Goal: Task Accomplishment & Management: Manage account settings

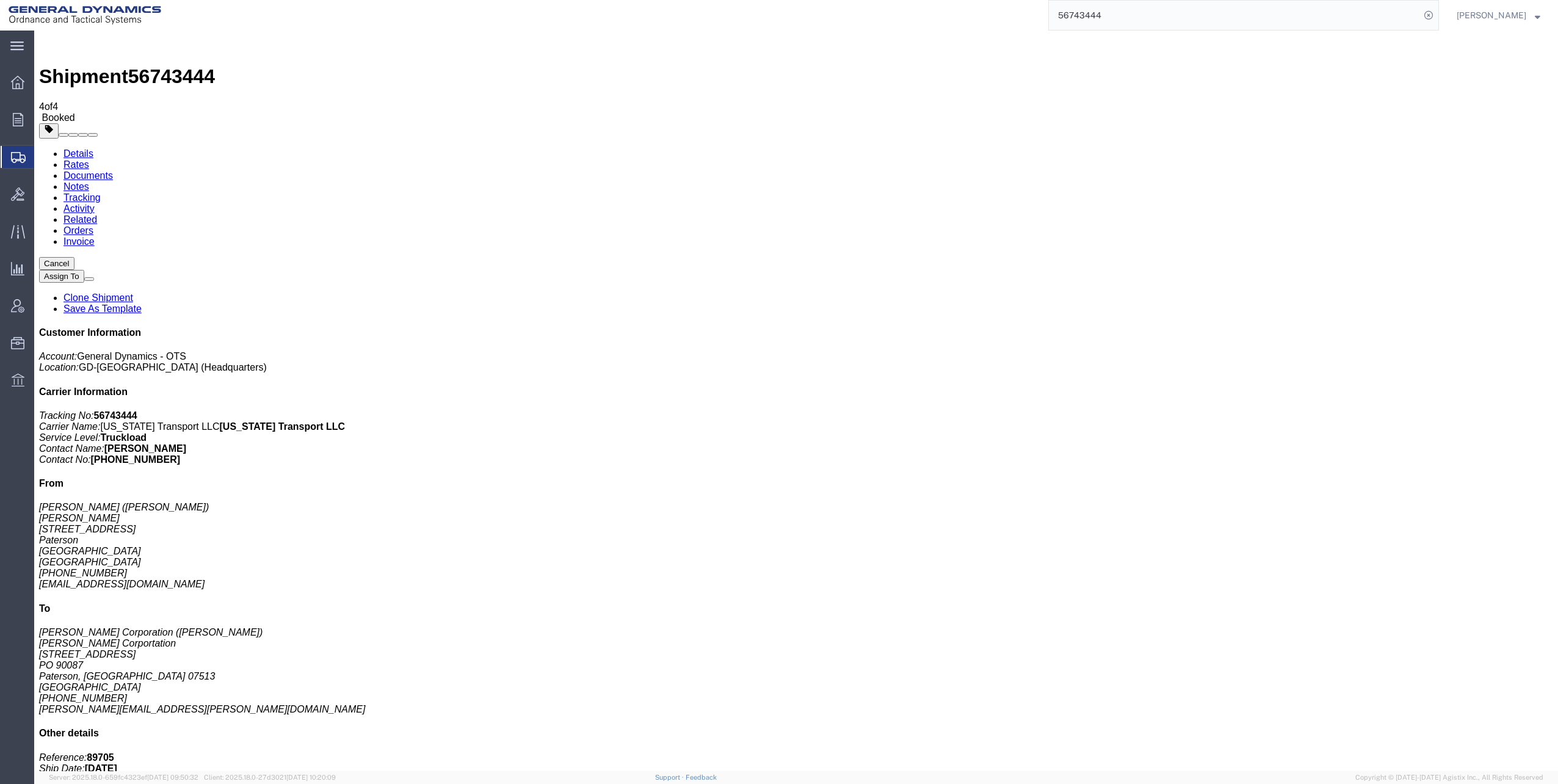
click at [43, 156] on span "Shipments" at bounding box center [38, 157] width 10 height 24
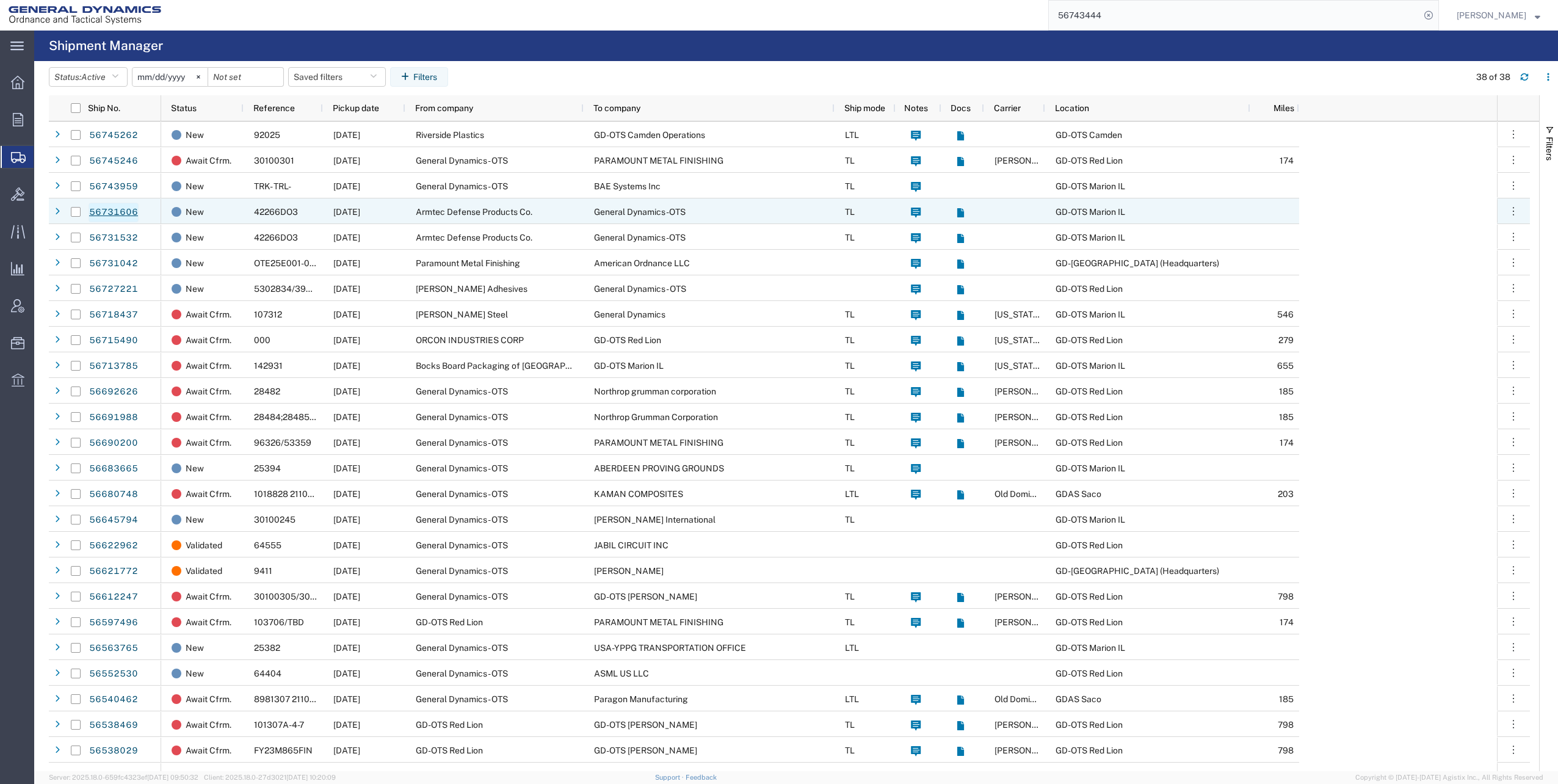
click at [113, 209] on link "56731606" at bounding box center [113, 212] width 50 height 19
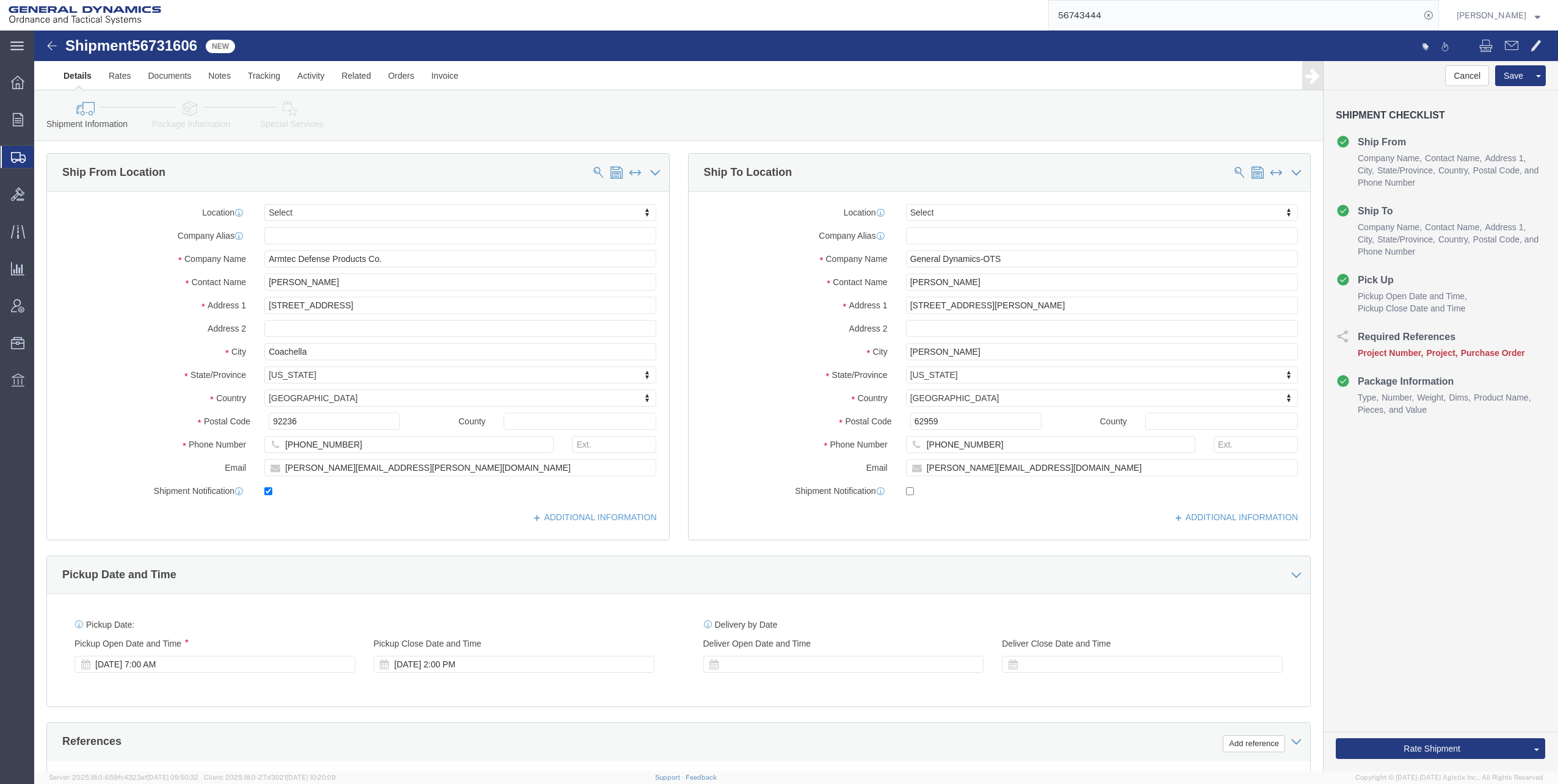
select select
drag, startPoint x: 888, startPoint y: 437, endPoint x: 1009, endPoint y: 437, distance: 121.0
click input "[PERSON_NAME][EMAIL_ADDRESS][DOMAIN_NAME]"
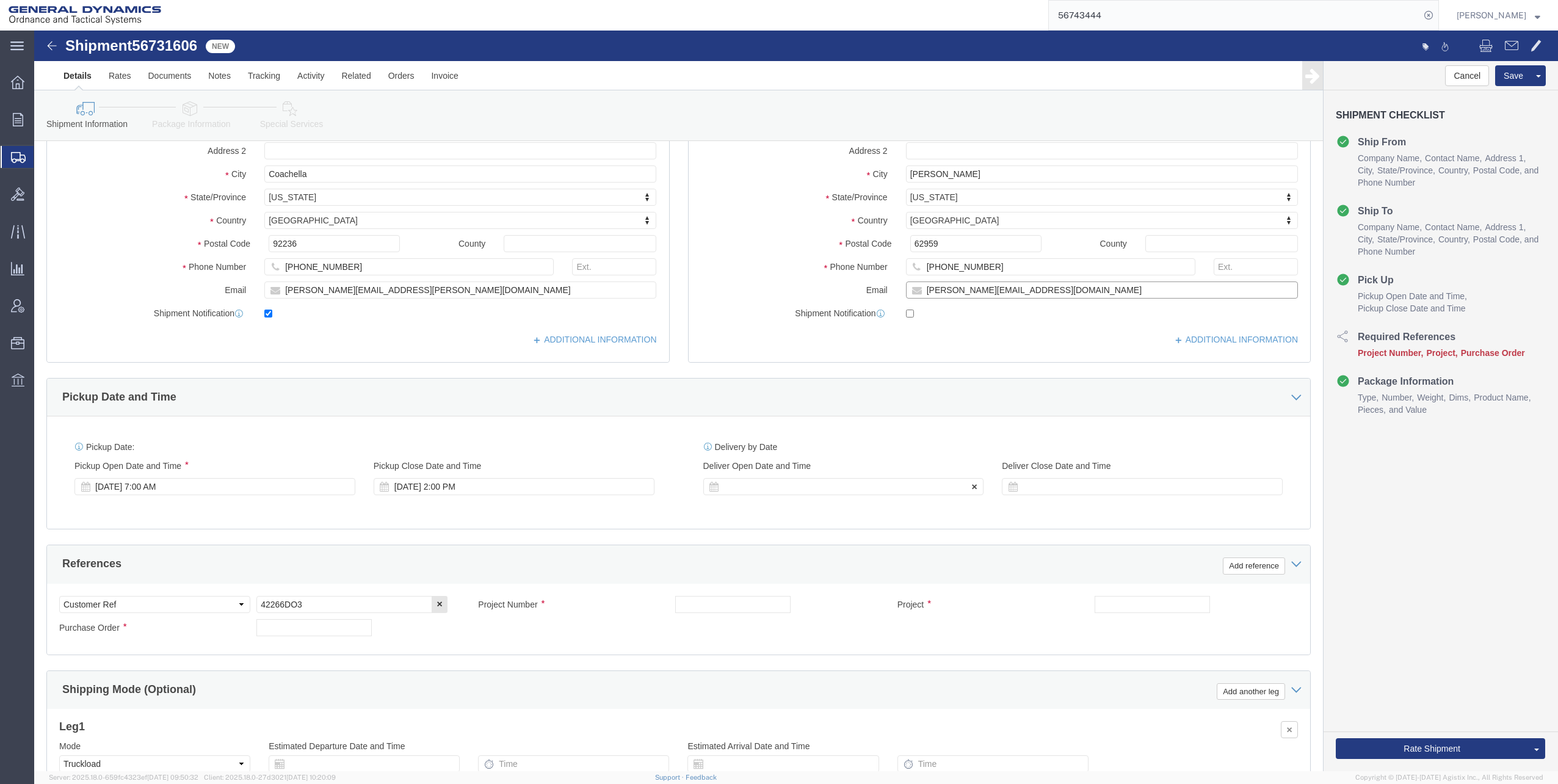
scroll to position [183, 0]
drag, startPoint x: 225, startPoint y: 567, endPoint x: 293, endPoint y: 566, distance: 68.0
click input "42266DO3"
paste input "42266DO3"
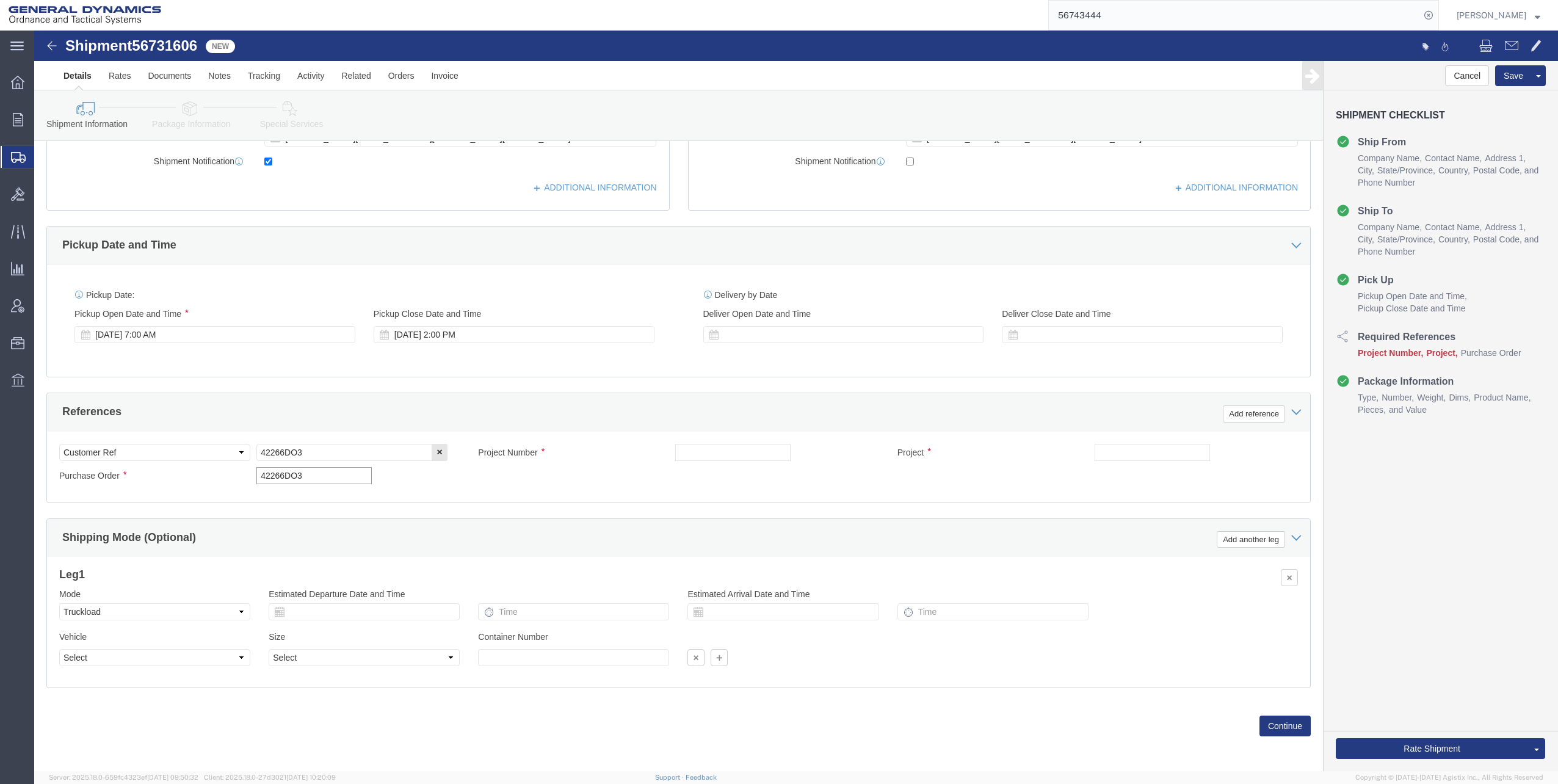
scroll to position [332, 0]
type input "42266DO3"
click button "Continue"
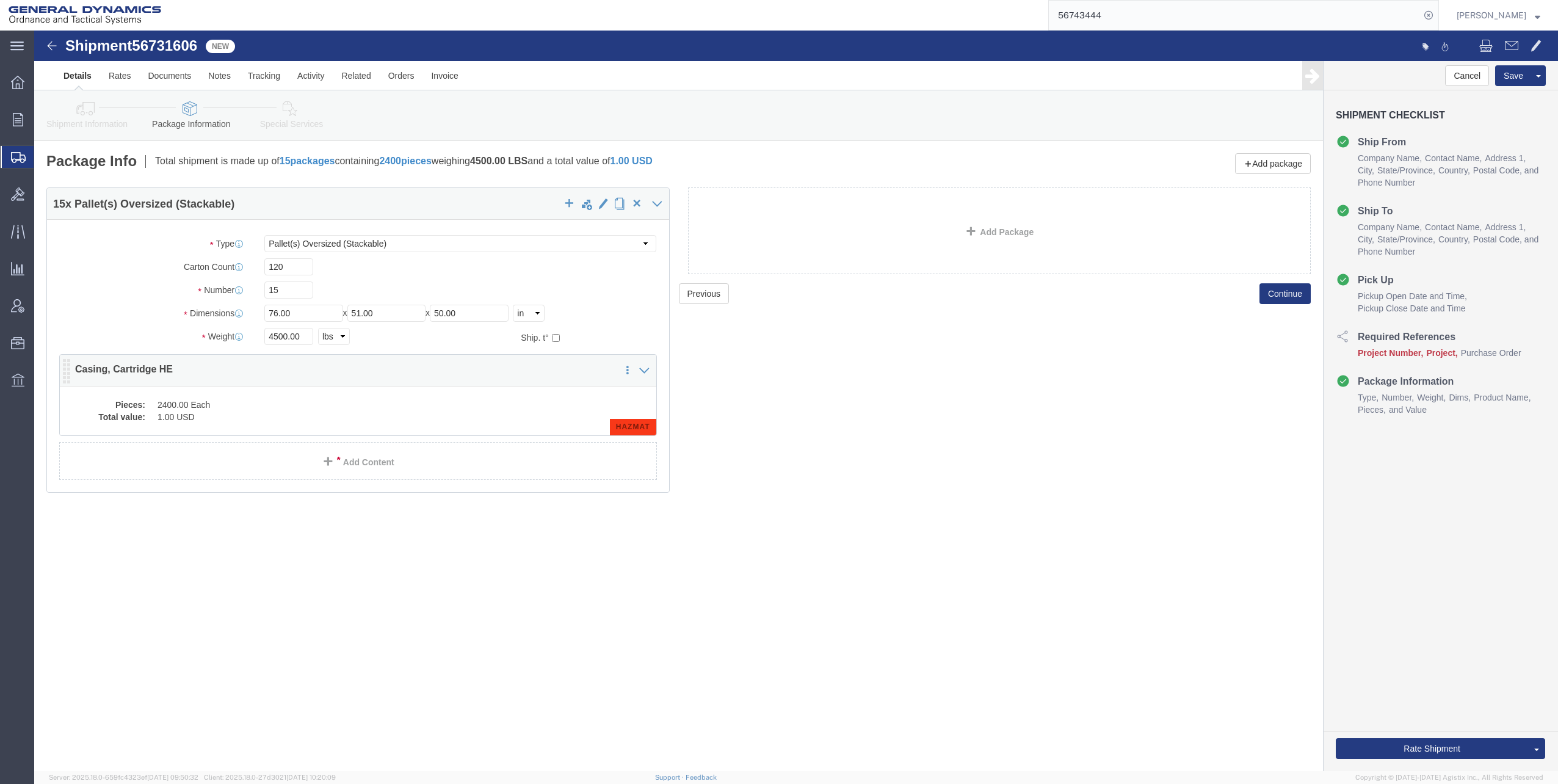
click dd "2400.00 Each"
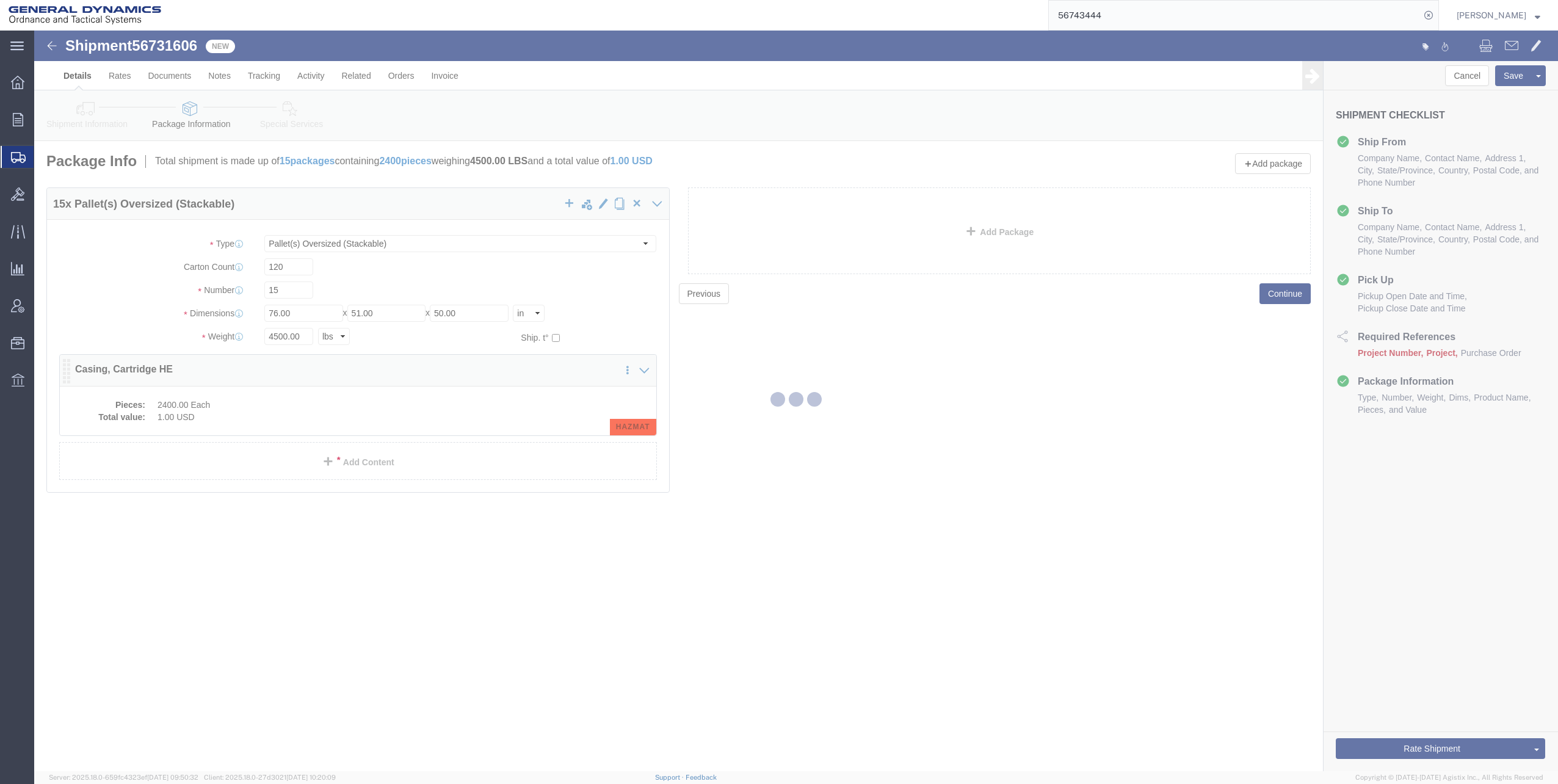
click at [314, 407] on div at bounding box center [796, 401] width 1524 height 741
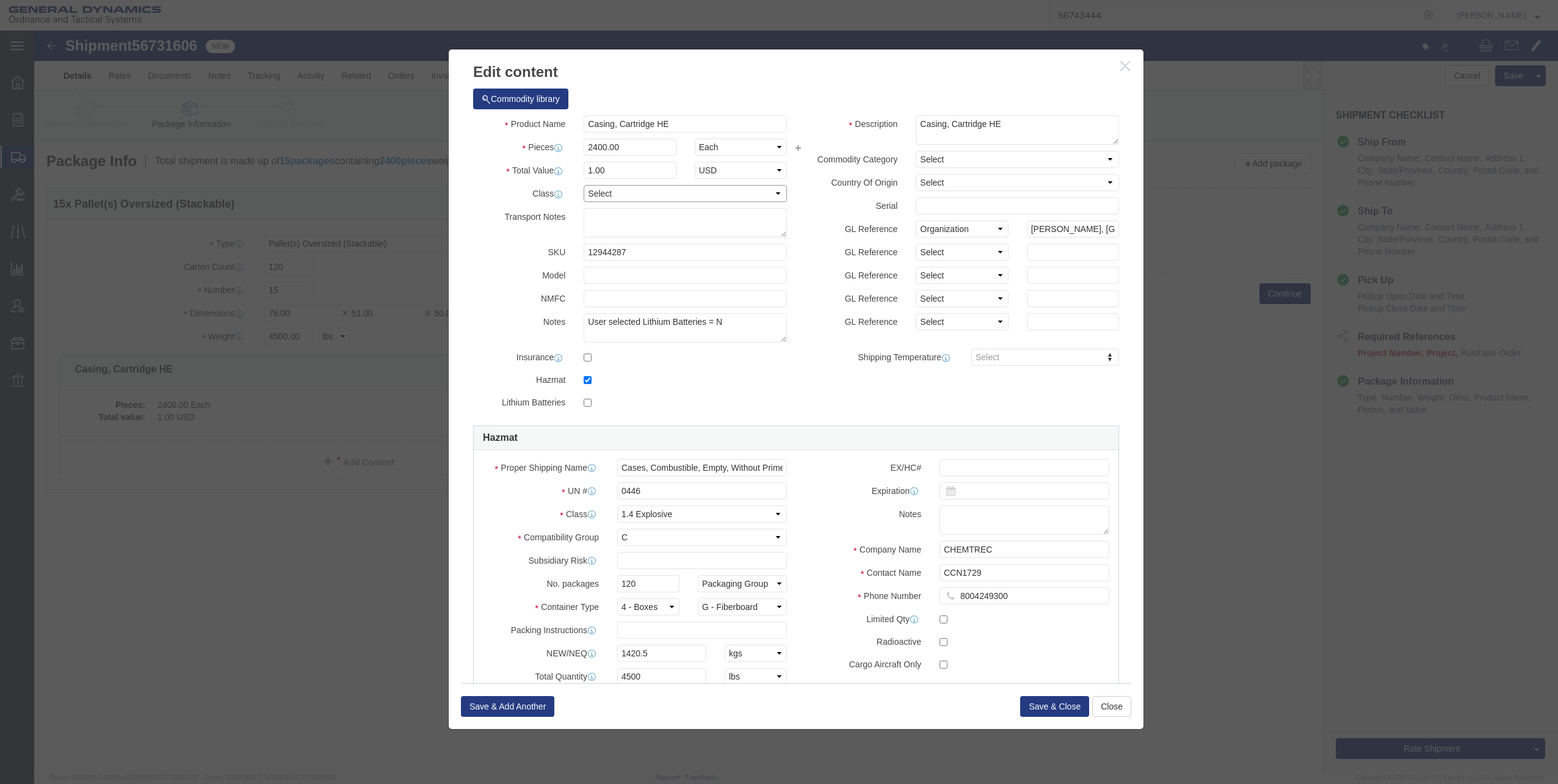
click select "Select 50 55 60 65 70 85 92.5 100 125 175 250 300 400"
select select "125"
click select "Select 50 55 60 65 70 85 92.5 100 125 175 250 300 400"
click button "Save & Close"
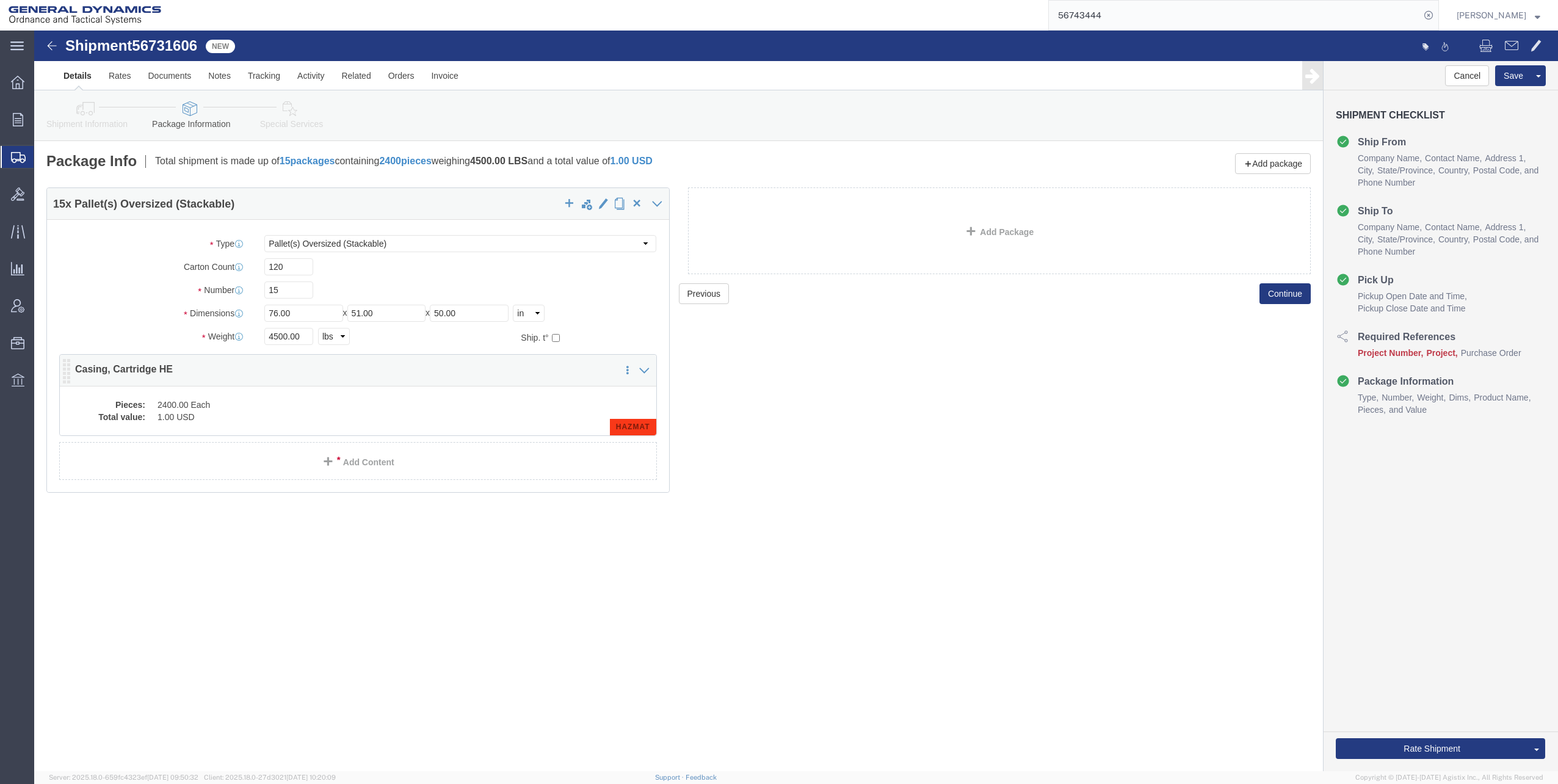
click dd "2400.00 Each"
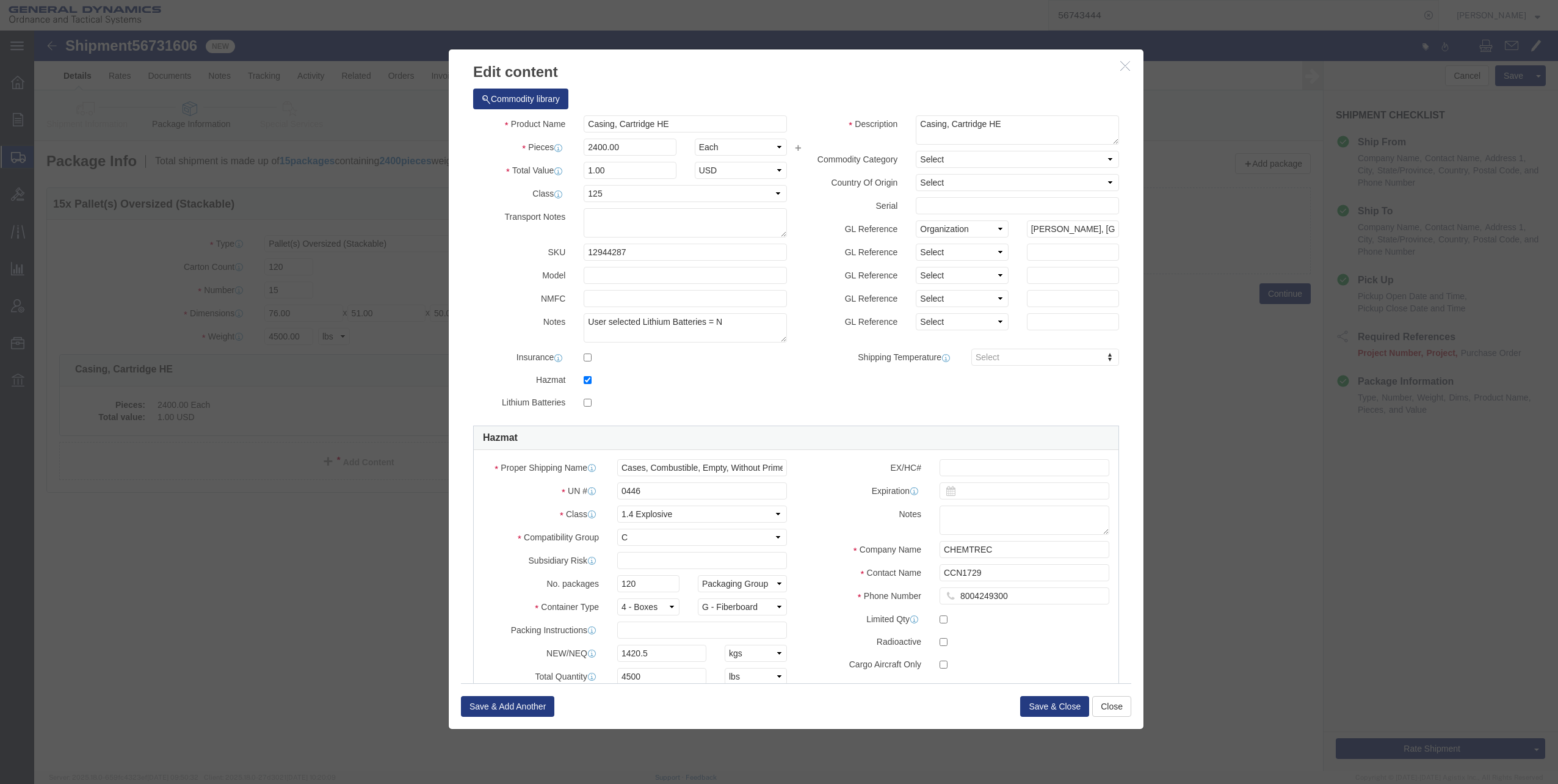
click icon "button"
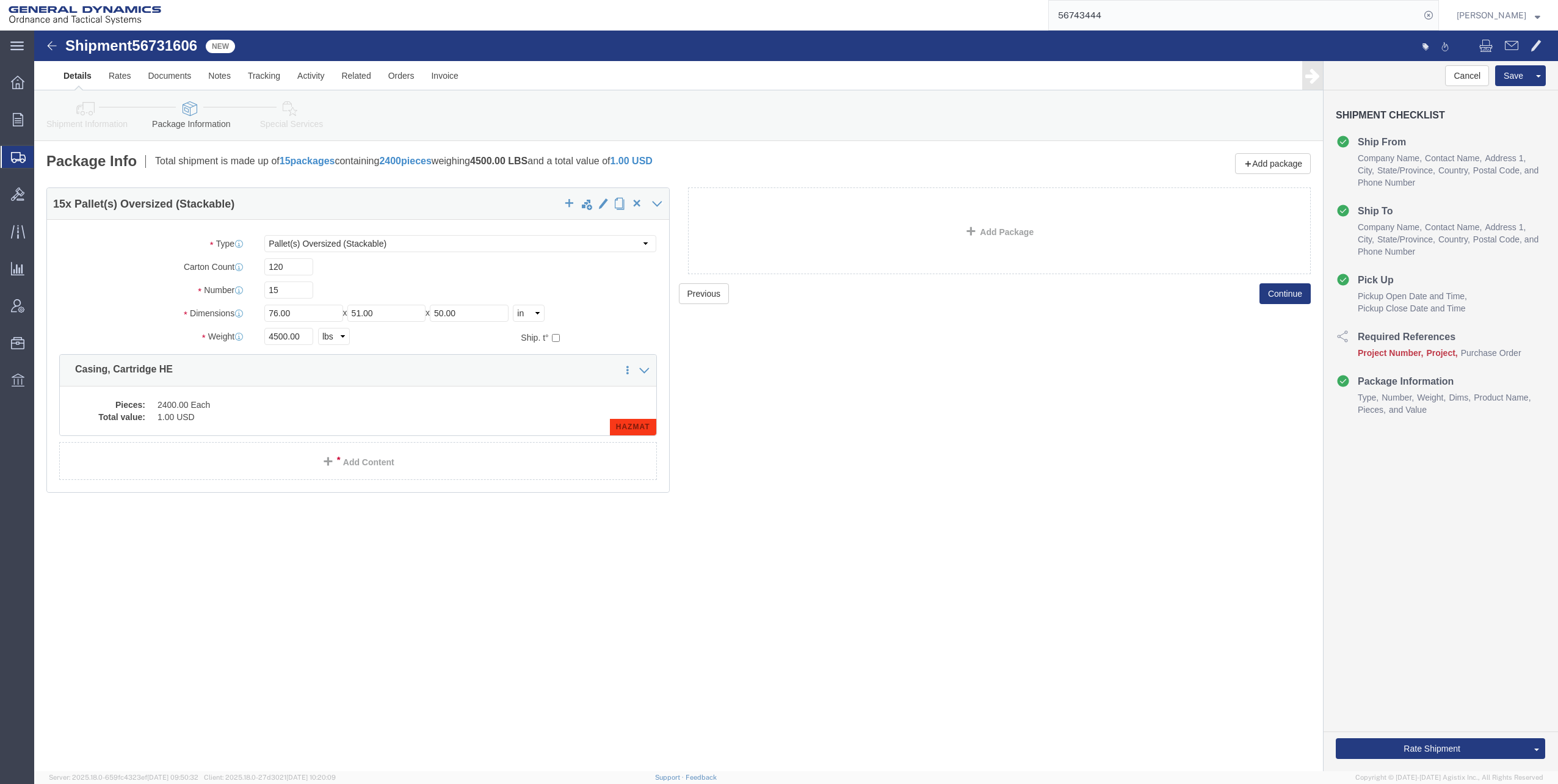
click icon
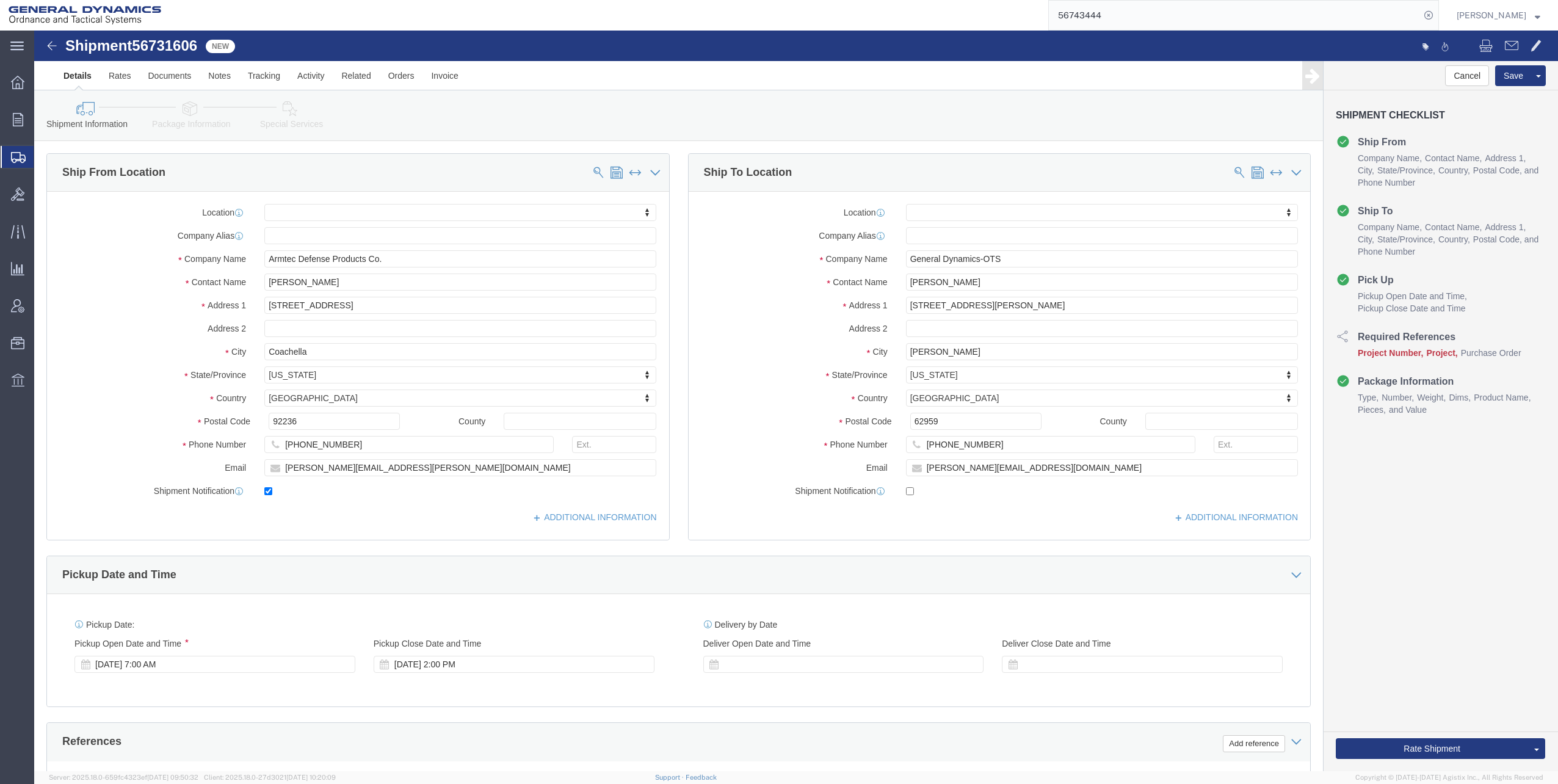
click icon
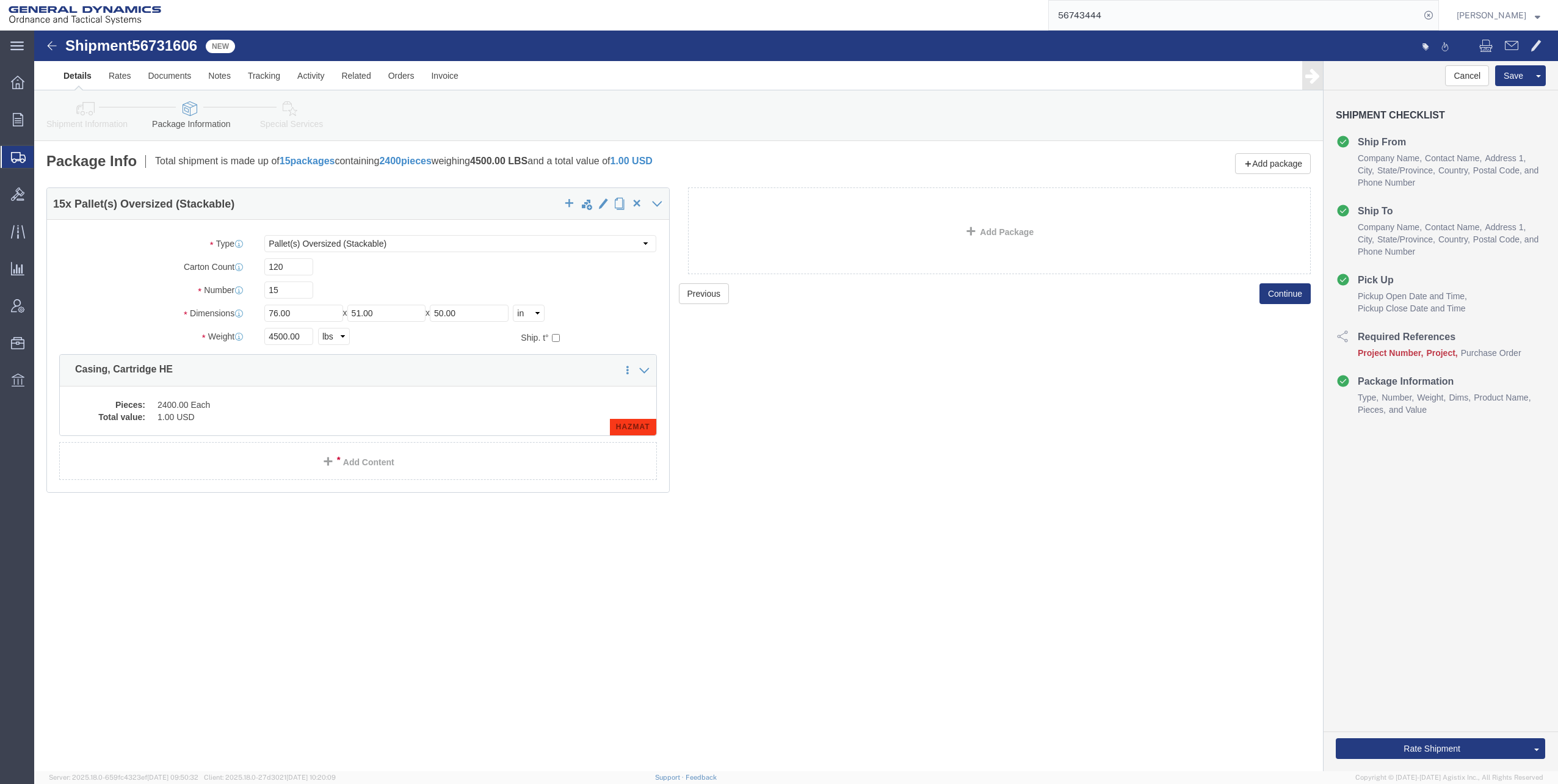
click icon
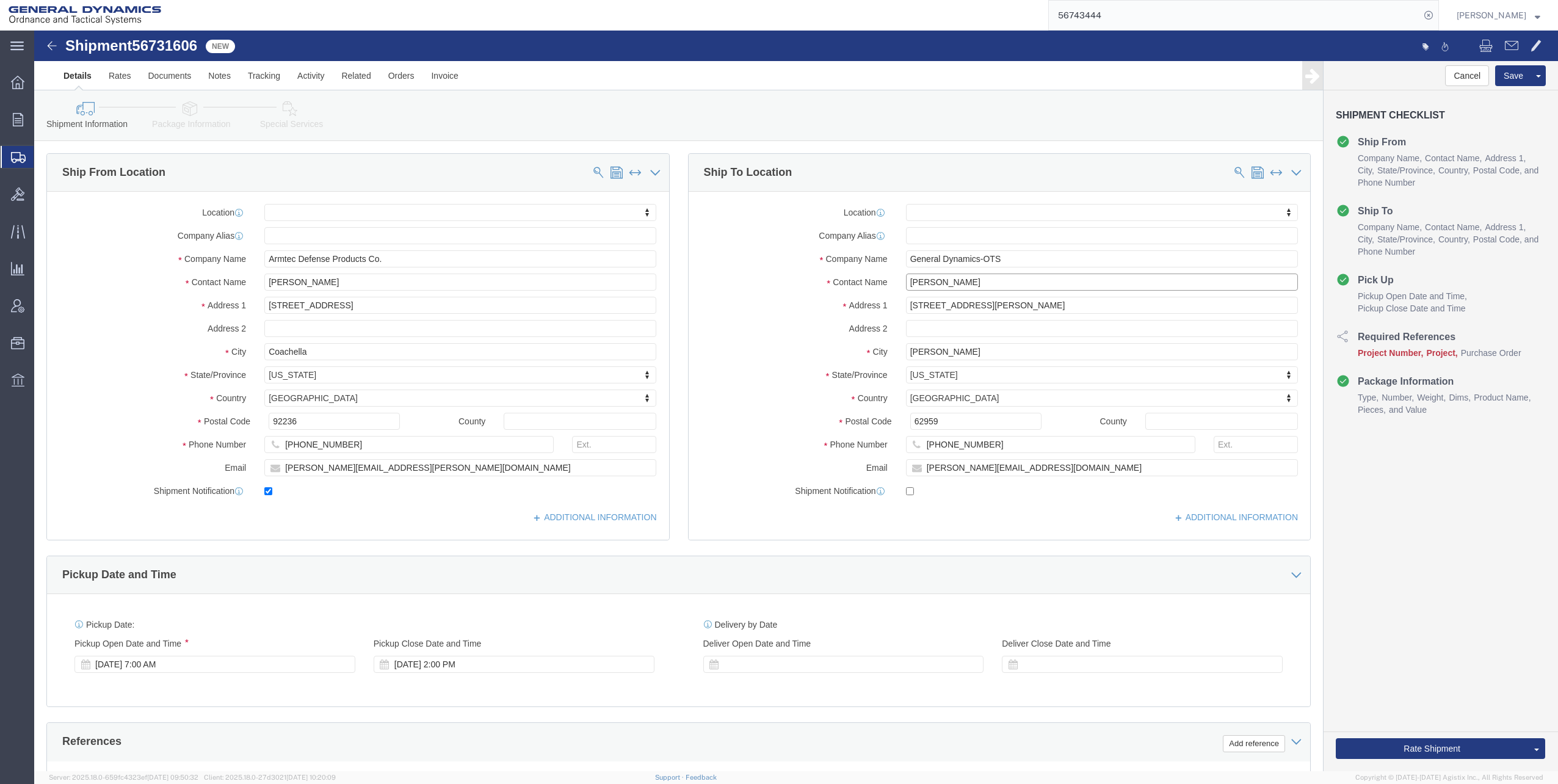
drag, startPoint x: 903, startPoint y: 252, endPoint x: 1008, endPoint y: 249, distance: 105.0
click input "[PERSON_NAME]"
type input "[PERSON_NAME]"
click div
drag, startPoint x: 919, startPoint y: 436, endPoint x: 948, endPoint y: 434, distance: 29.1
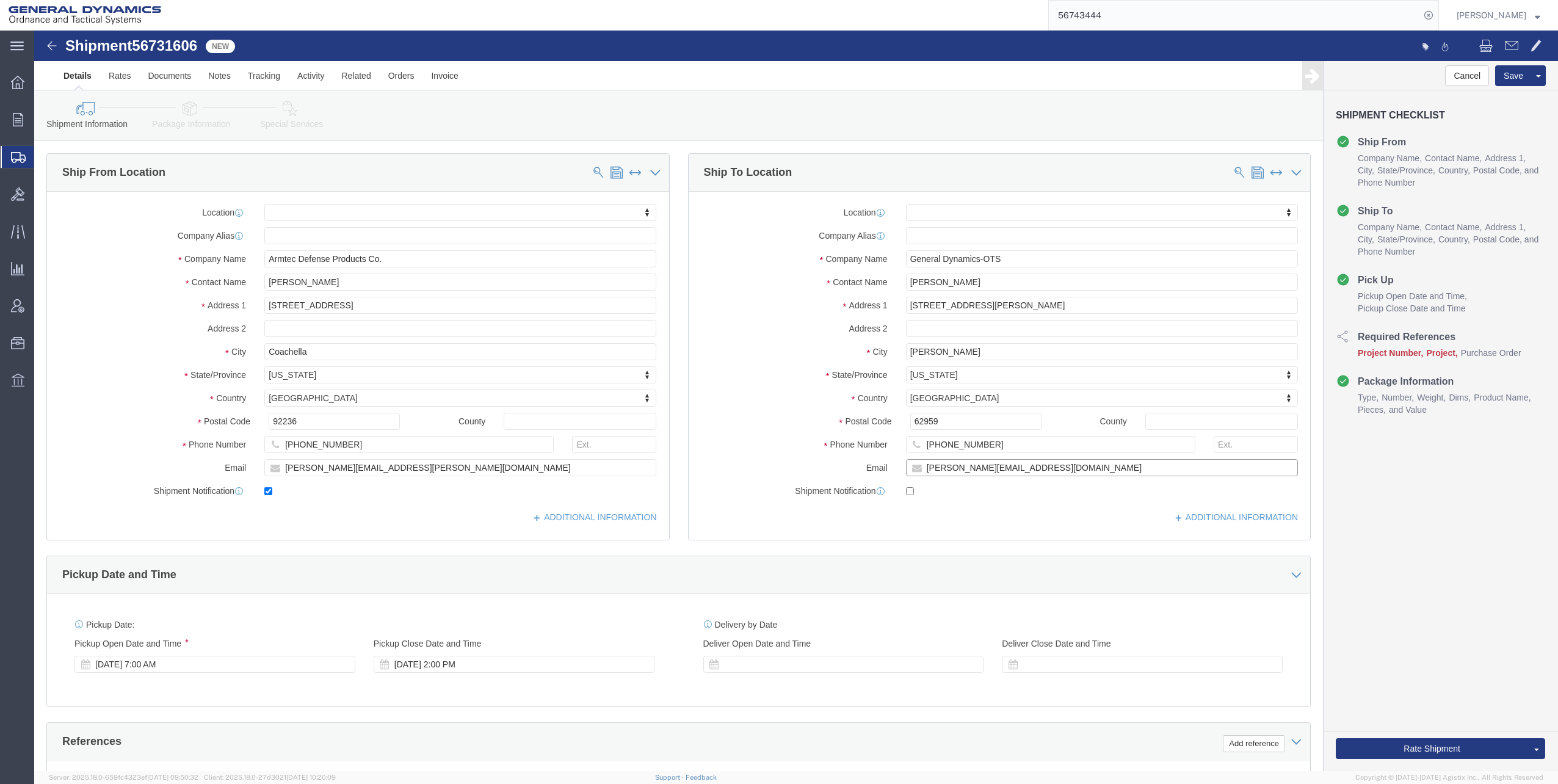
click input "[PERSON_NAME][EMAIL_ADDRESS][DOMAIN_NAME]"
type input "[PERSON_NAME][EMAIL_ADDRESS][PERSON_NAME][DOMAIN_NAME]"
click label "Phone Number"
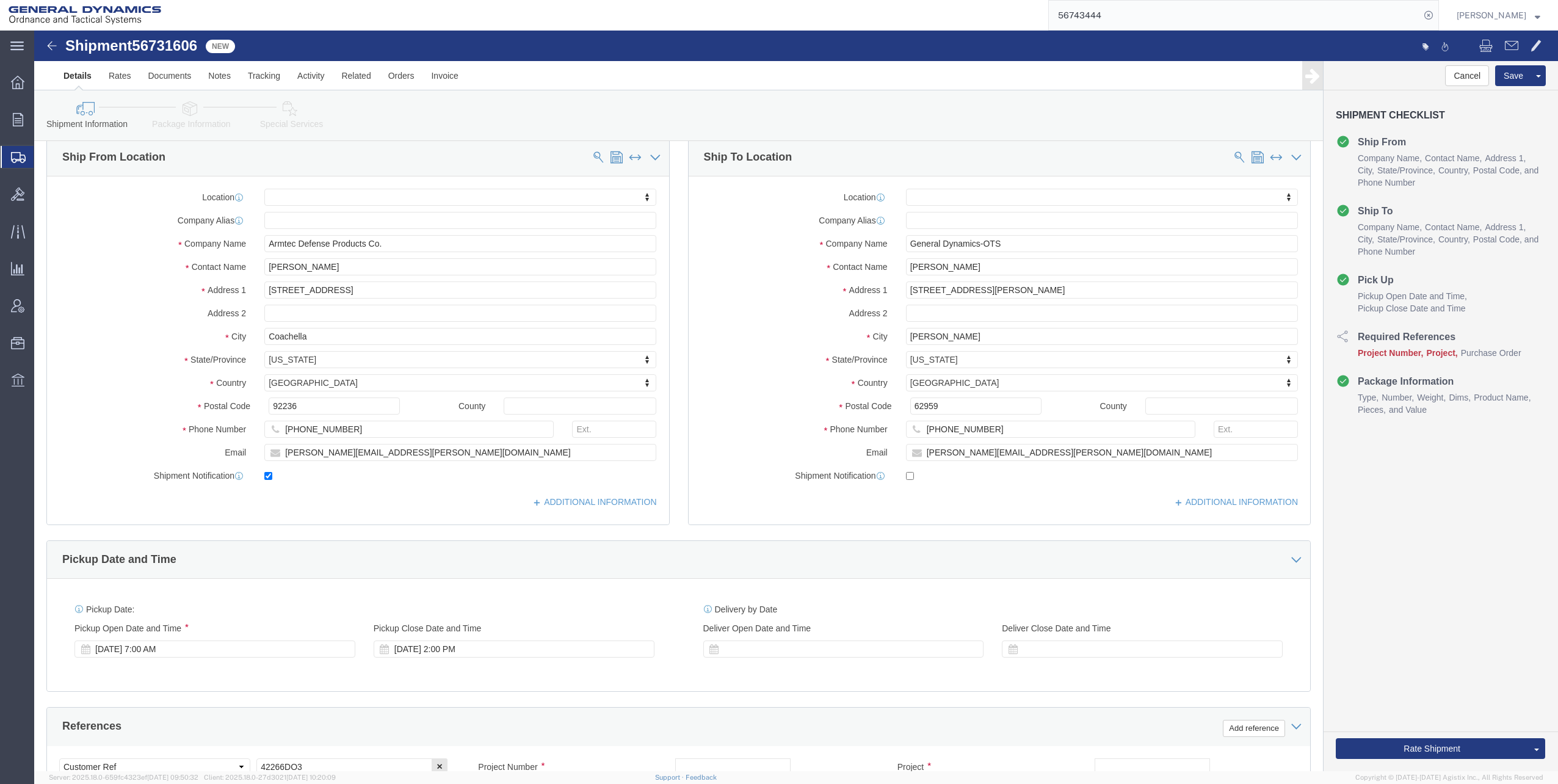
scroll to position [183, 0]
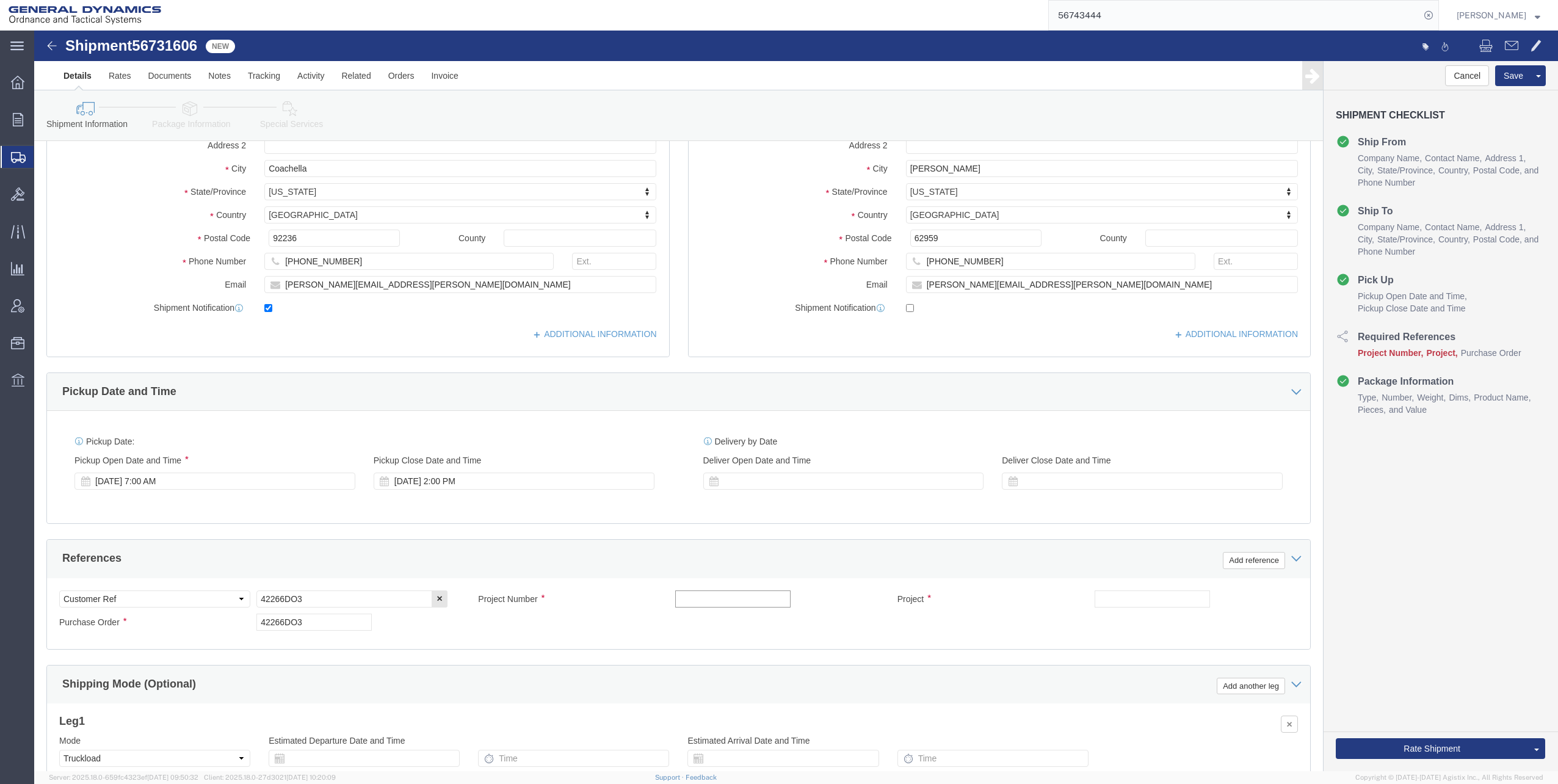
click input "text"
type input "30100344"
click input "text"
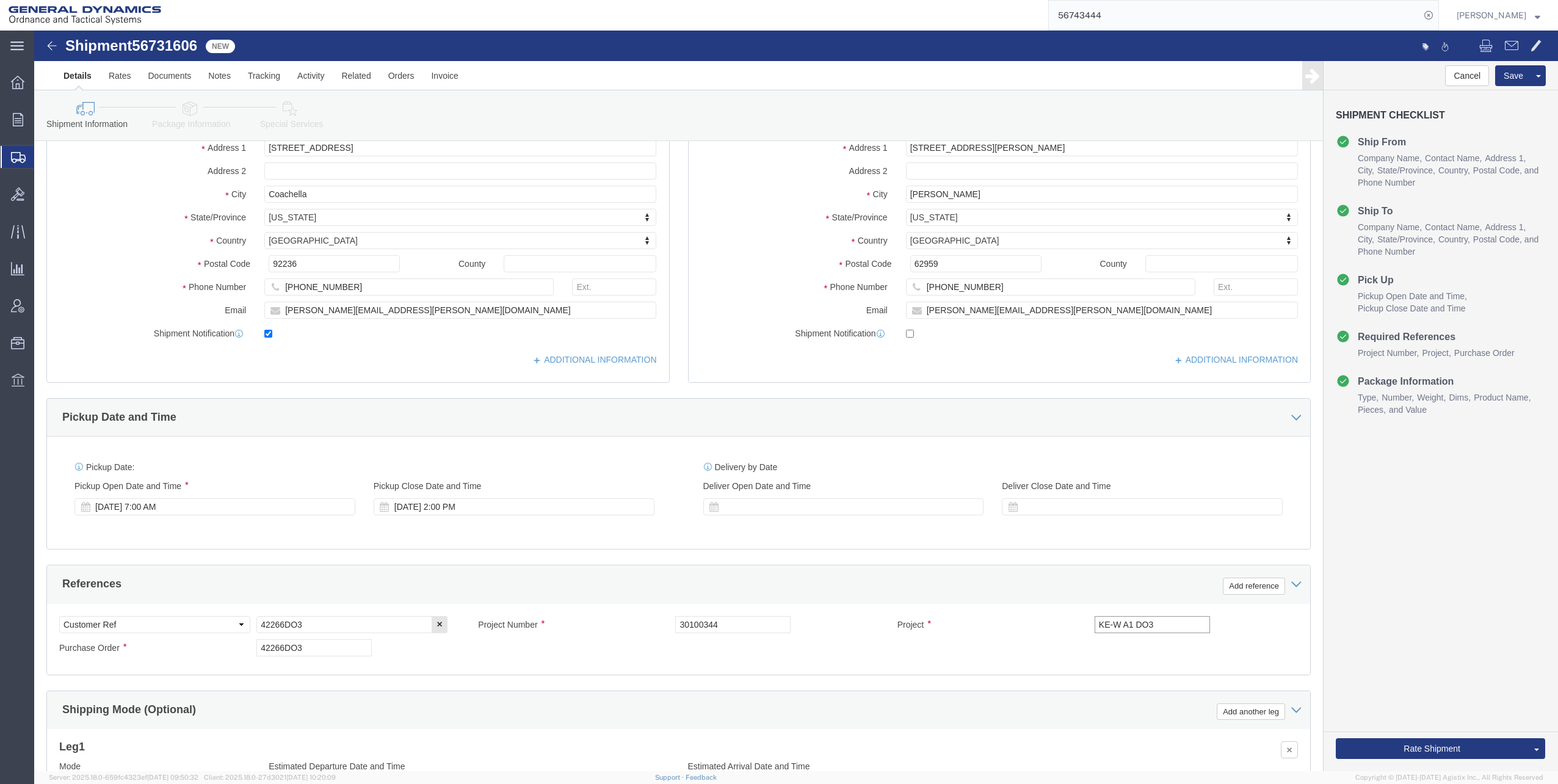
scroll to position [149, 0]
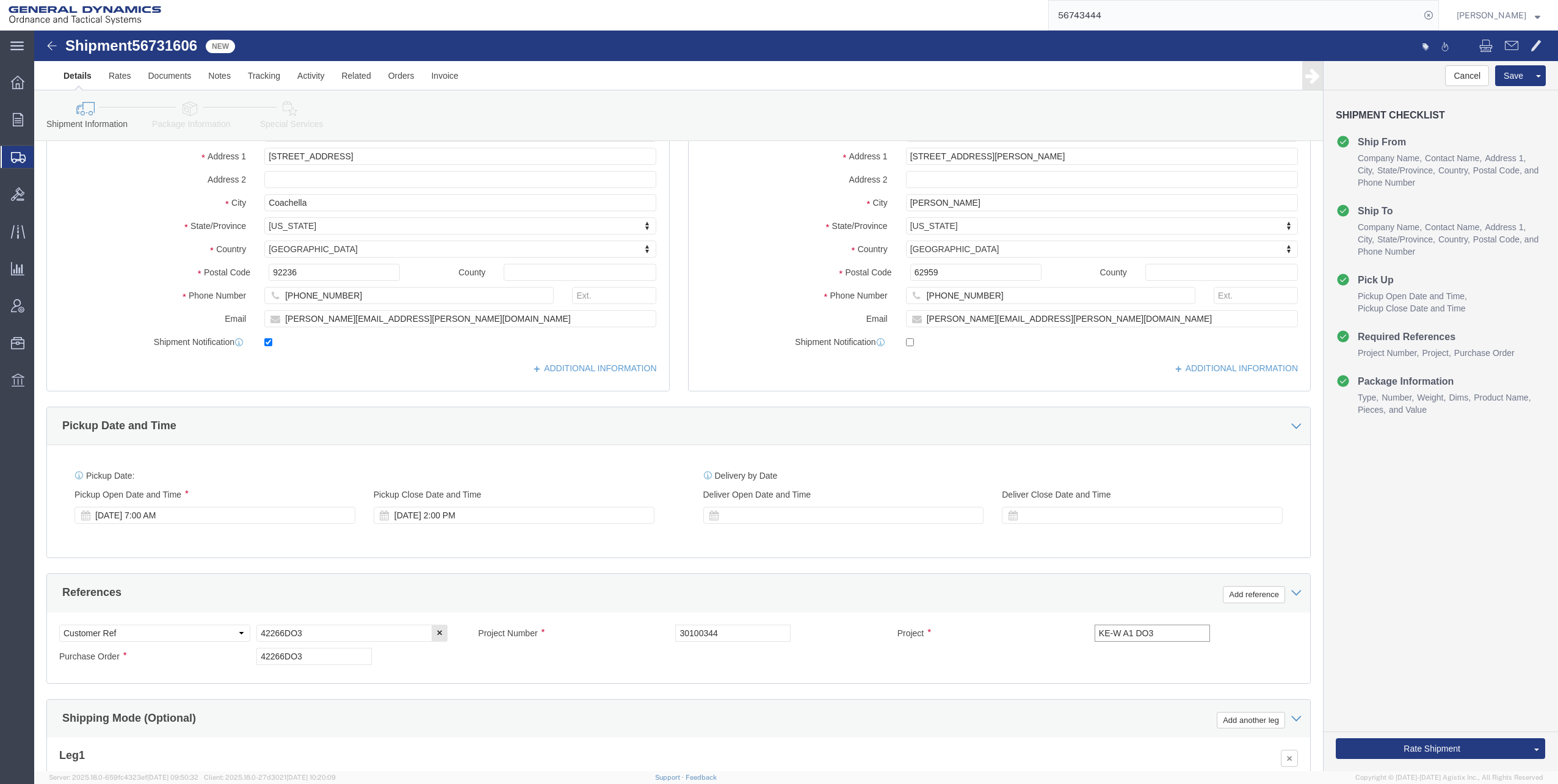
type input "KE-W A1 DO3"
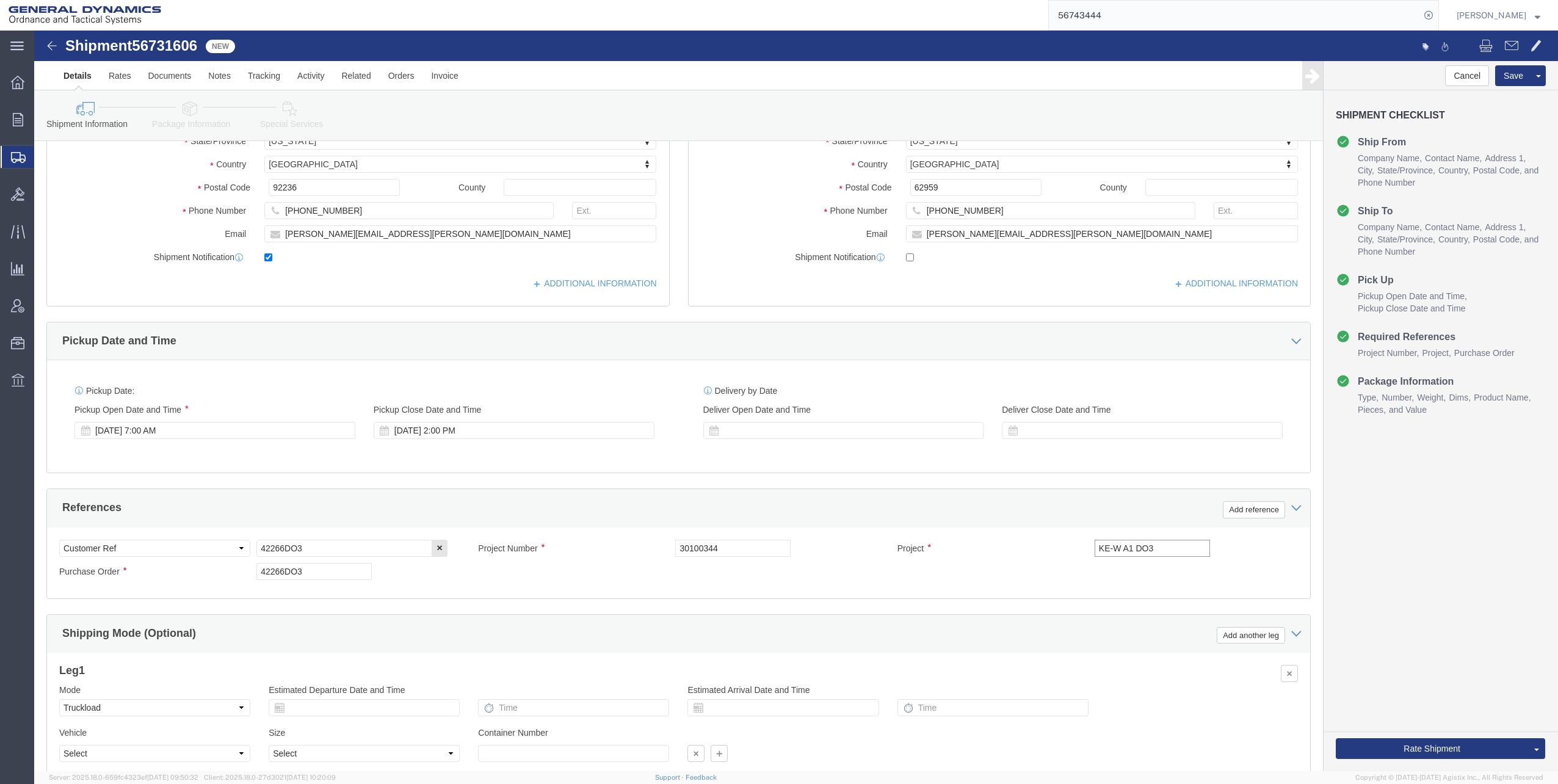
scroll to position [305, 0]
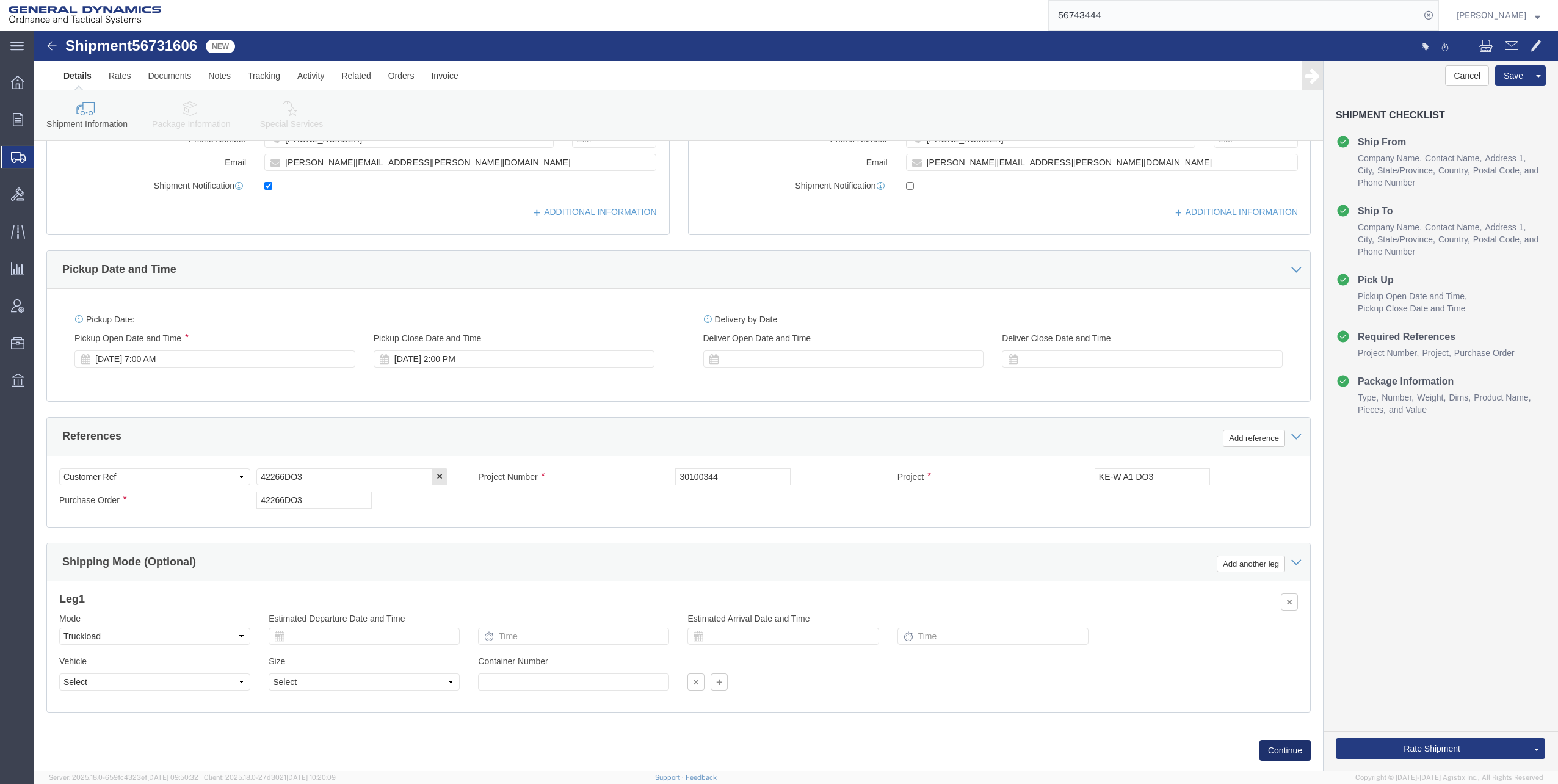
click button "Continue"
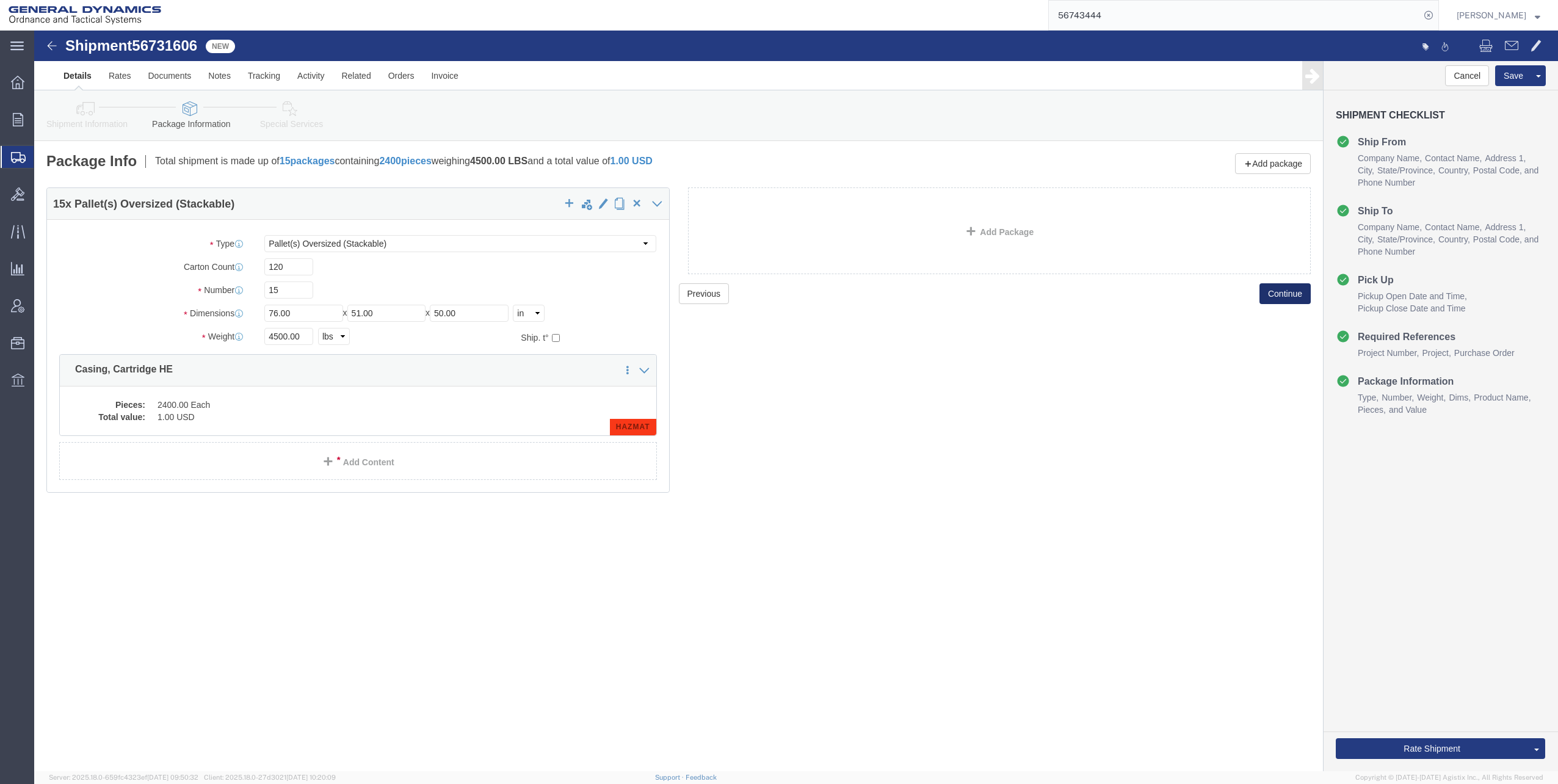
scroll to position [0, 0]
click dd "1.00 USD"
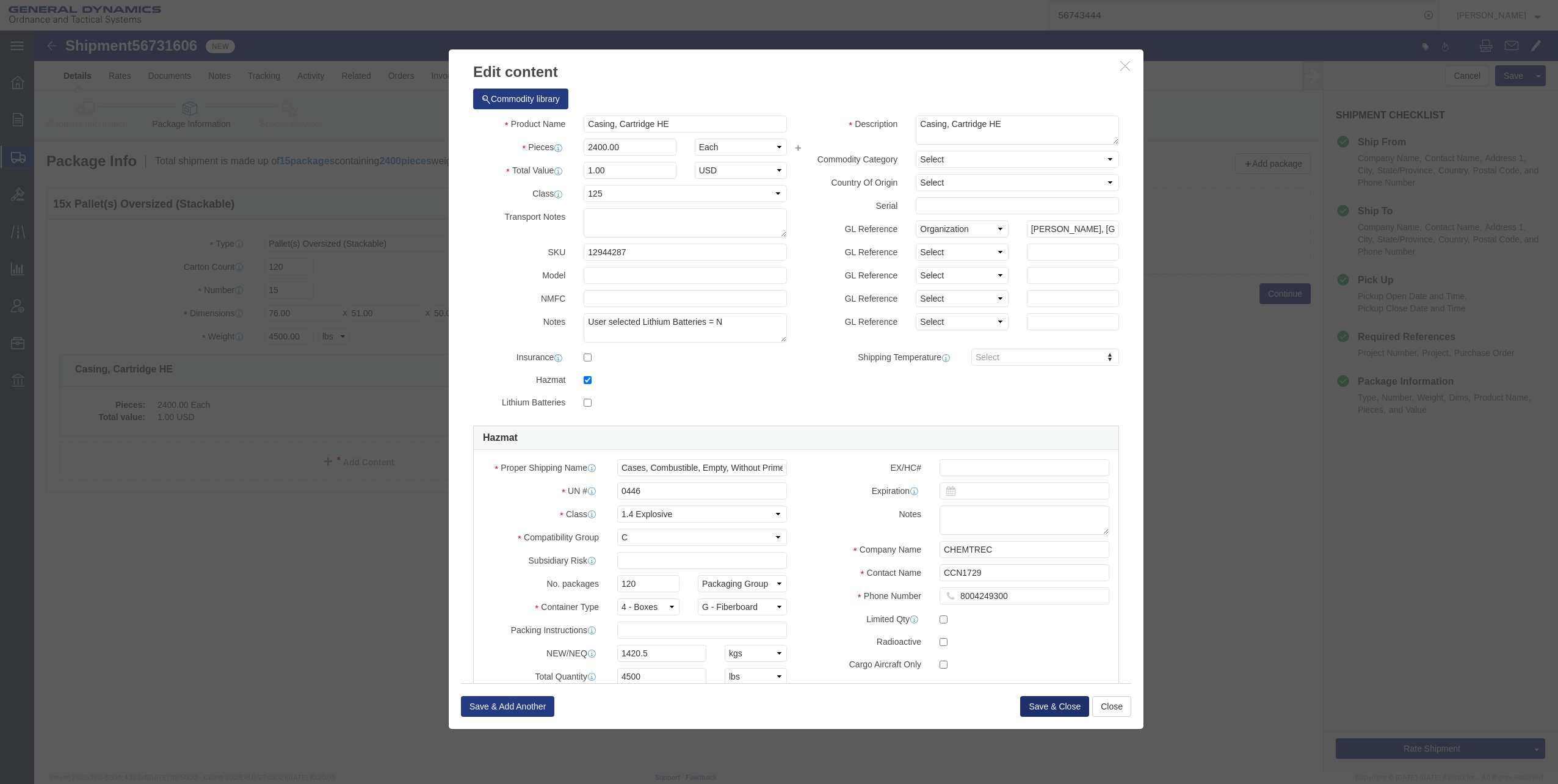
click button "Save & Close"
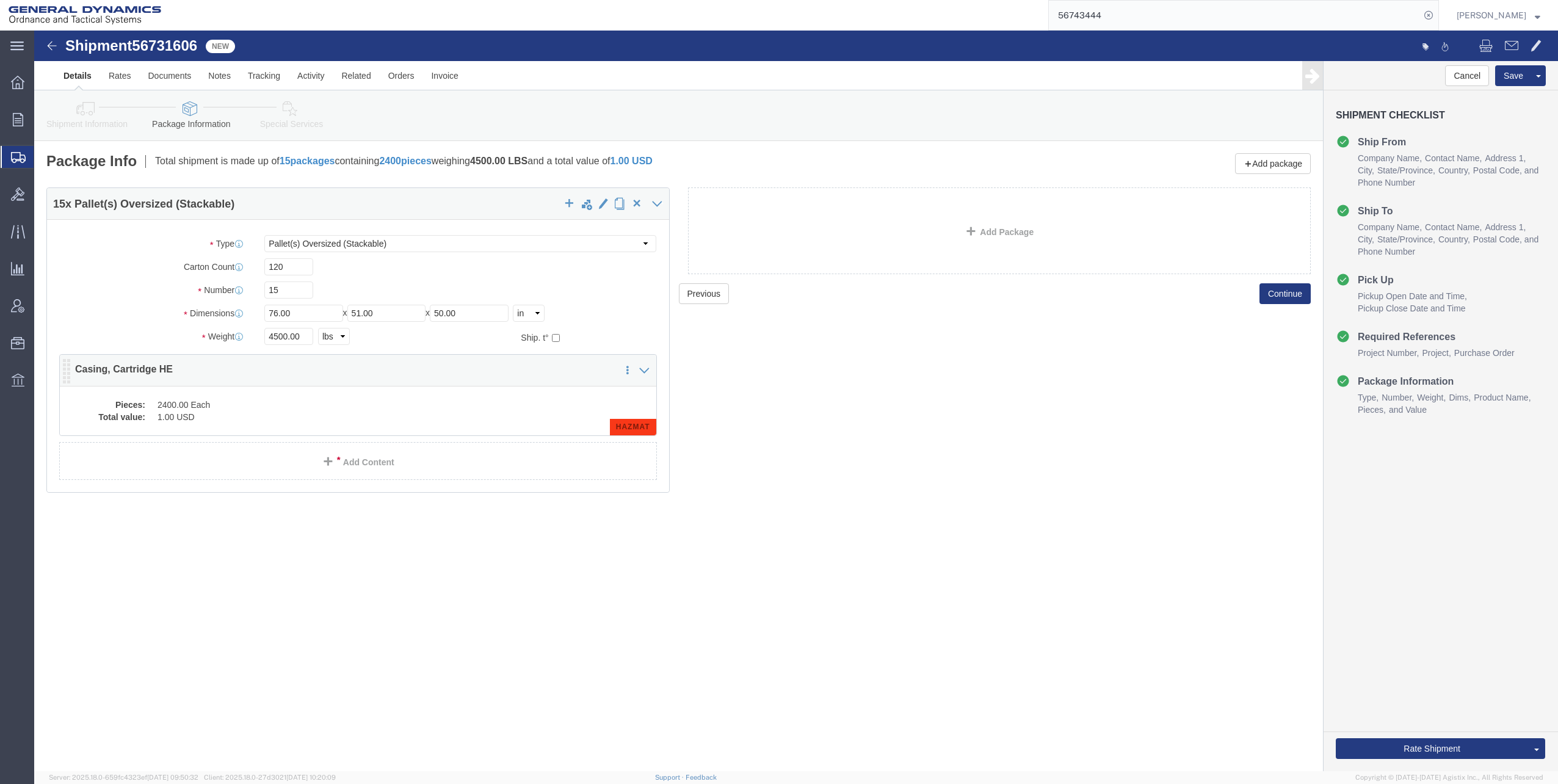
click dd "1.00 USD"
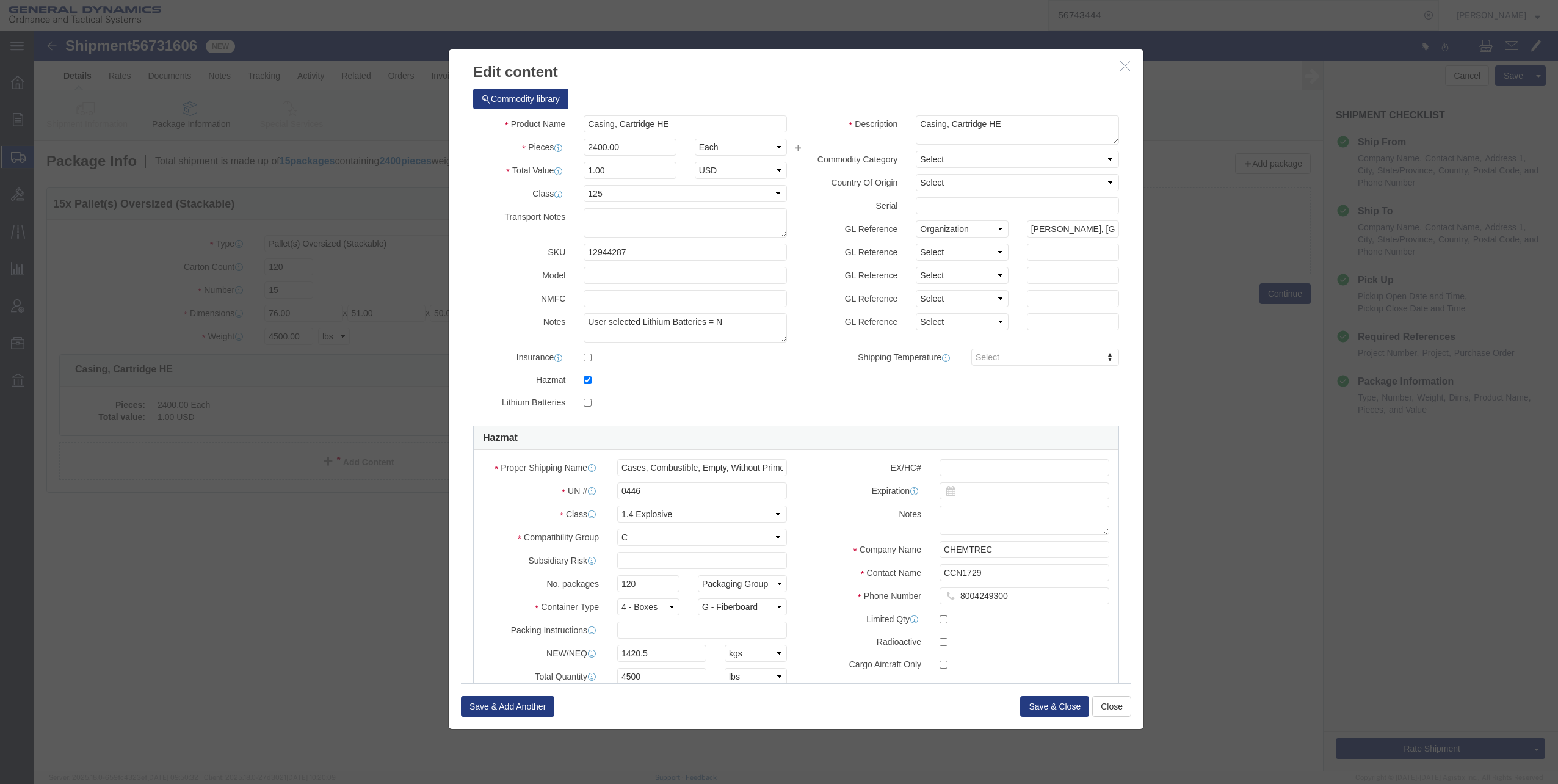
click div
click button "Save & Close"
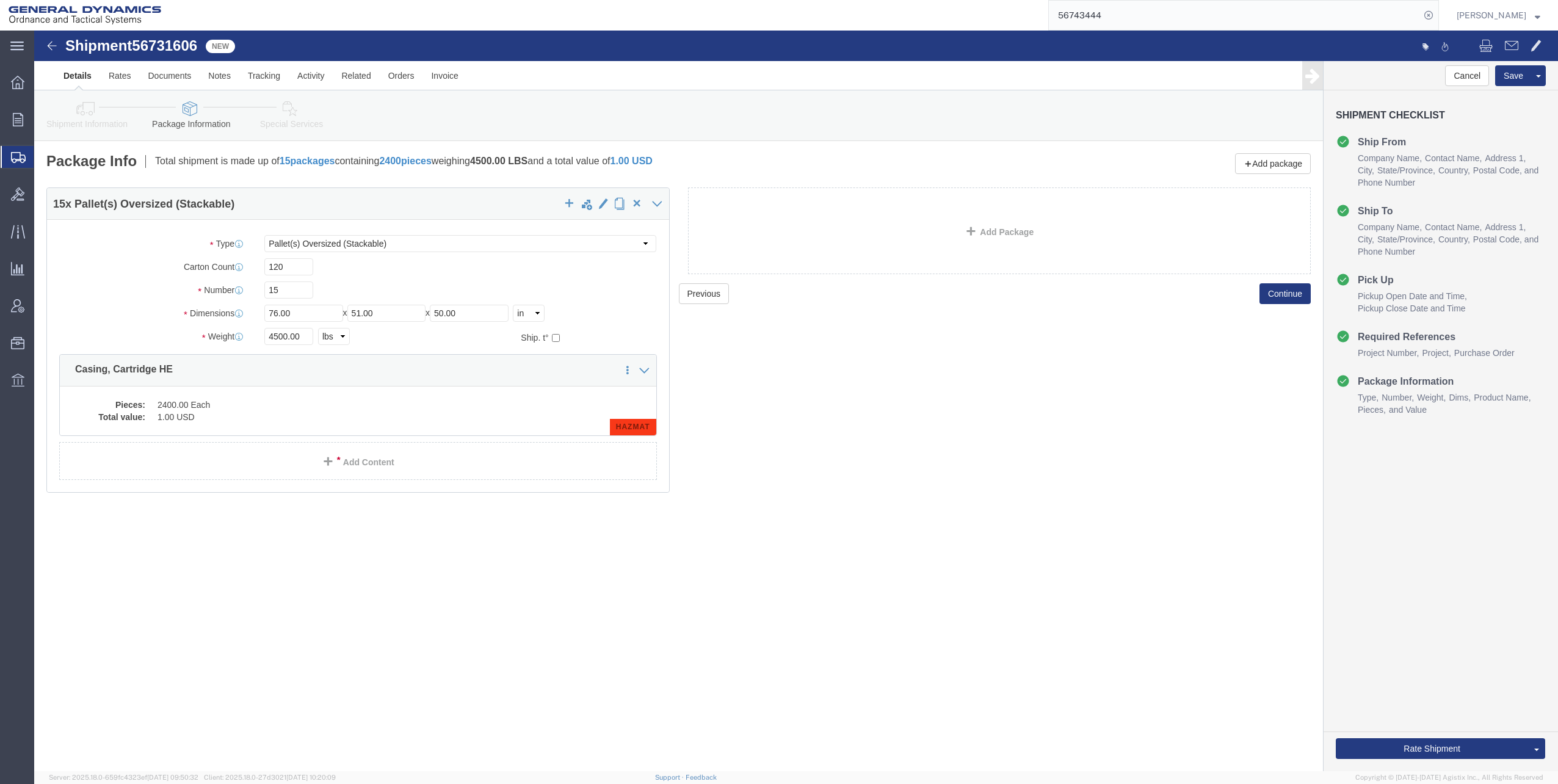
click at [43, 155] on span "Shipments" at bounding box center [38, 157] width 10 height 24
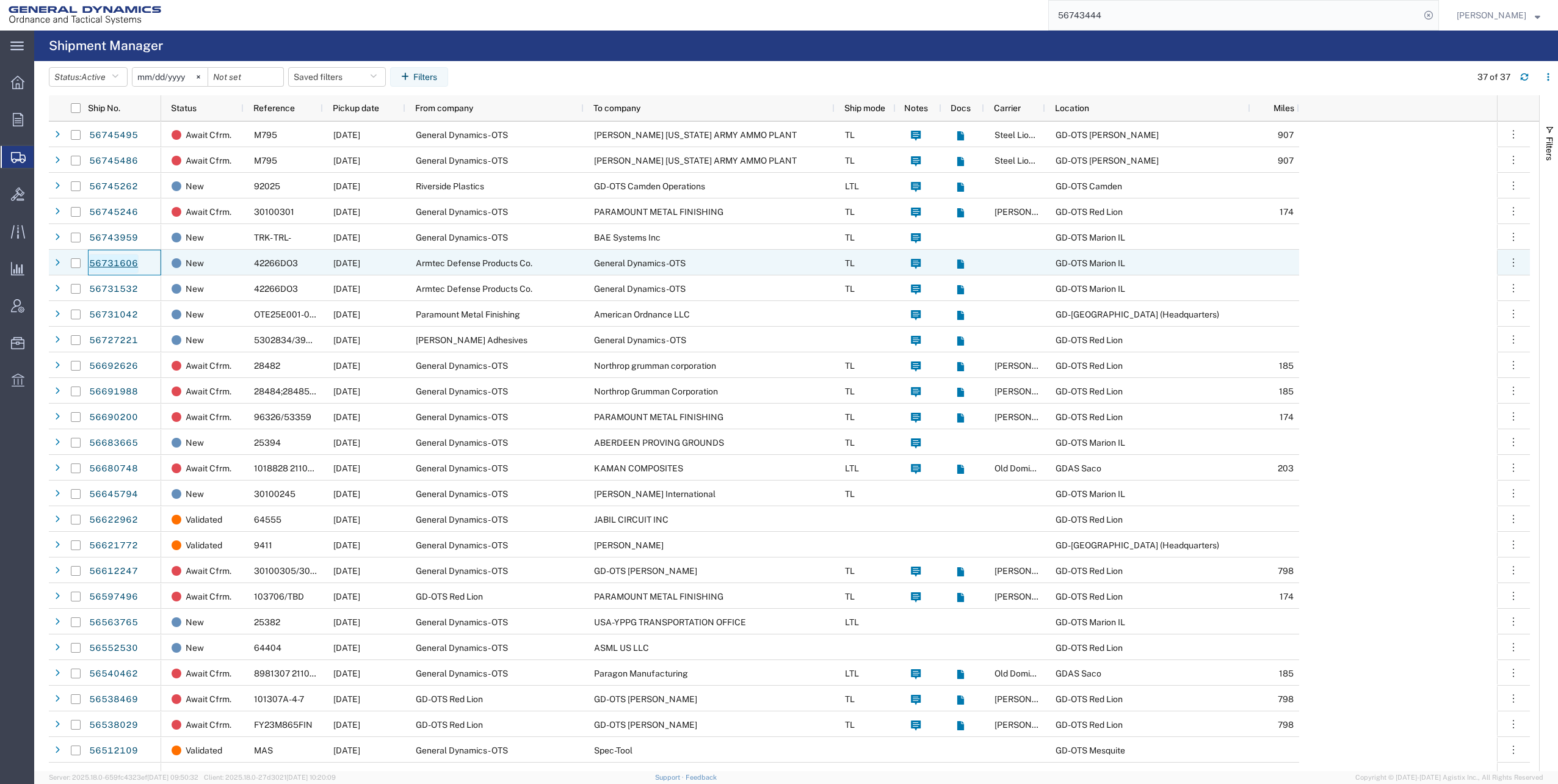
click at [119, 262] on link "56731606" at bounding box center [113, 263] width 50 height 19
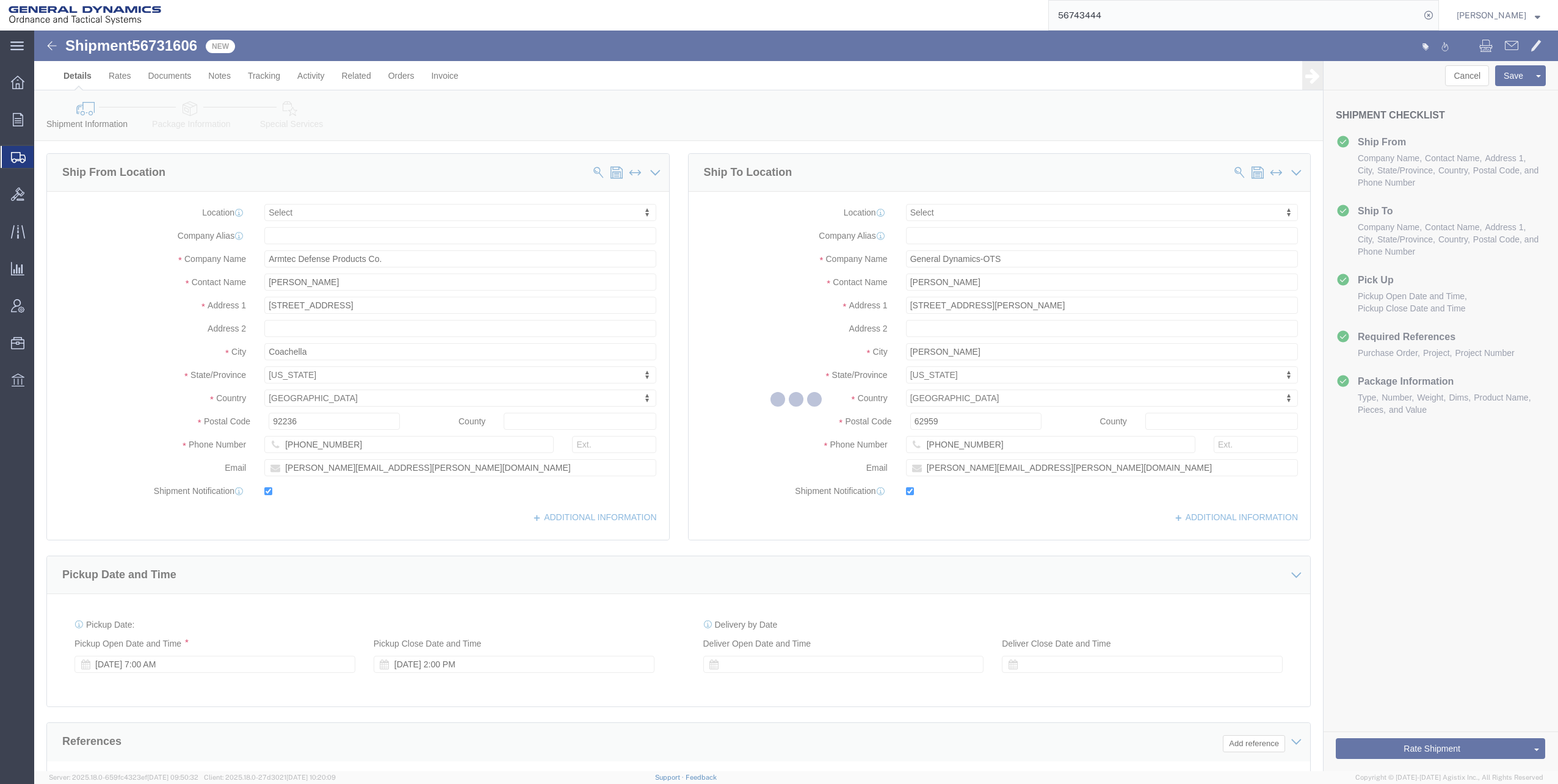
select select
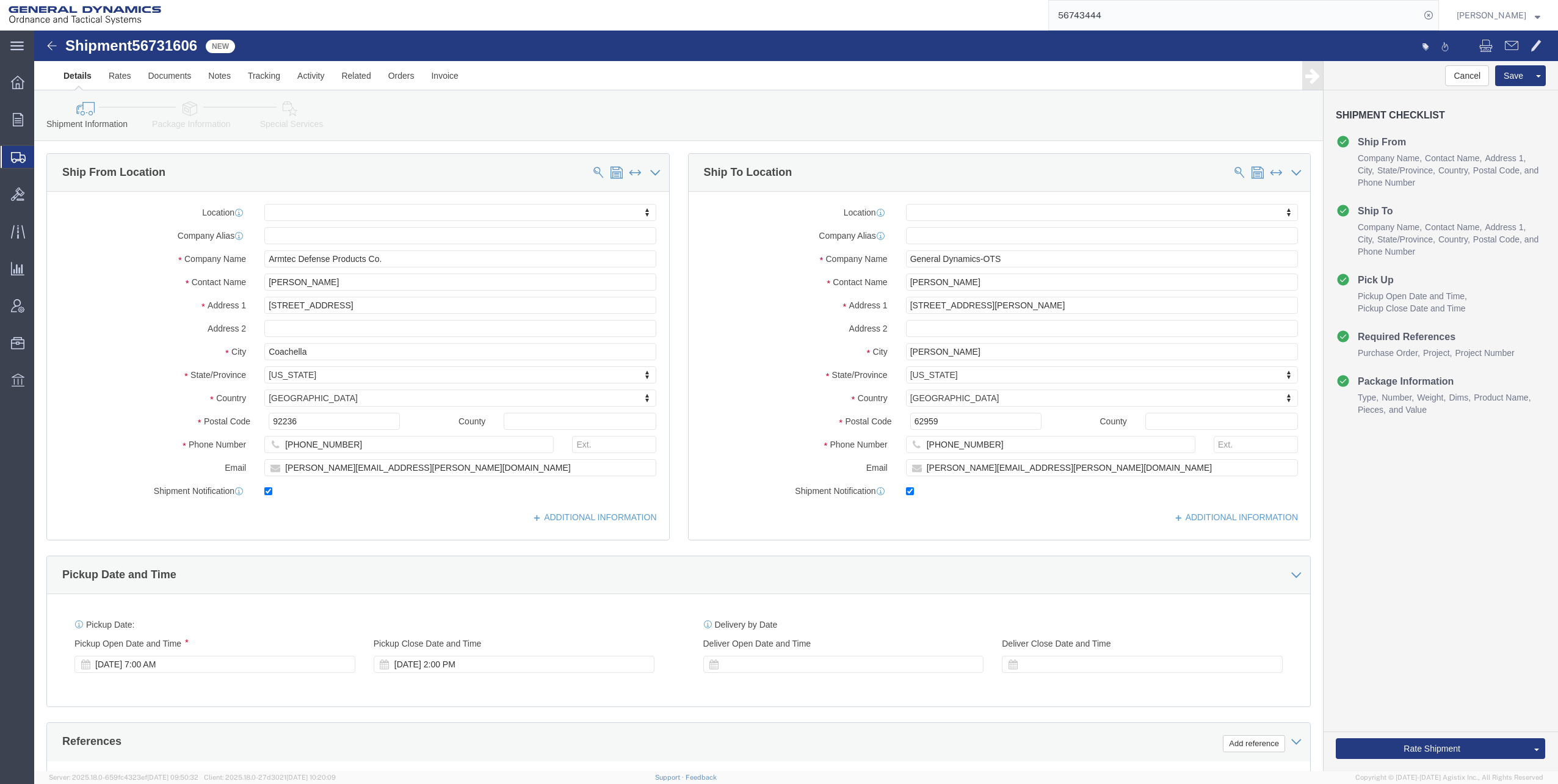
click img
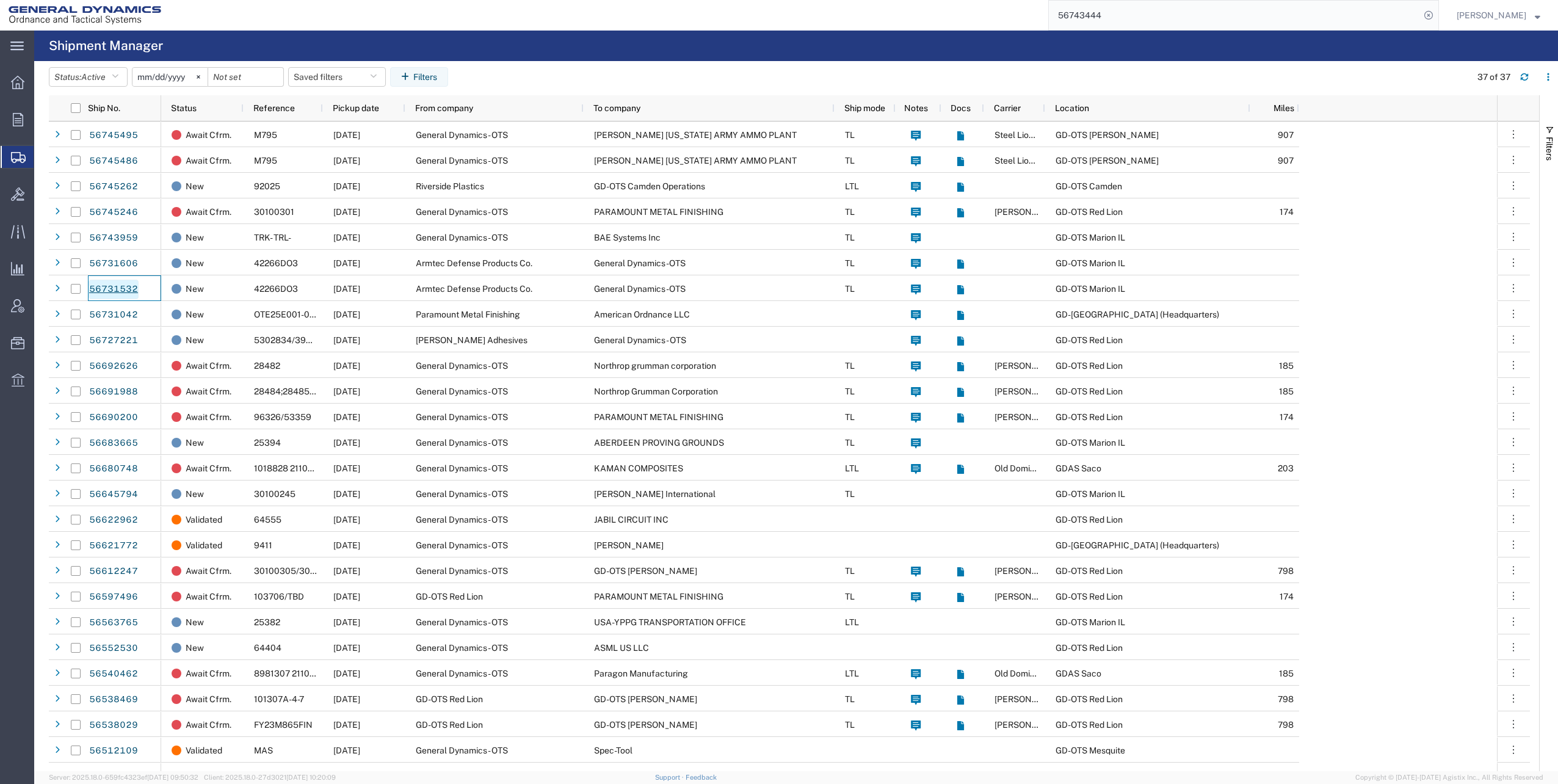
click at [118, 289] on link "56731532" at bounding box center [113, 289] width 50 height 19
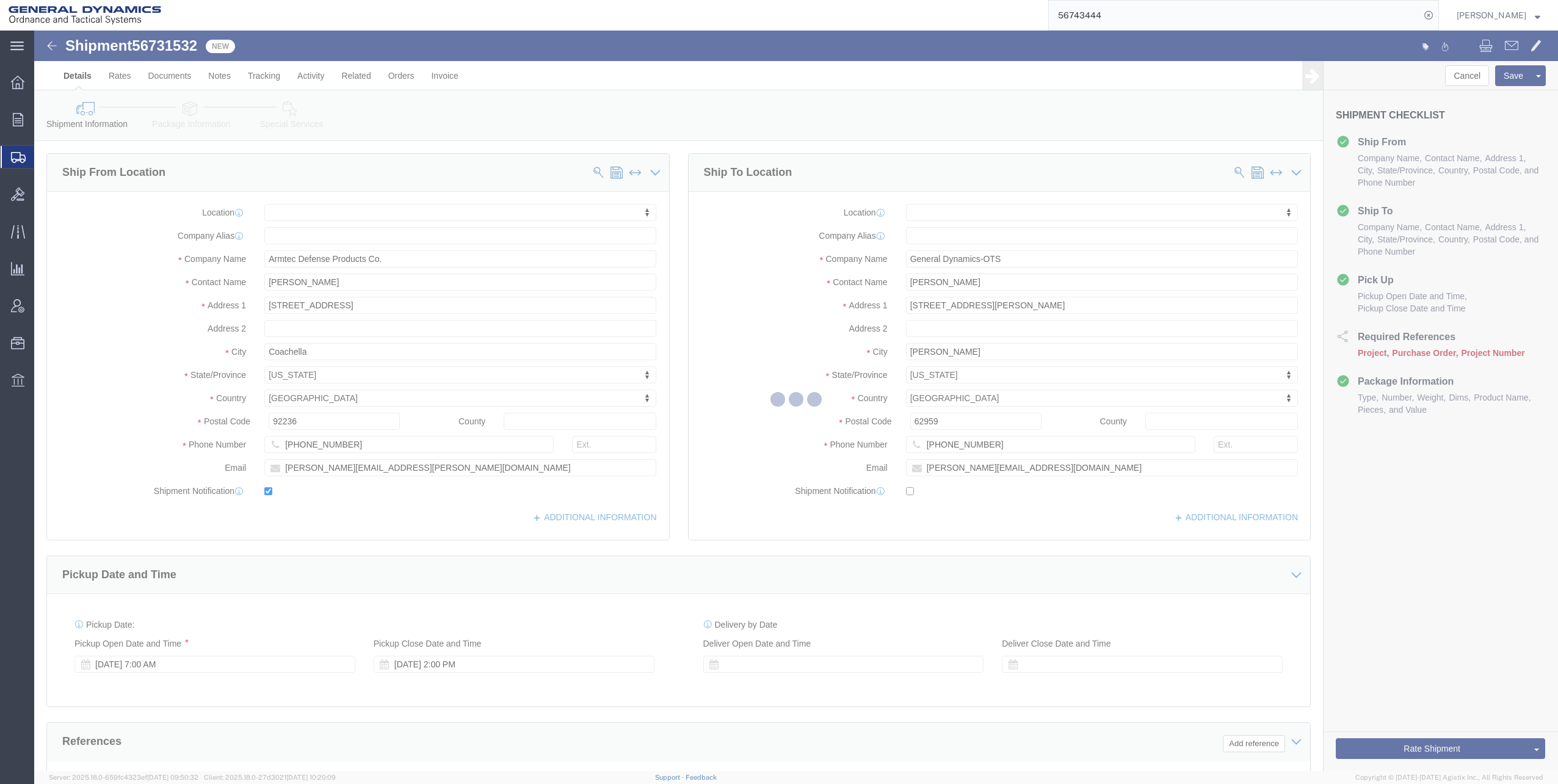
select select
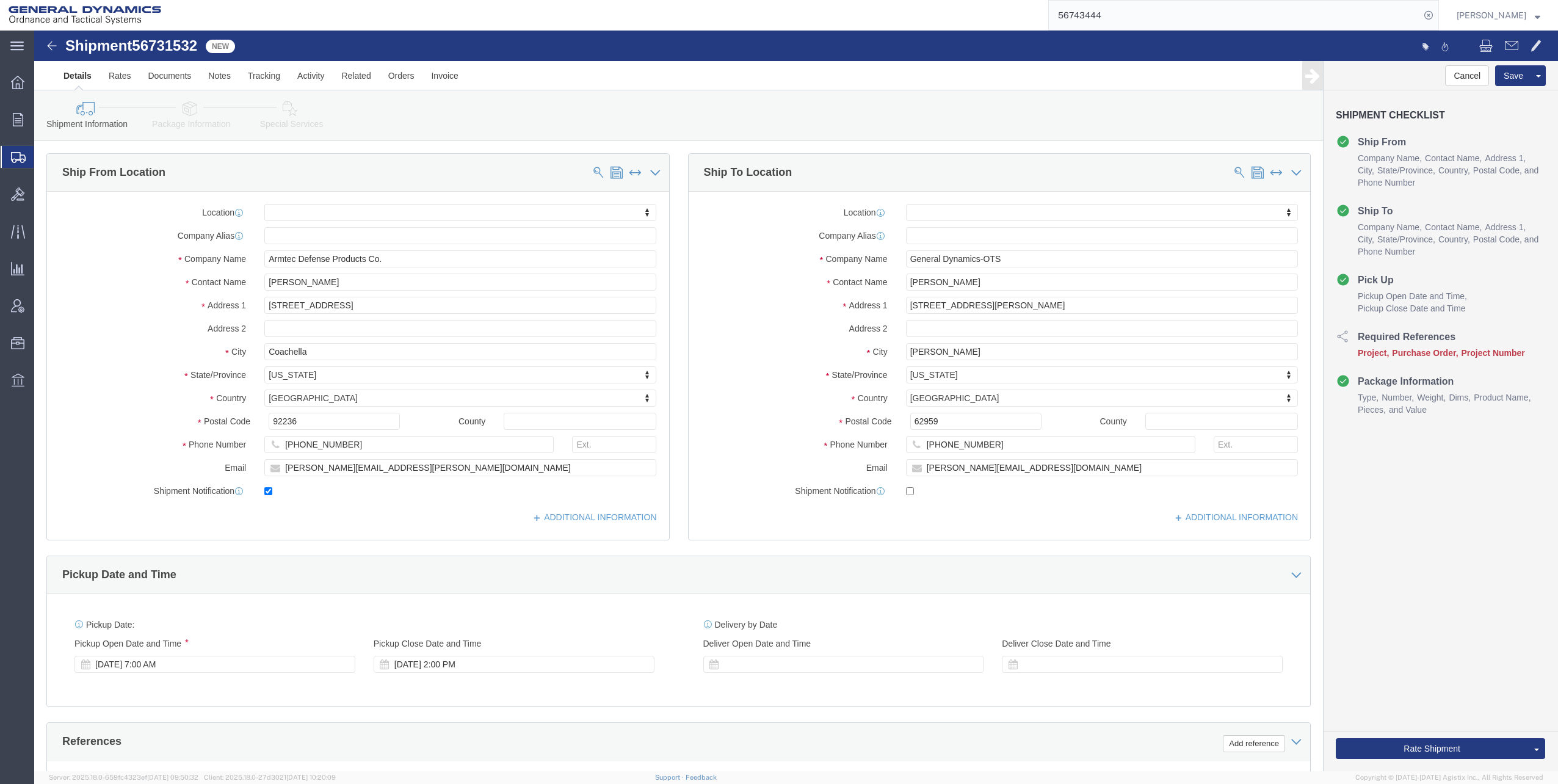
click icon
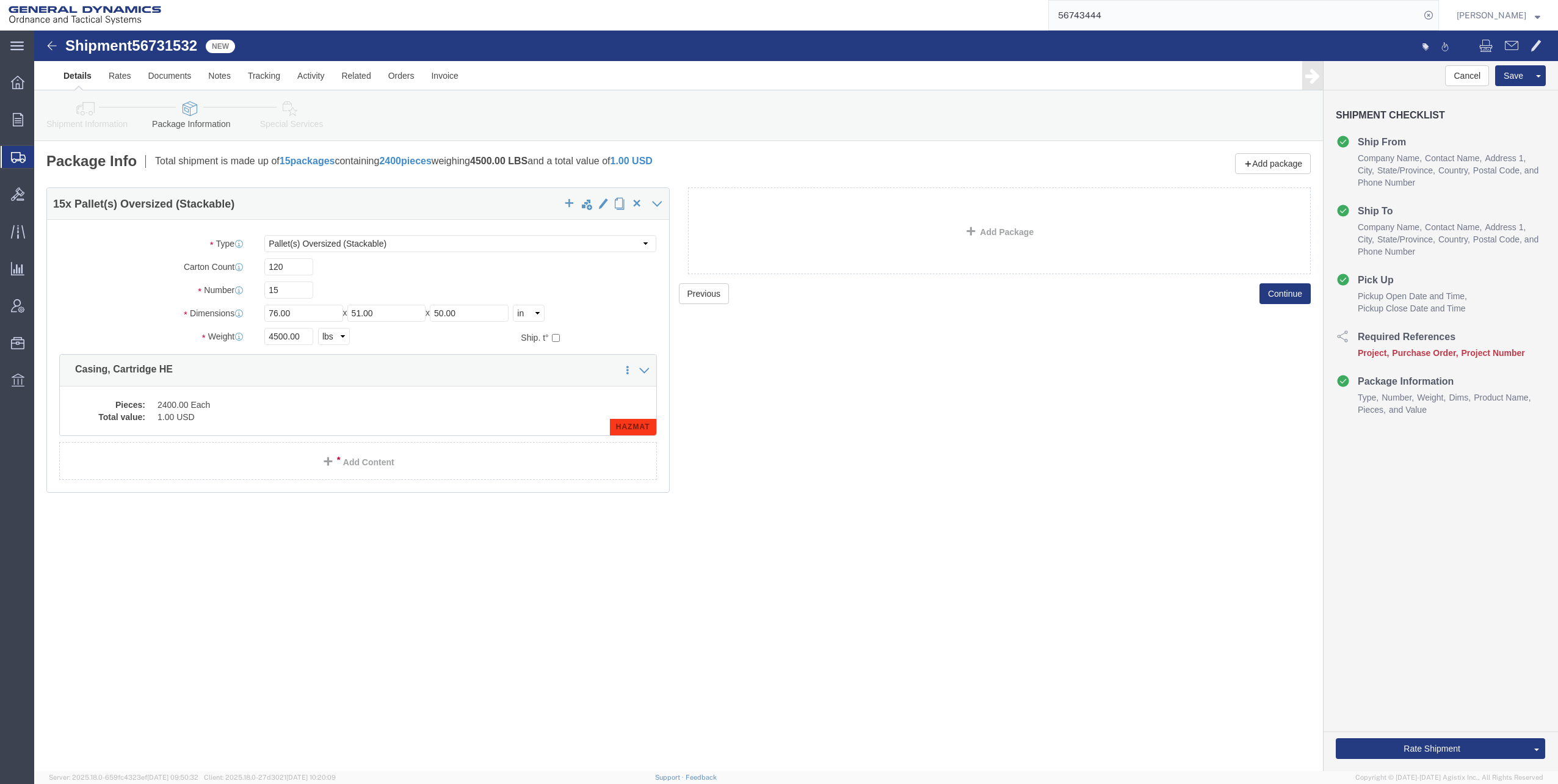
click div "Pieces: 2400.00 Each Total value: 1.00 USD HAZMAT"
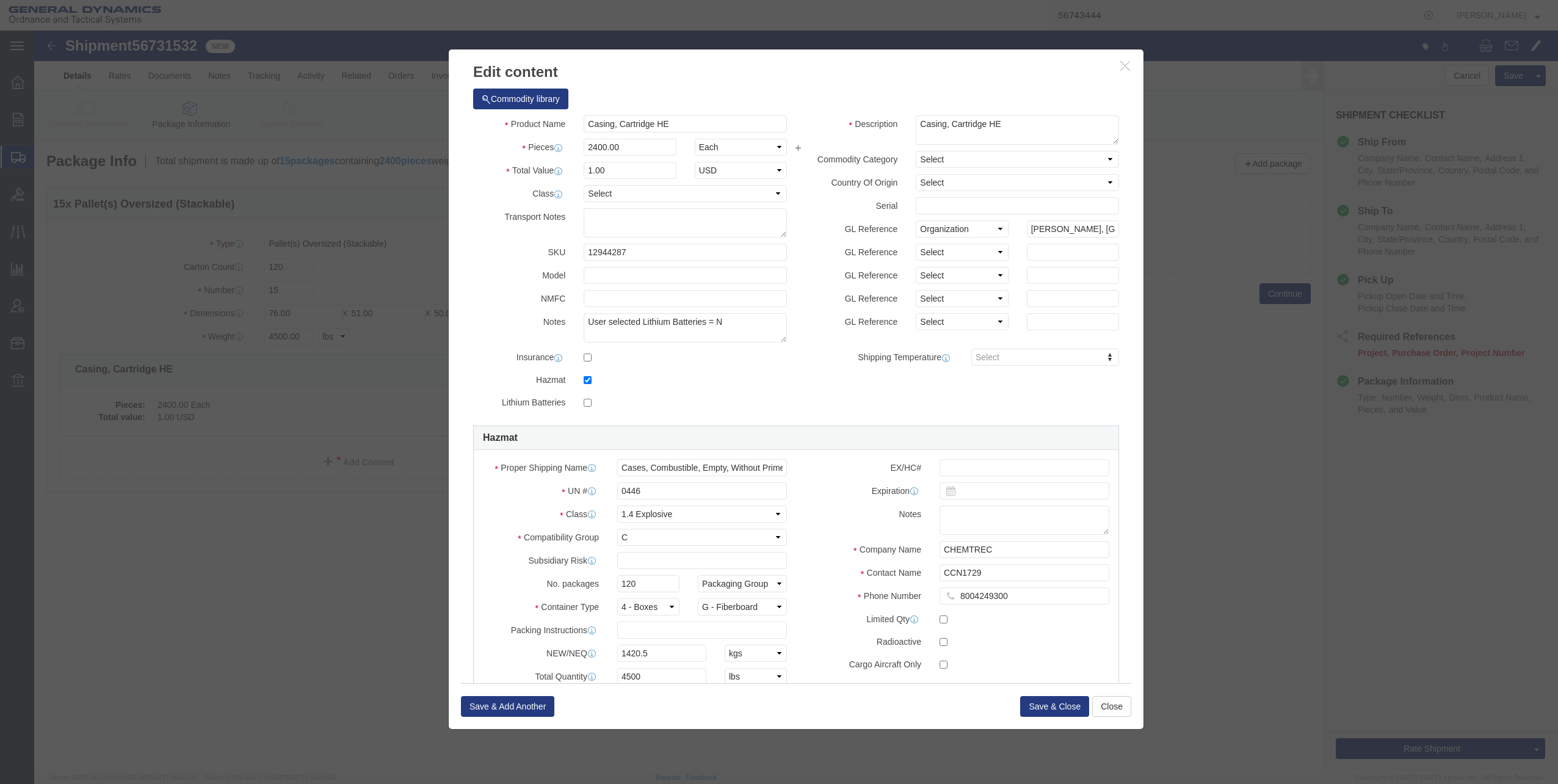
click icon "button"
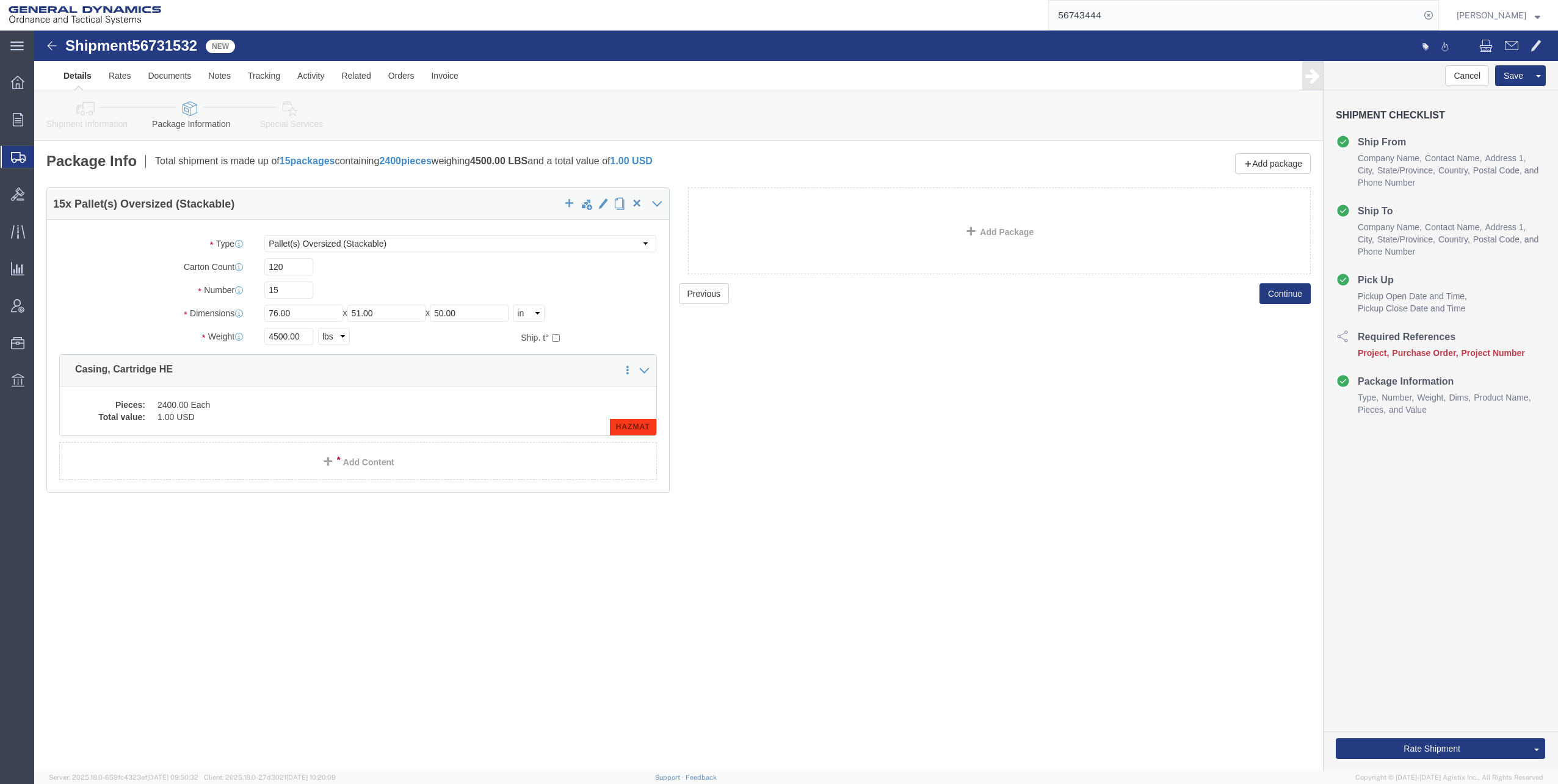
click icon
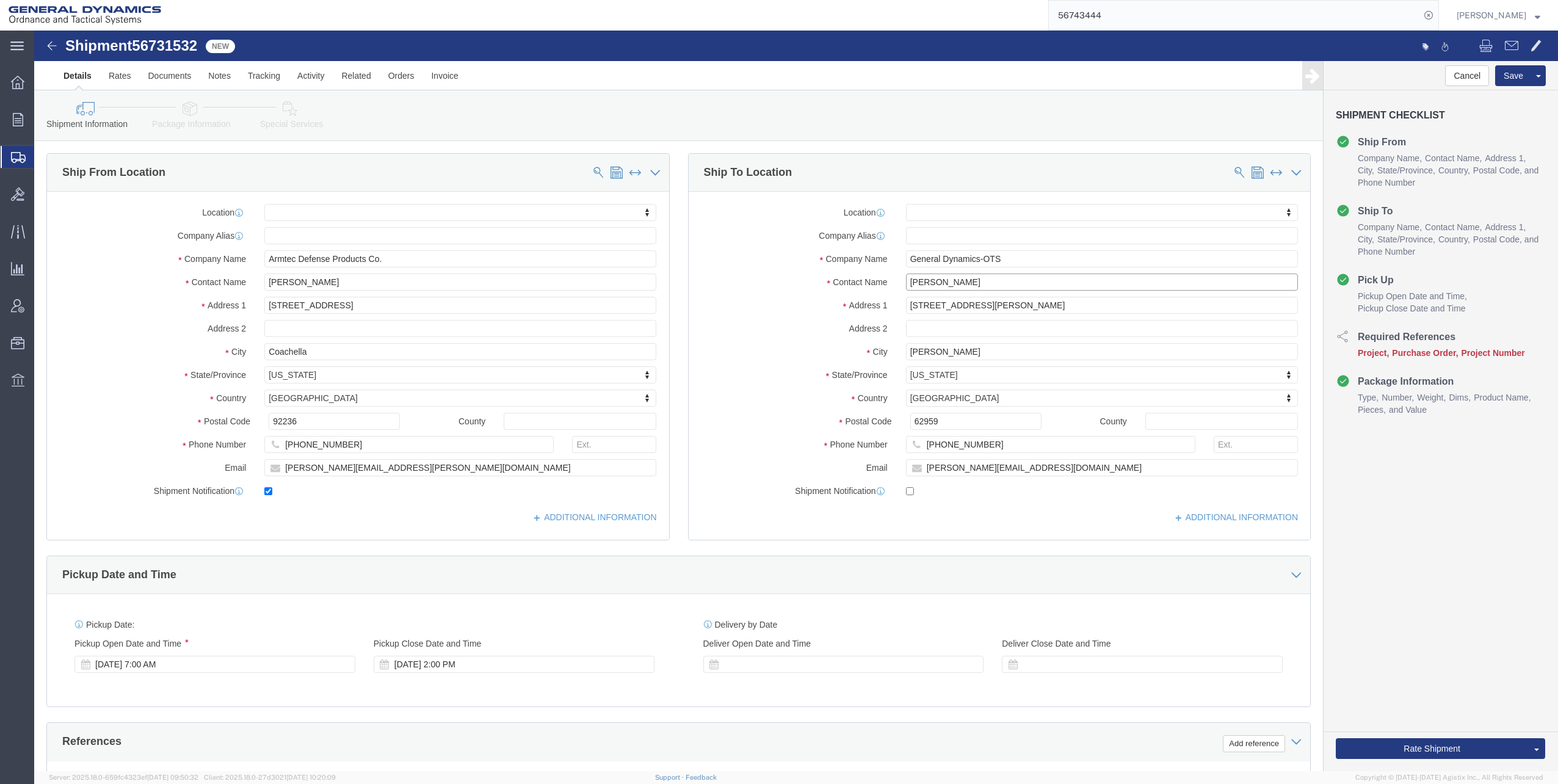
drag, startPoint x: 904, startPoint y: 250, endPoint x: 951, endPoint y: 249, distance: 47.0
click input "[PERSON_NAME]"
type input "[PERSON_NAME]"
drag, startPoint x: 917, startPoint y: 438, endPoint x: 949, endPoint y: 437, distance: 32.0
click input "[PERSON_NAME][EMAIL_ADDRESS][DOMAIN_NAME]"
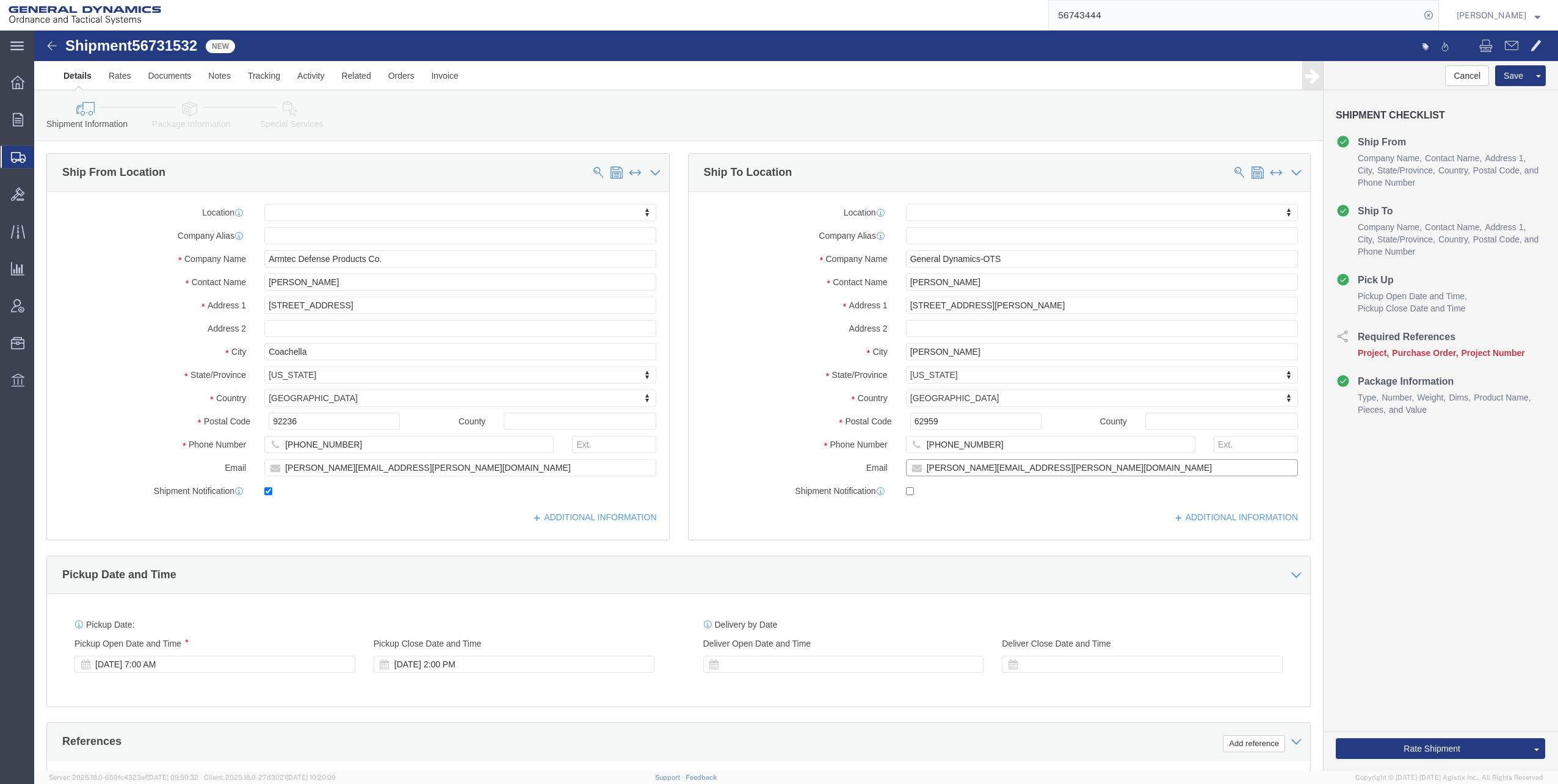
type input "[PERSON_NAME][EMAIL_ADDRESS][PERSON_NAME][DOMAIN_NAME]"
click label
click input "checkbox"
checkbox input "false"
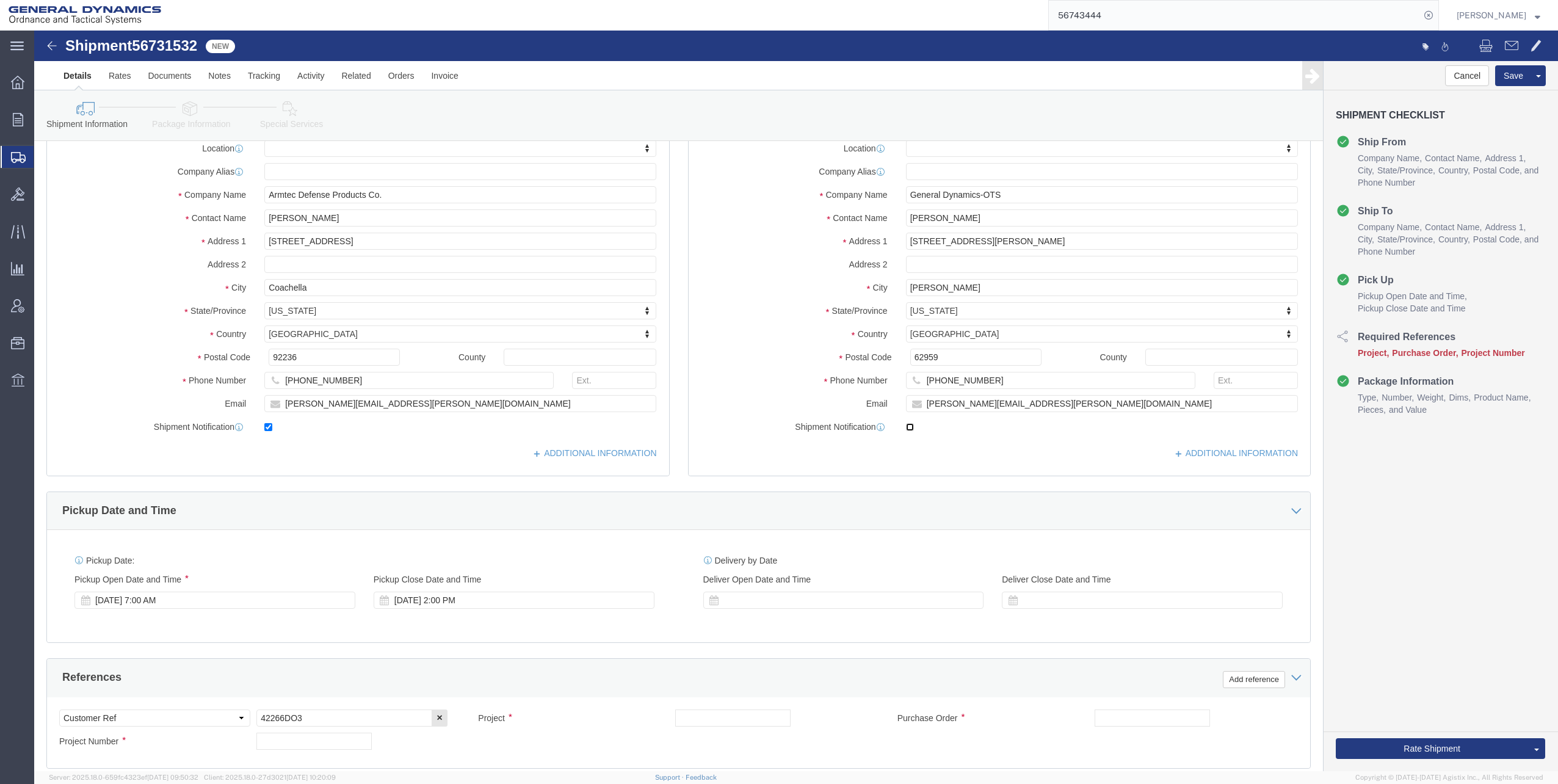
scroll to position [244, 0]
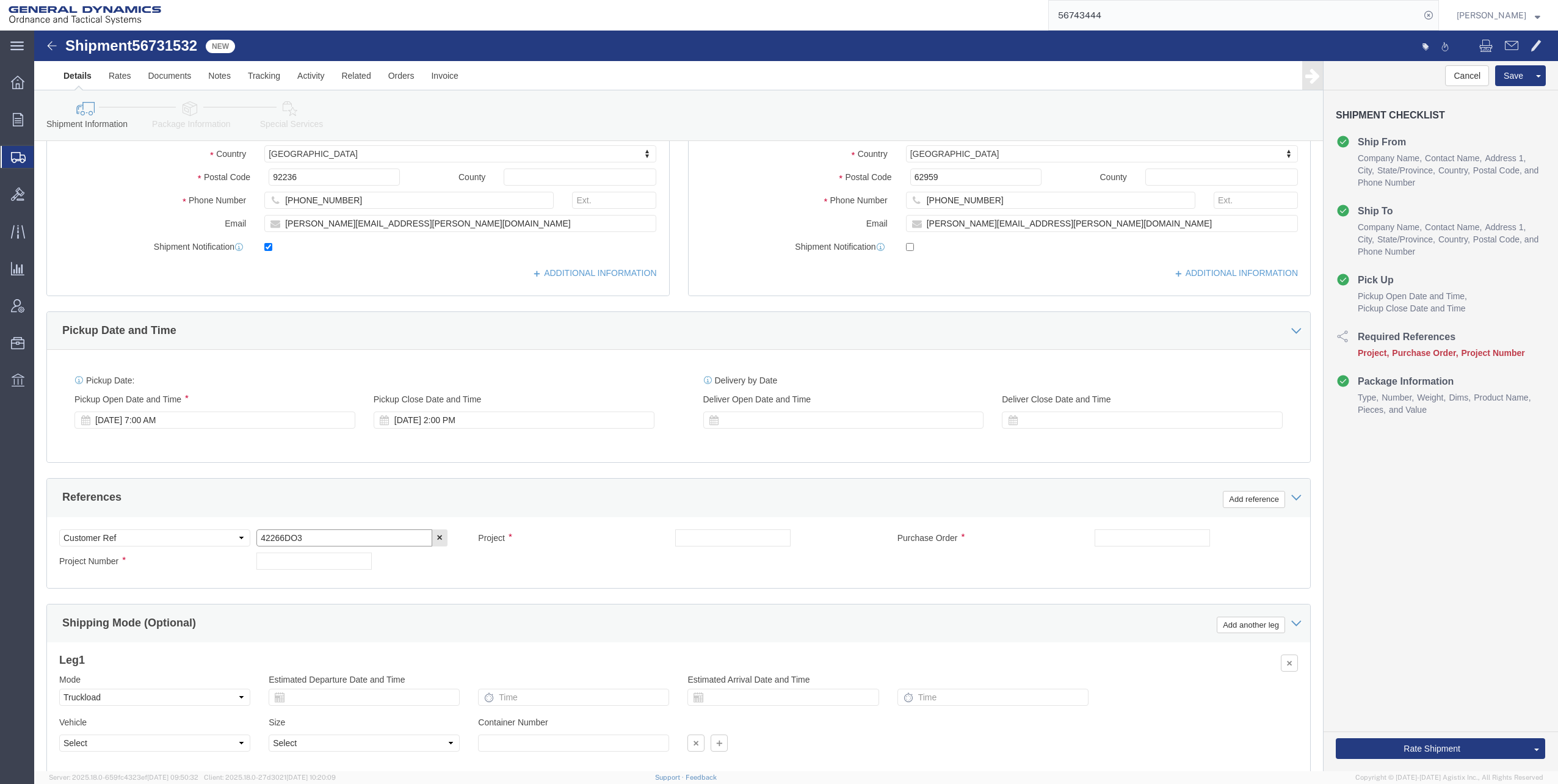
drag, startPoint x: 225, startPoint y: 506, endPoint x: 300, endPoint y: 501, distance: 75.2
click input "42266DO3"
paste input "42266DO3"
type input "42266DO3"
click input "text"
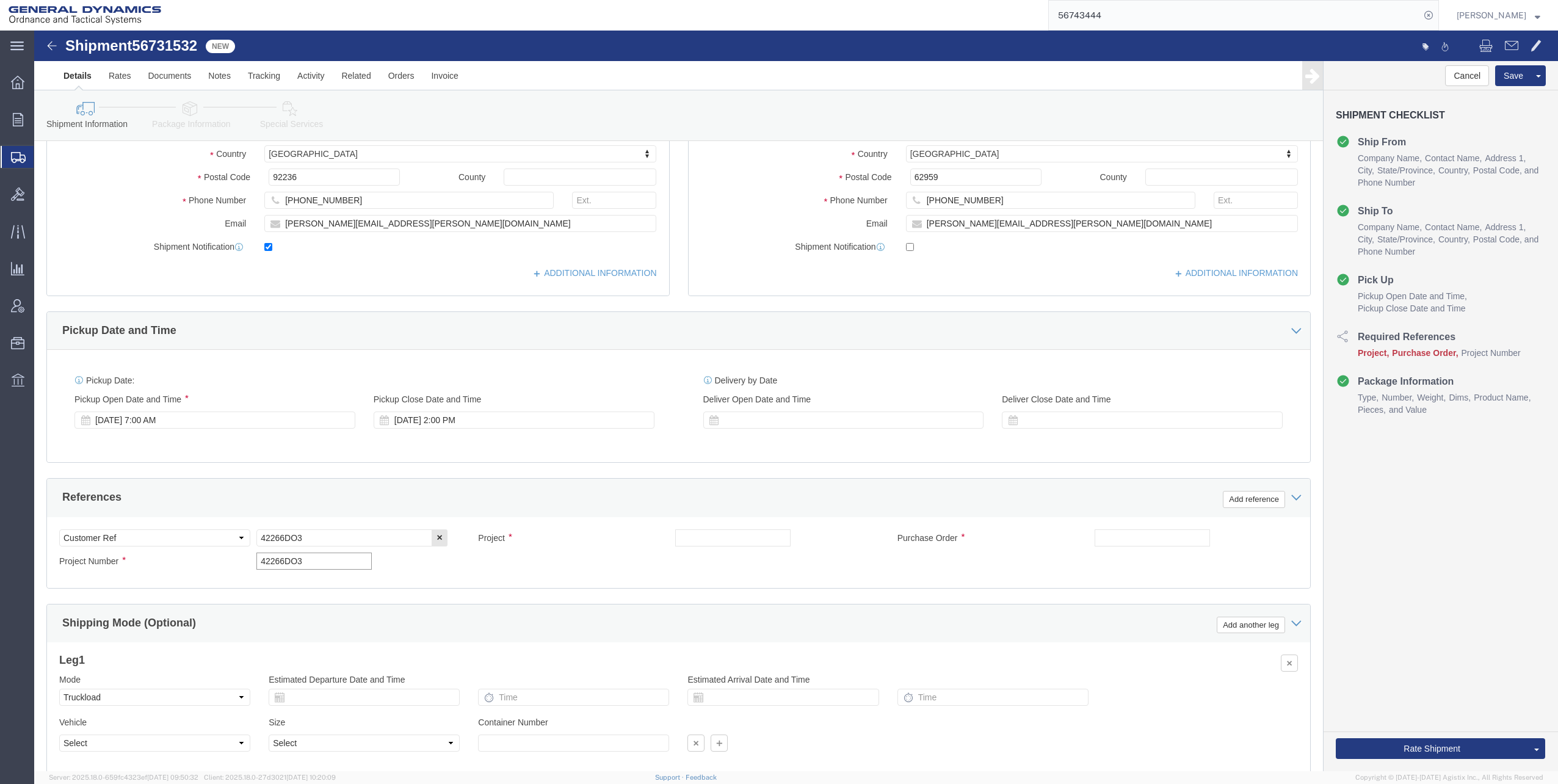
drag, startPoint x: 223, startPoint y: 529, endPoint x: 308, endPoint y: 527, distance: 85.0
click input "42266DO3"
paste input "42266DO3"
type input "42266DO3"
click input "text"
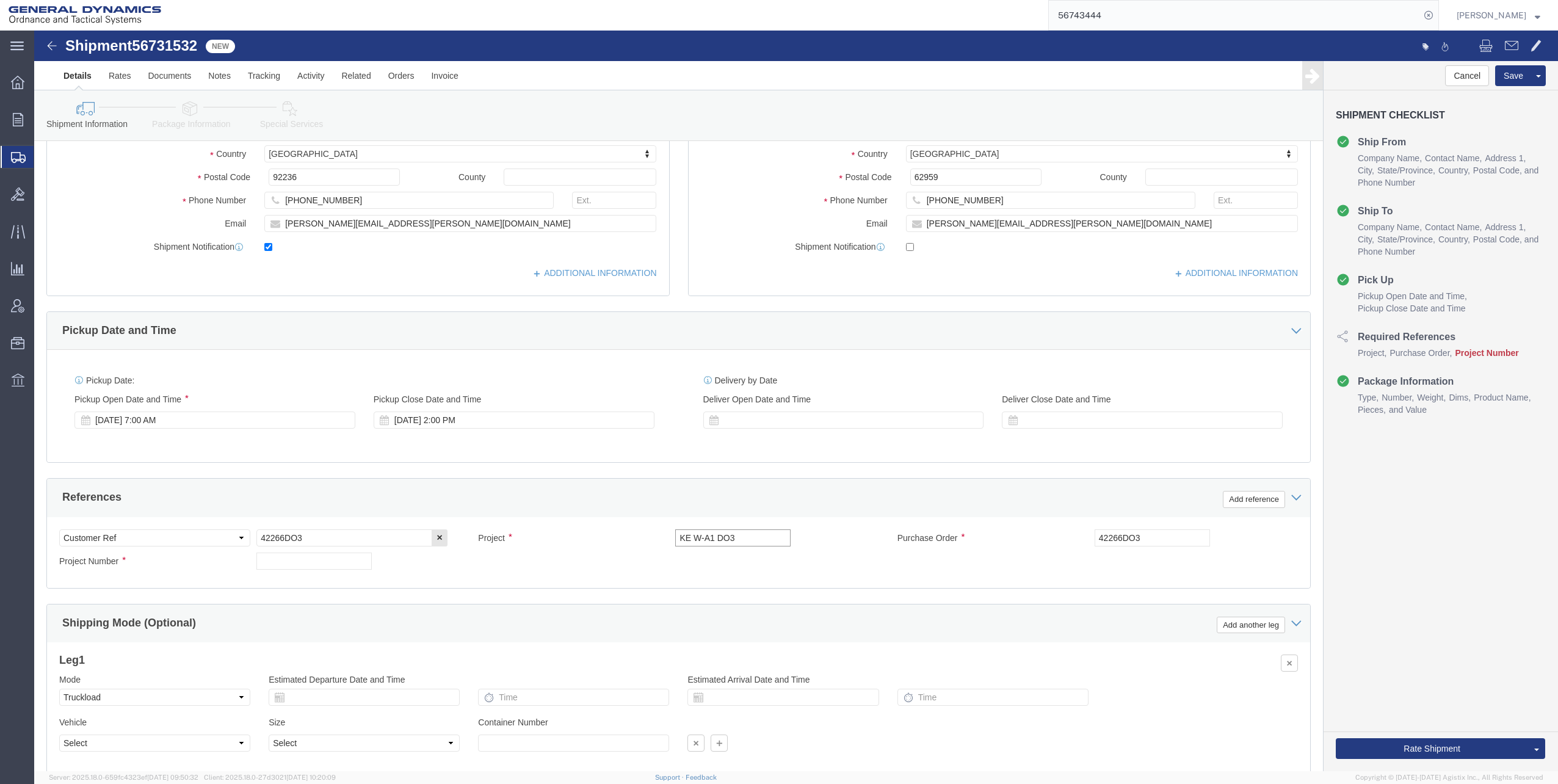
type input "KE W-A1 DO3"
click div "Project KE W-A1 DO3"
click input "text"
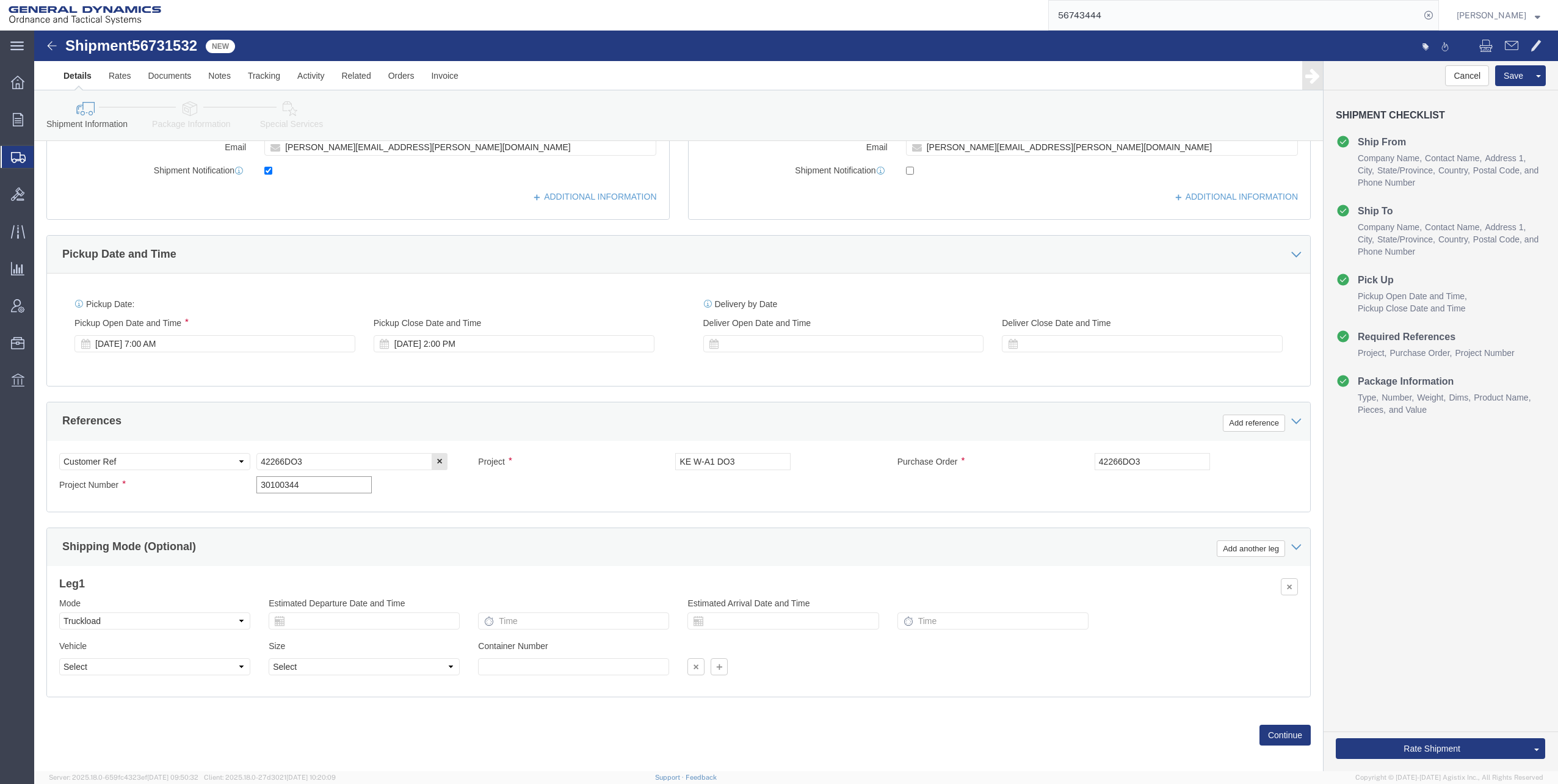
scroll to position [332, 0]
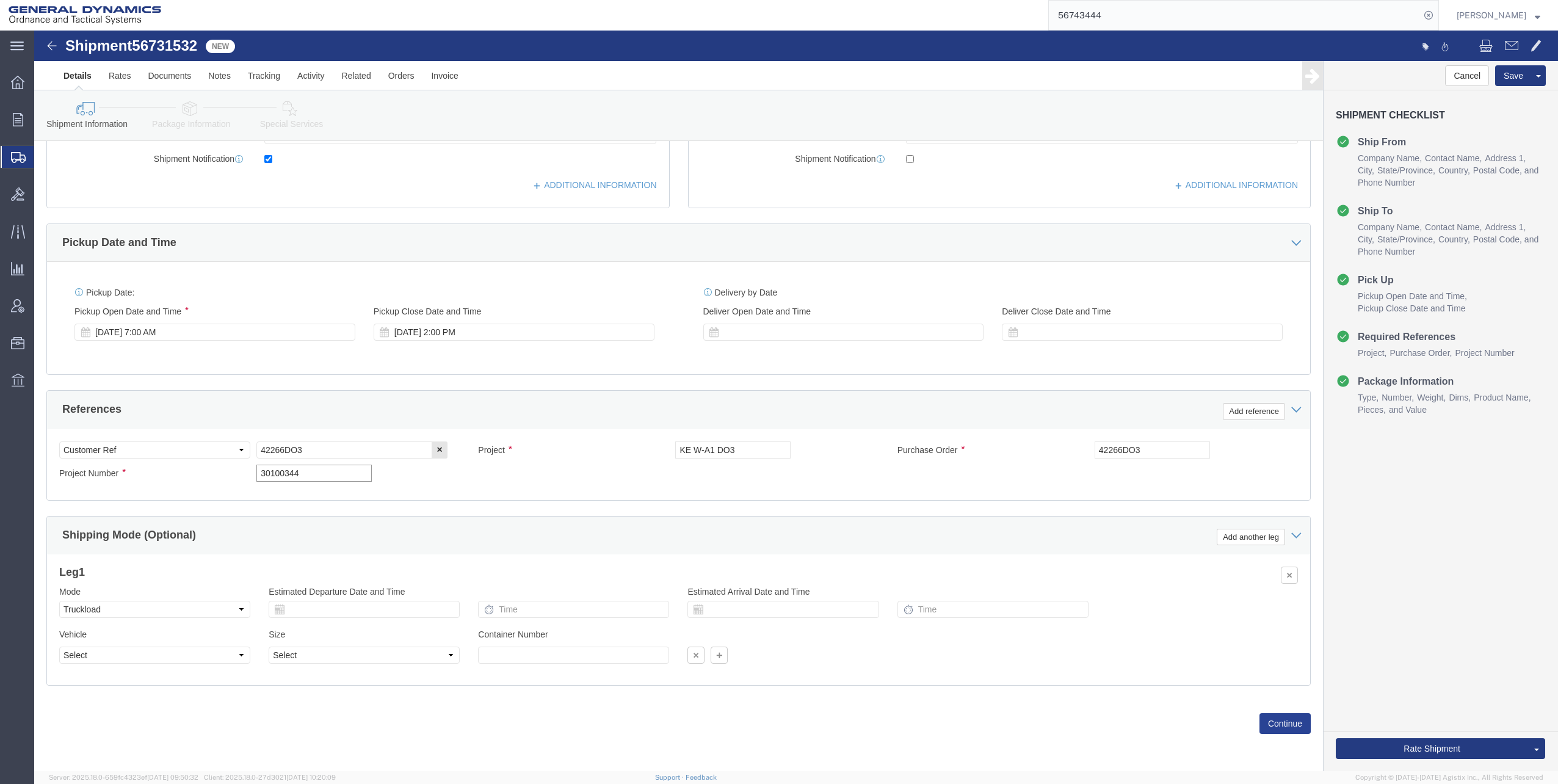
type input "30100344"
click button "Continue"
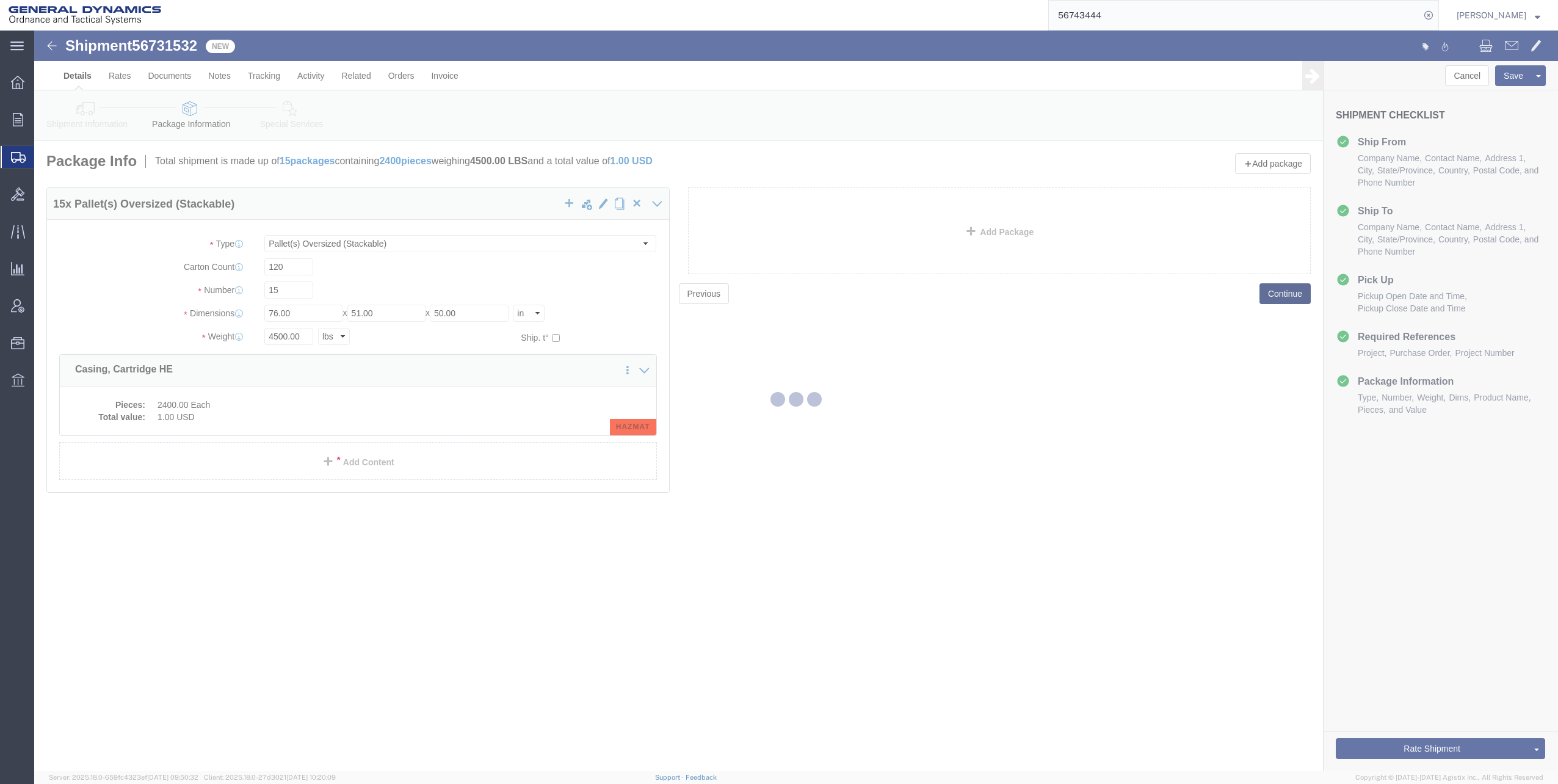
scroll to position [0, 0]
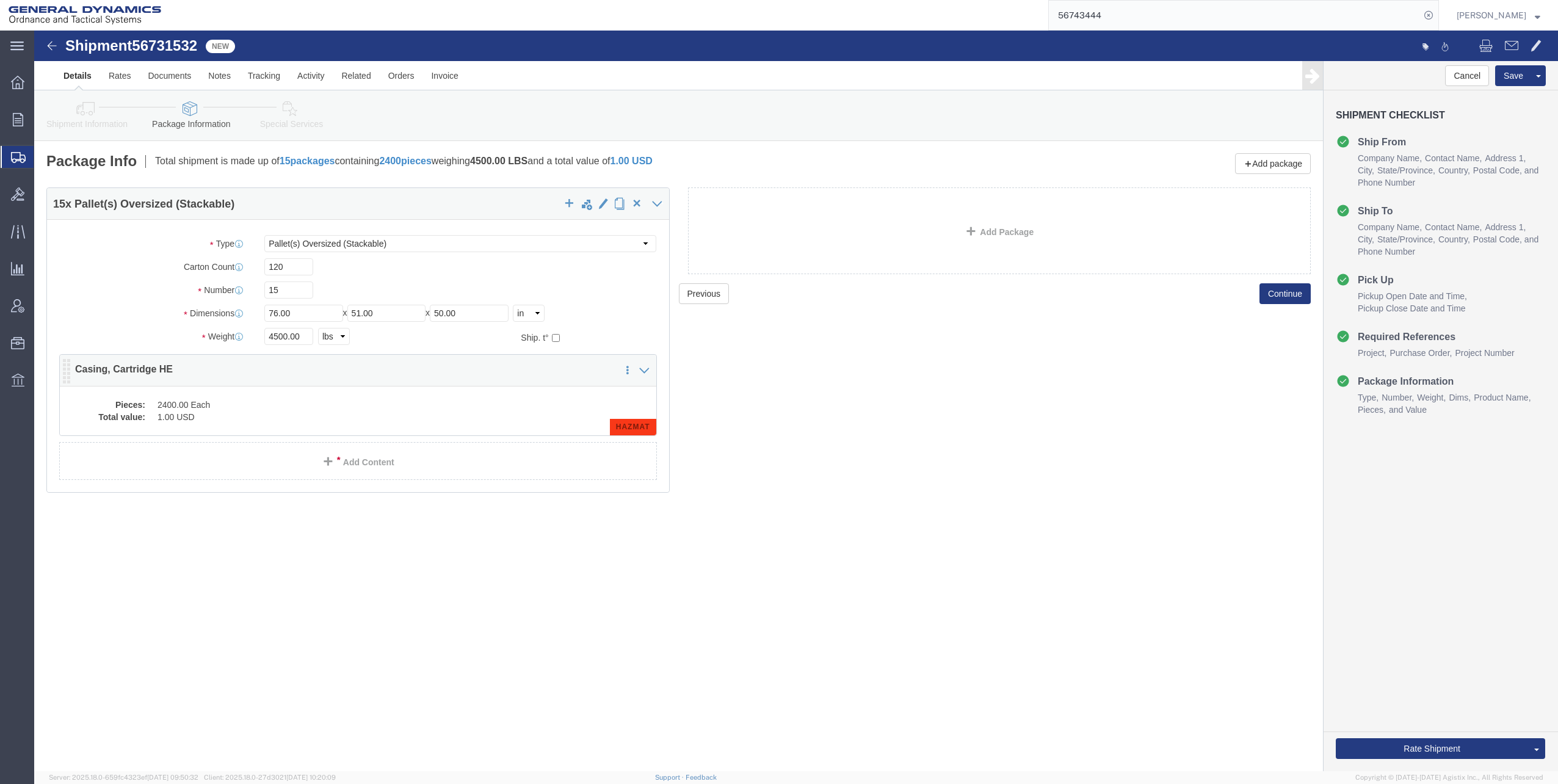
click dd "1.00 USD"
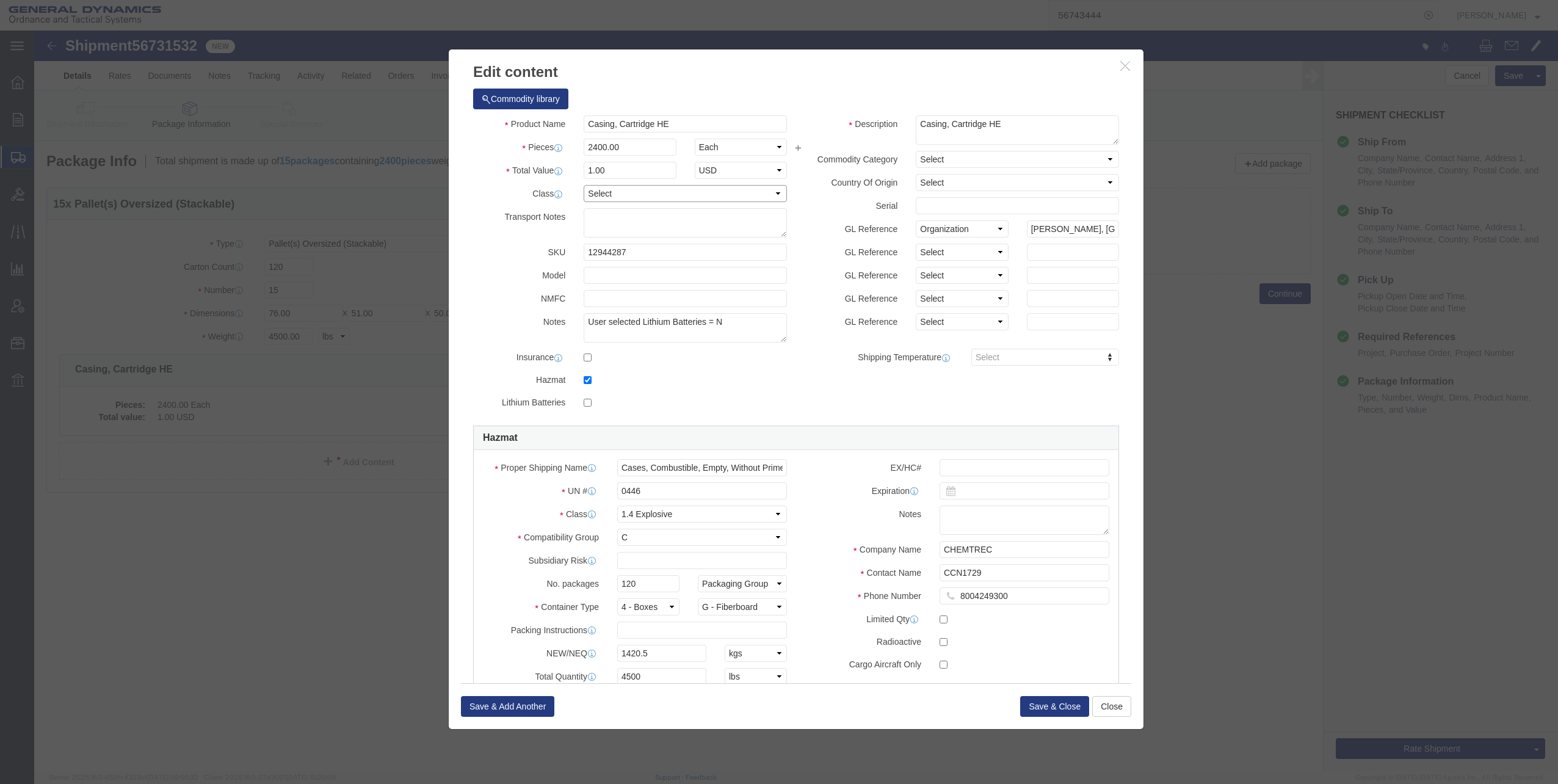
click select "Select 50 55 60 65 70 85 92.5 100 125 175 250 300 400"
select select "125"
click select "Select 50 55 60 65 70 85 92.5 100 125 175 250 300 400"
click button "Save & Close"
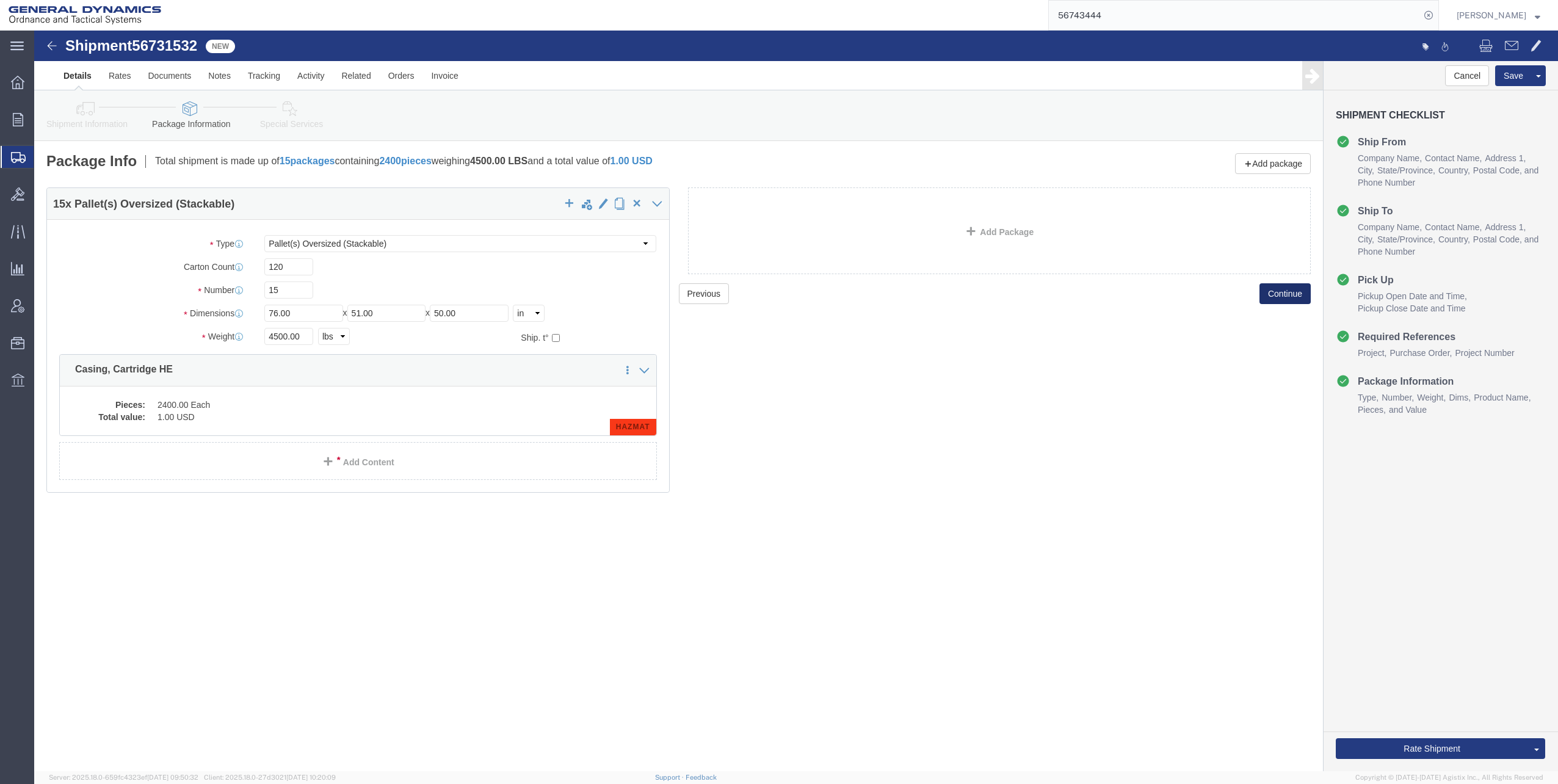
click button "Continue"
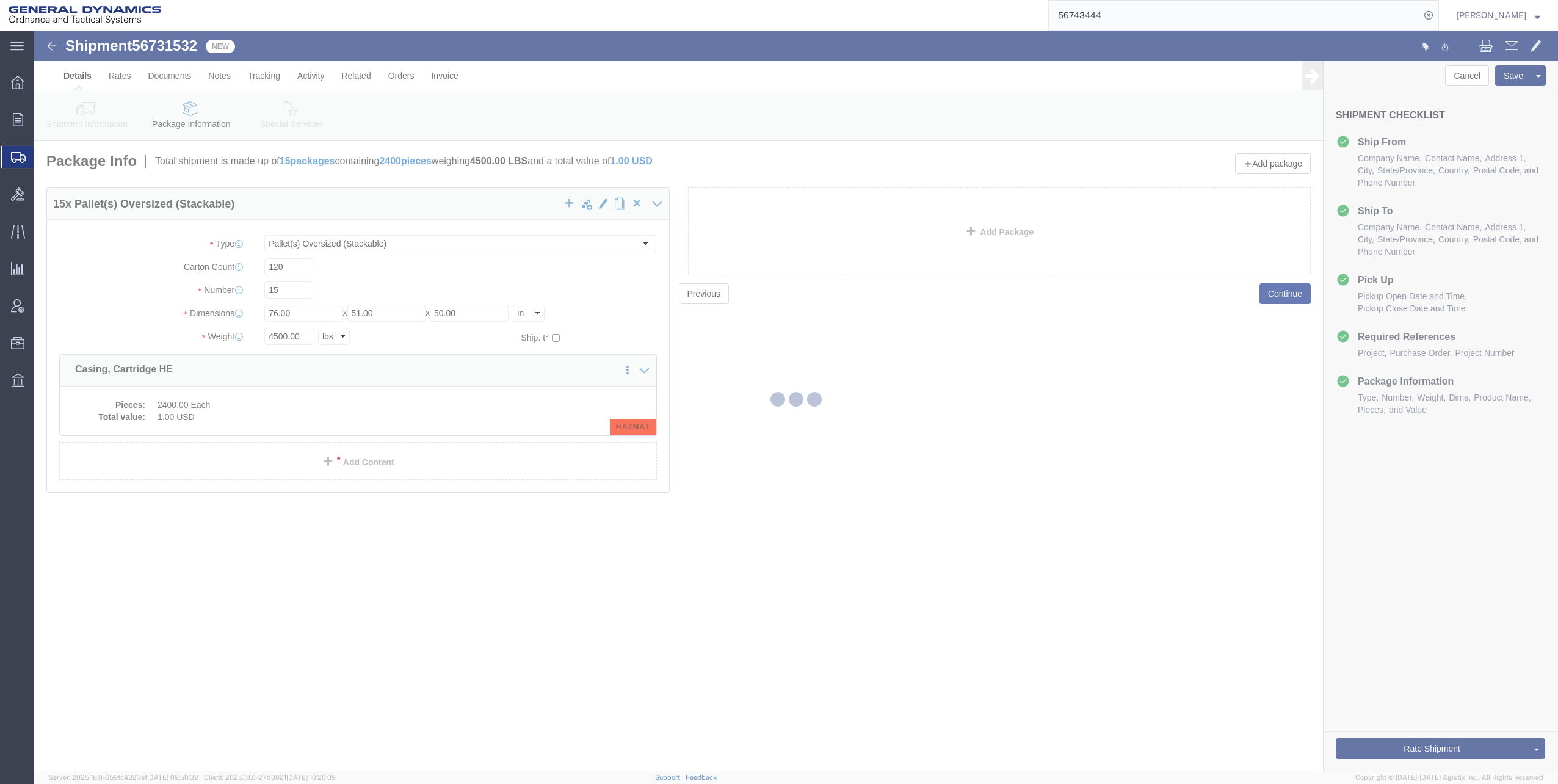
select select
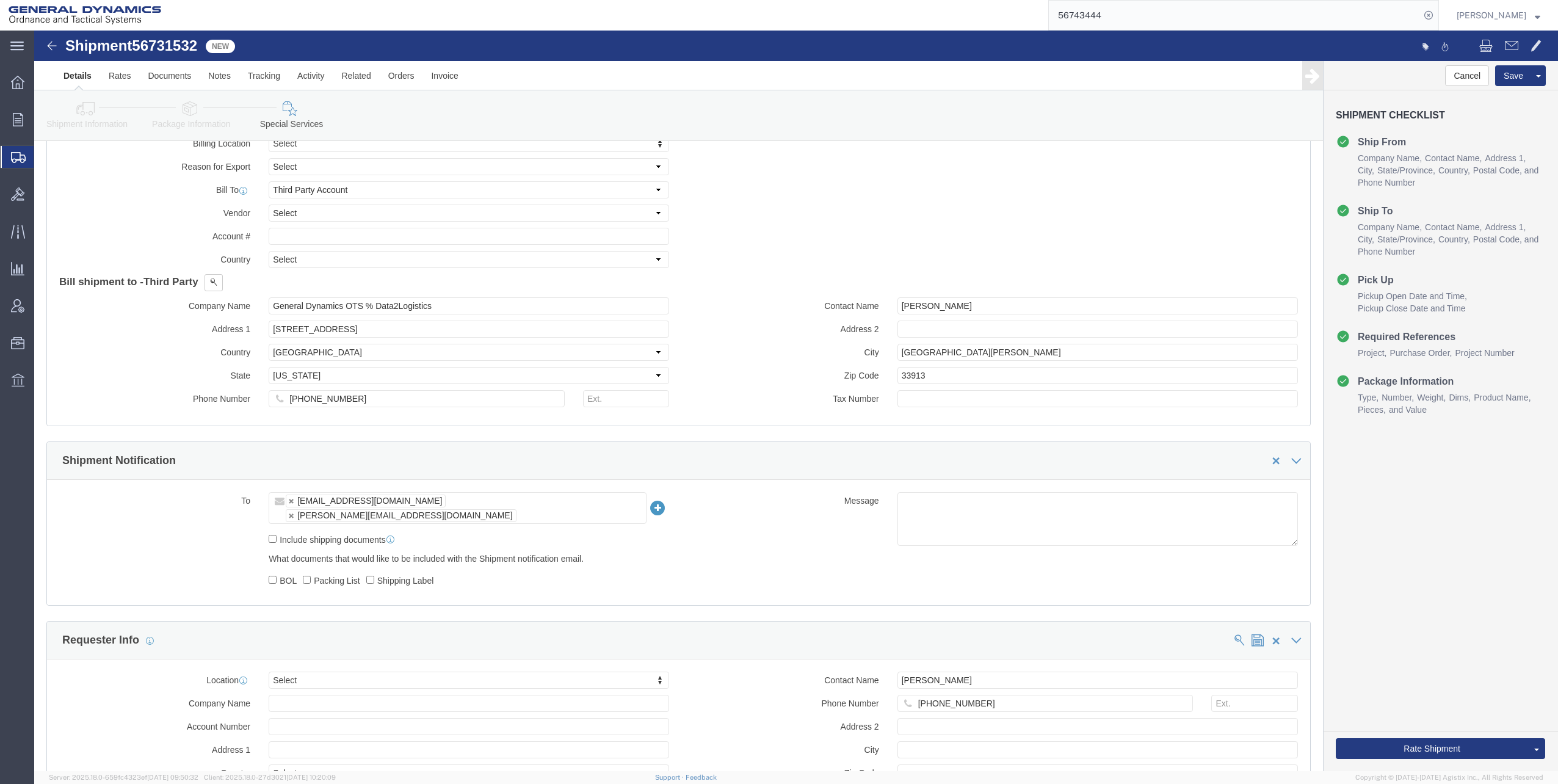
scroll to position [672, 0]
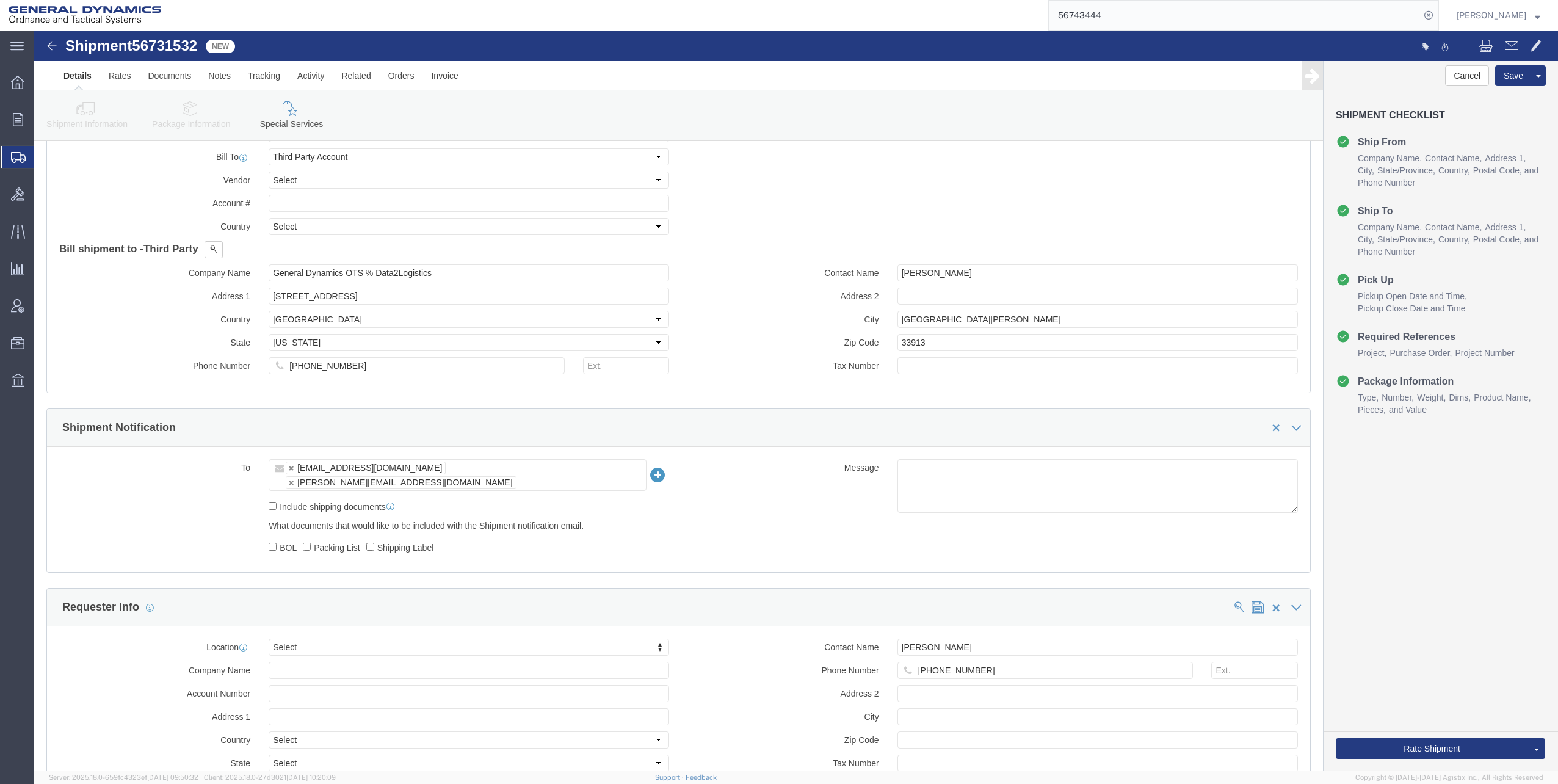
click div "[PERSON_NAME][EMAIL_ADDRESS][DOMAIN_NAME]"
click input "text"
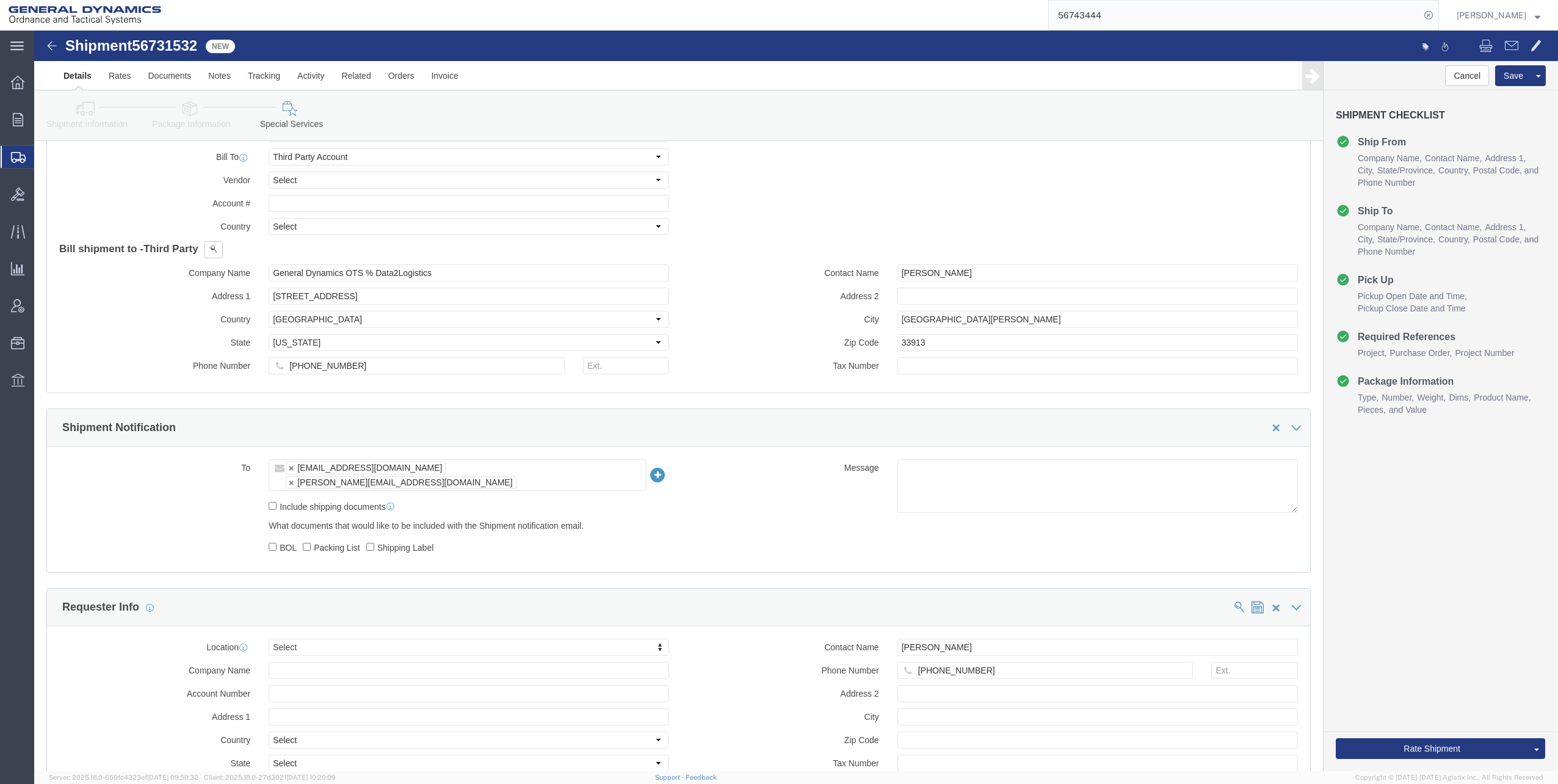
drag, startPoint x: 455, startPoint y: 438, endPoint x: 758, endPoint y: 481, distance: 306.0
click div "Message"
click input "text"
type input "[EMAIL_ADDRESS][DOMAIN_NAME]"
type input "[PERSON_NAME].[PERSON_NAME]@gd"
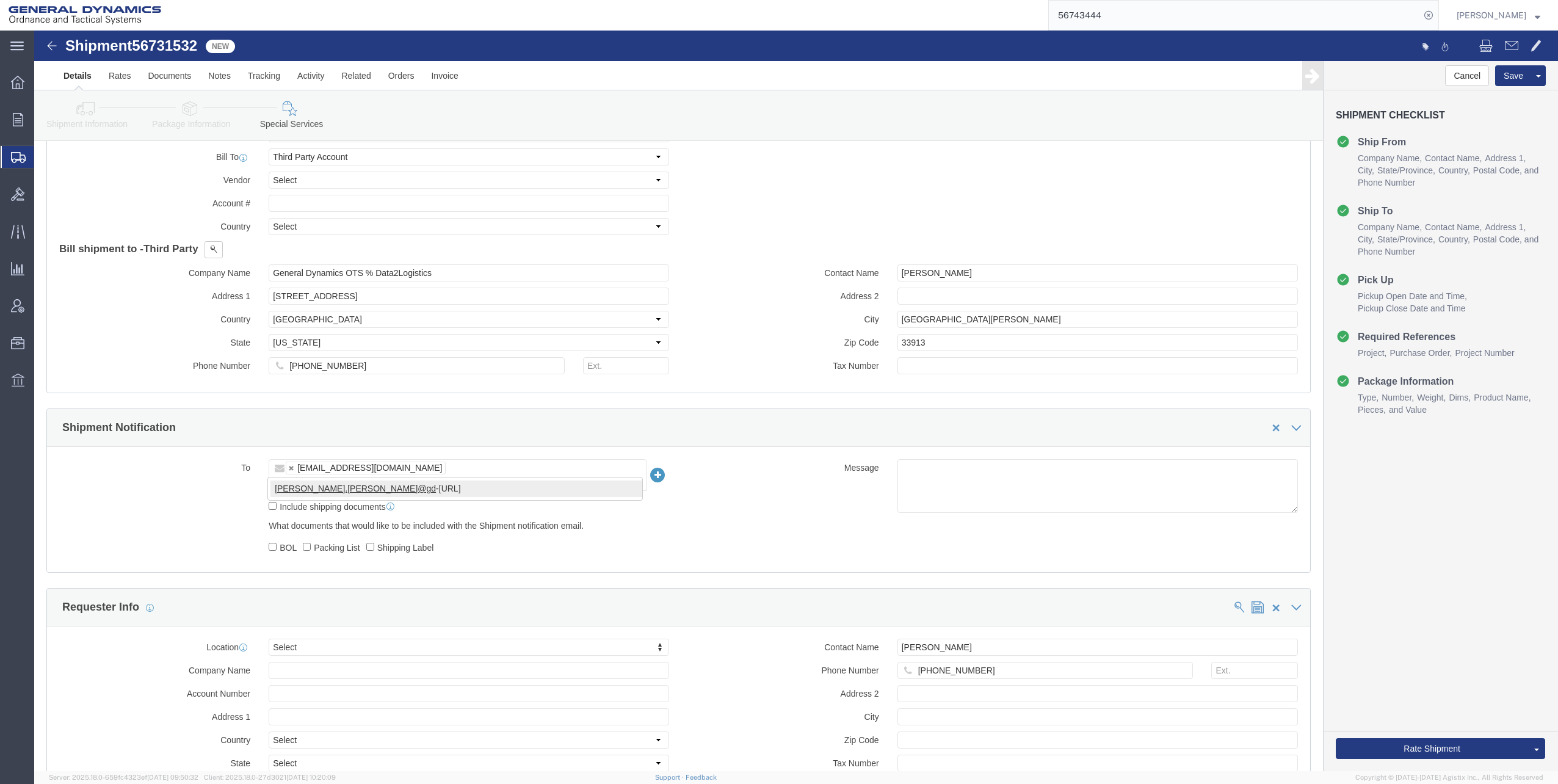
type input "[EMAIL_ADDRESS][DOMAIN_NAME],[PERSON_NAME][DOMAIN_NAME][EMAIL_ADDRESS][PERSON_N…"
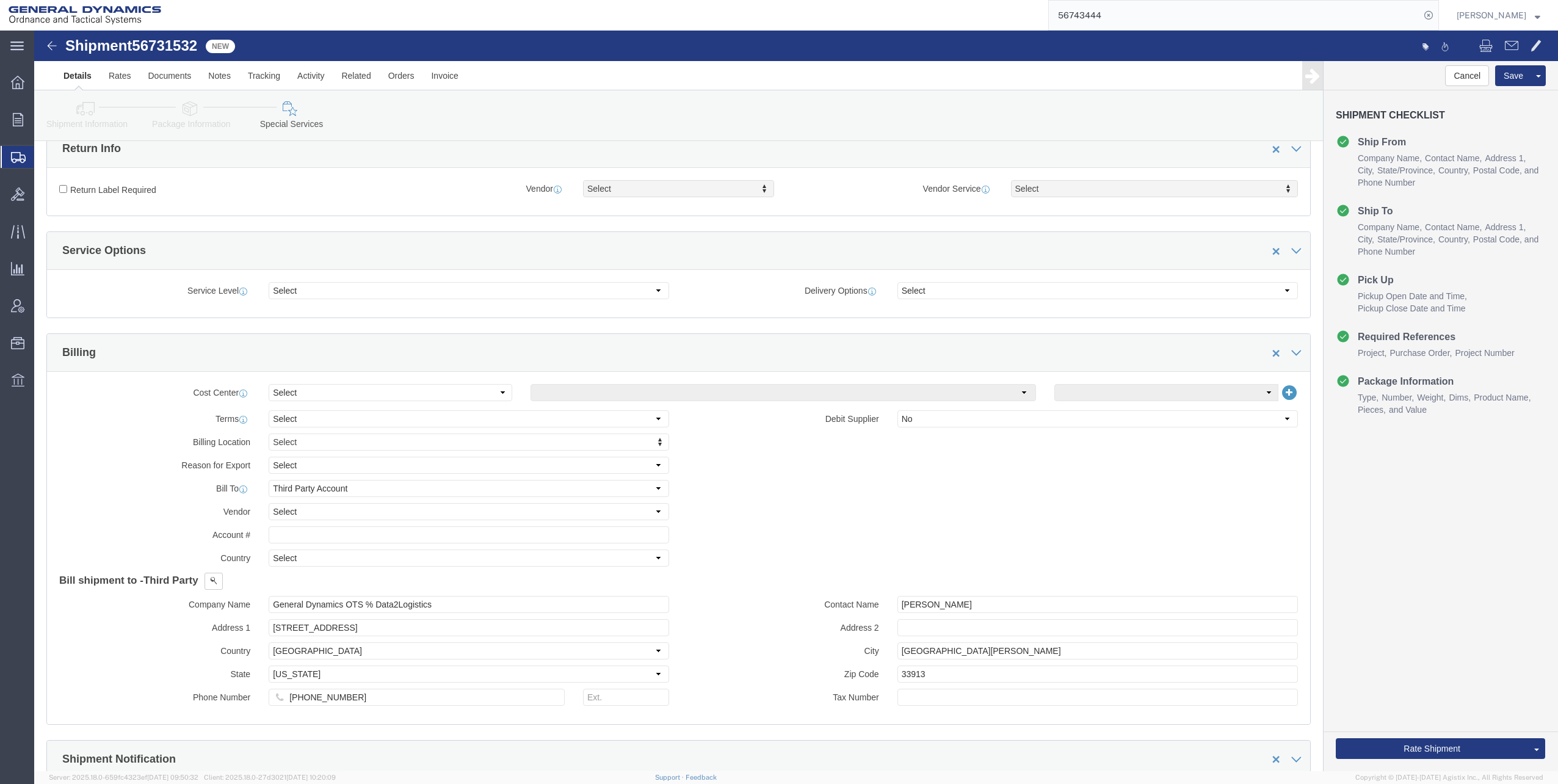
scroll to position [367, 0]
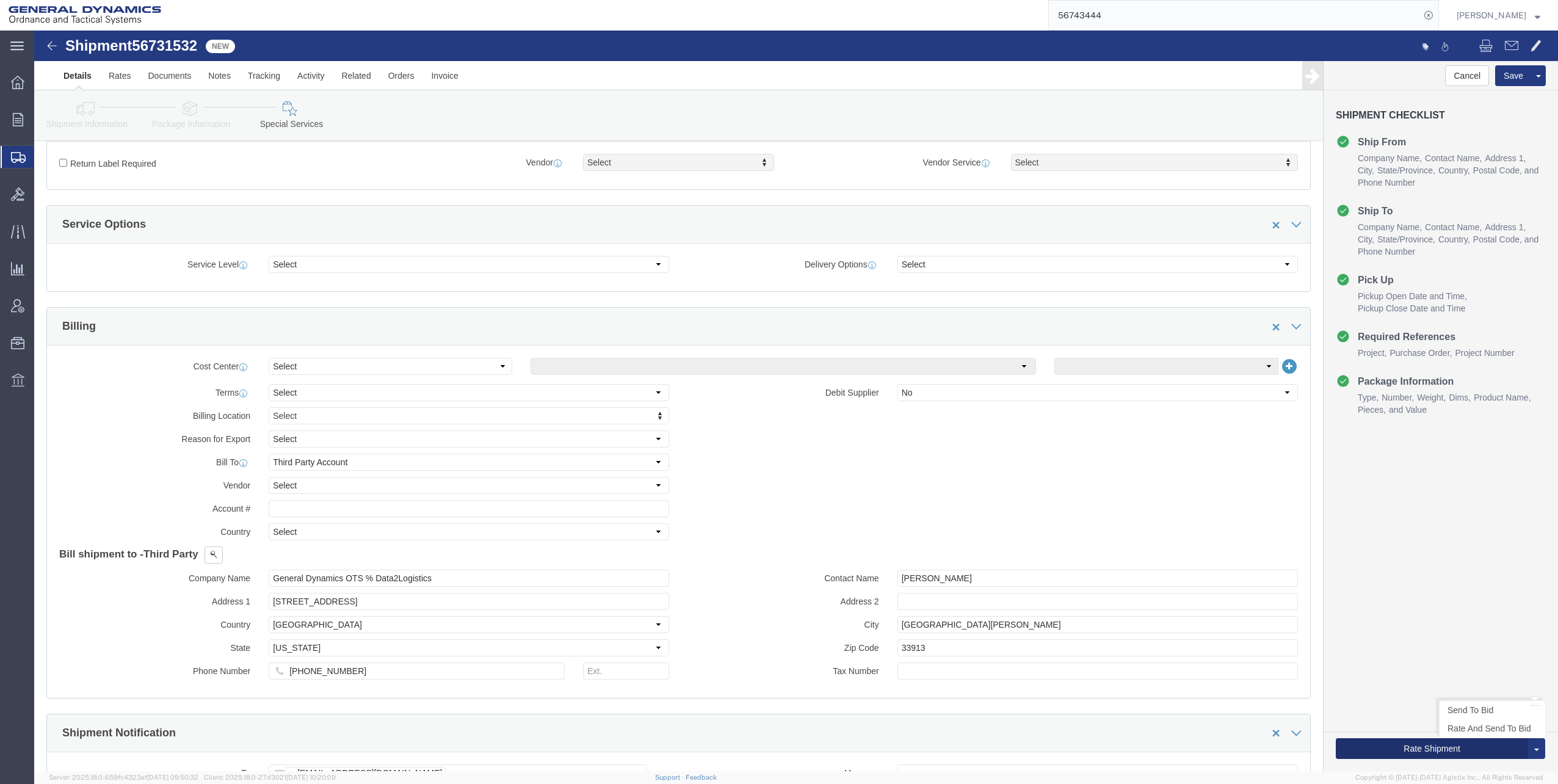
click button "Rate Shipment"
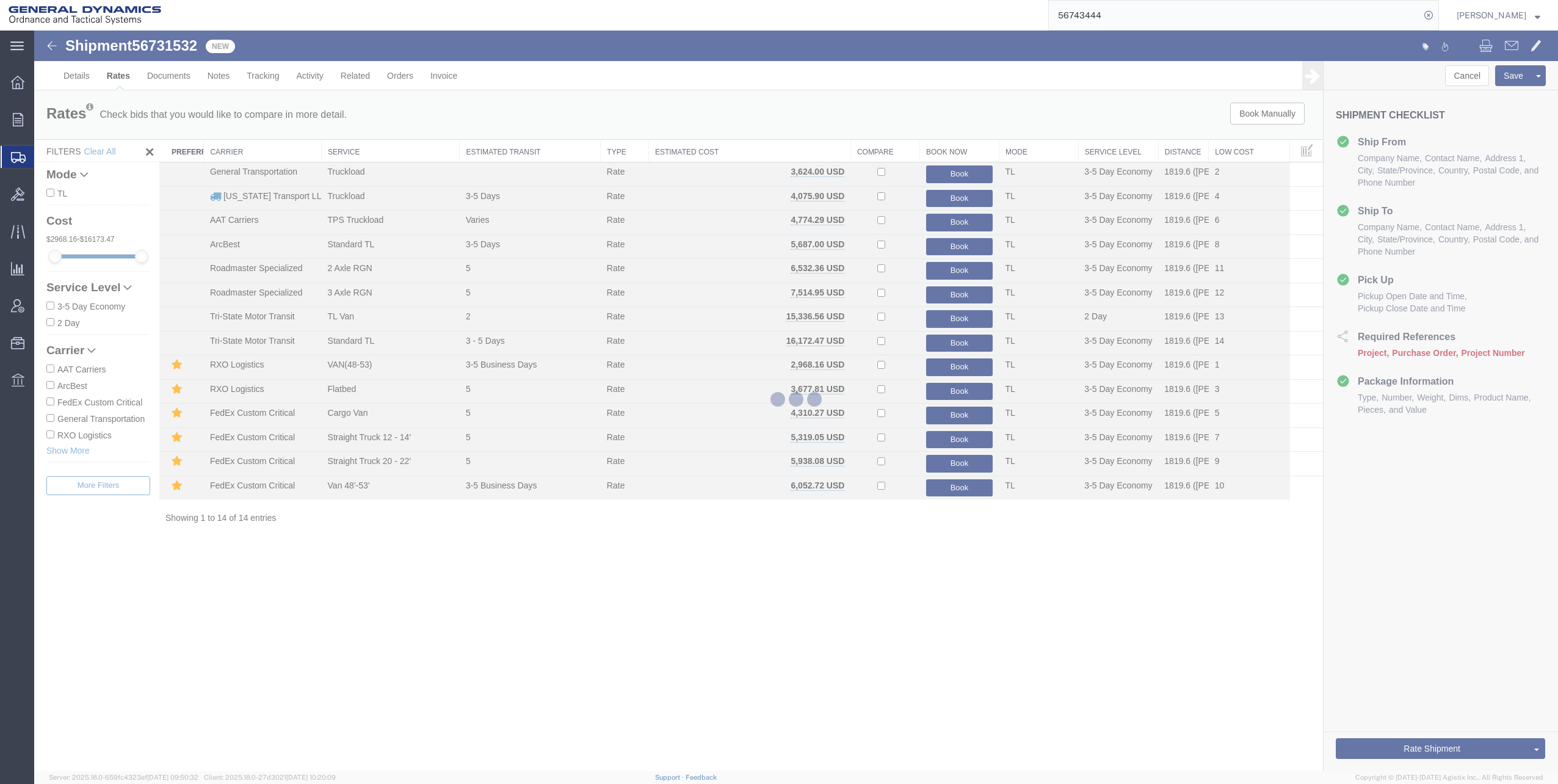
scroll to position [0, 0]
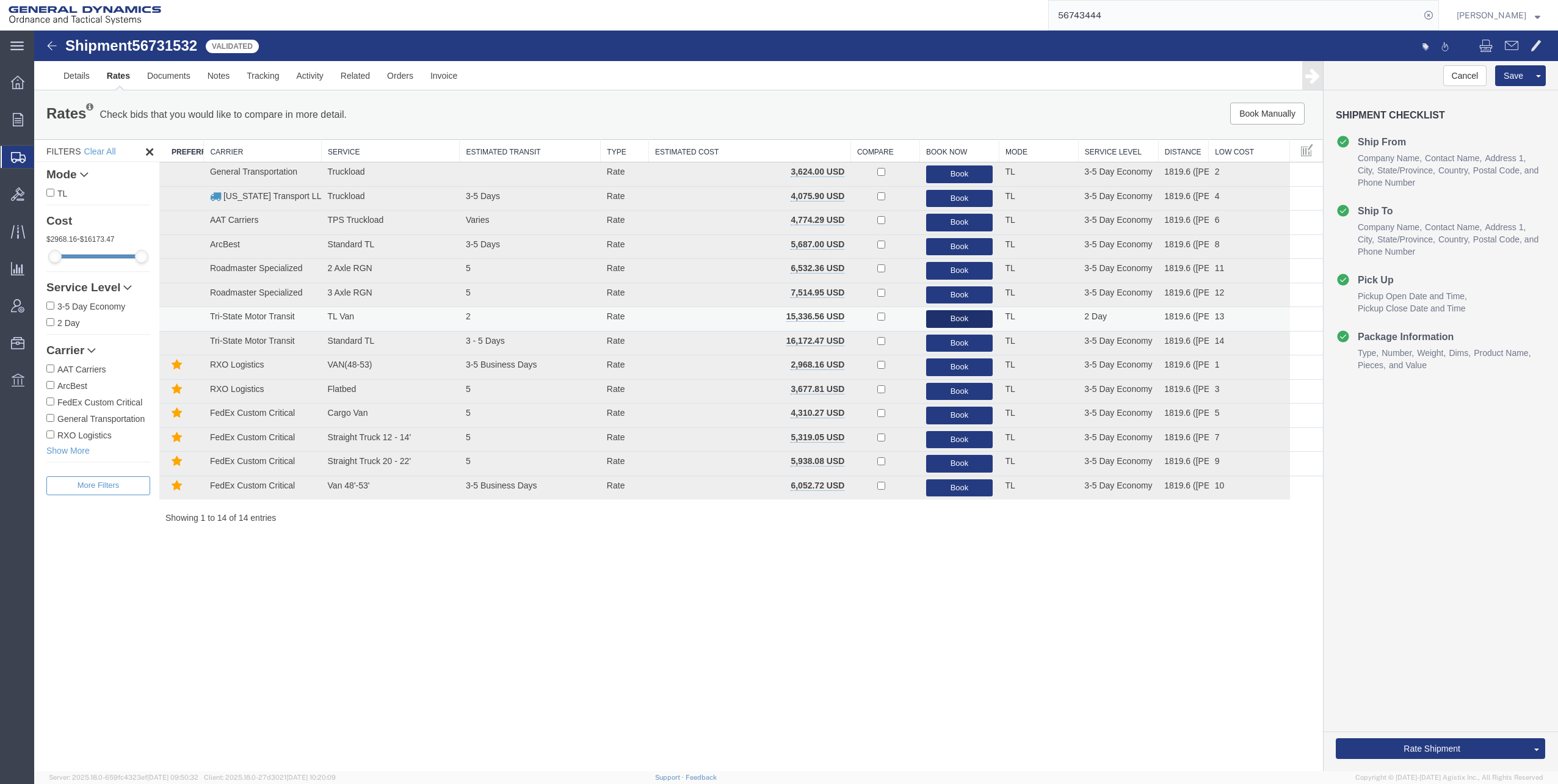
click at [959, 317] on button "Book" at bounding box center [959, 318] width 68 height 17
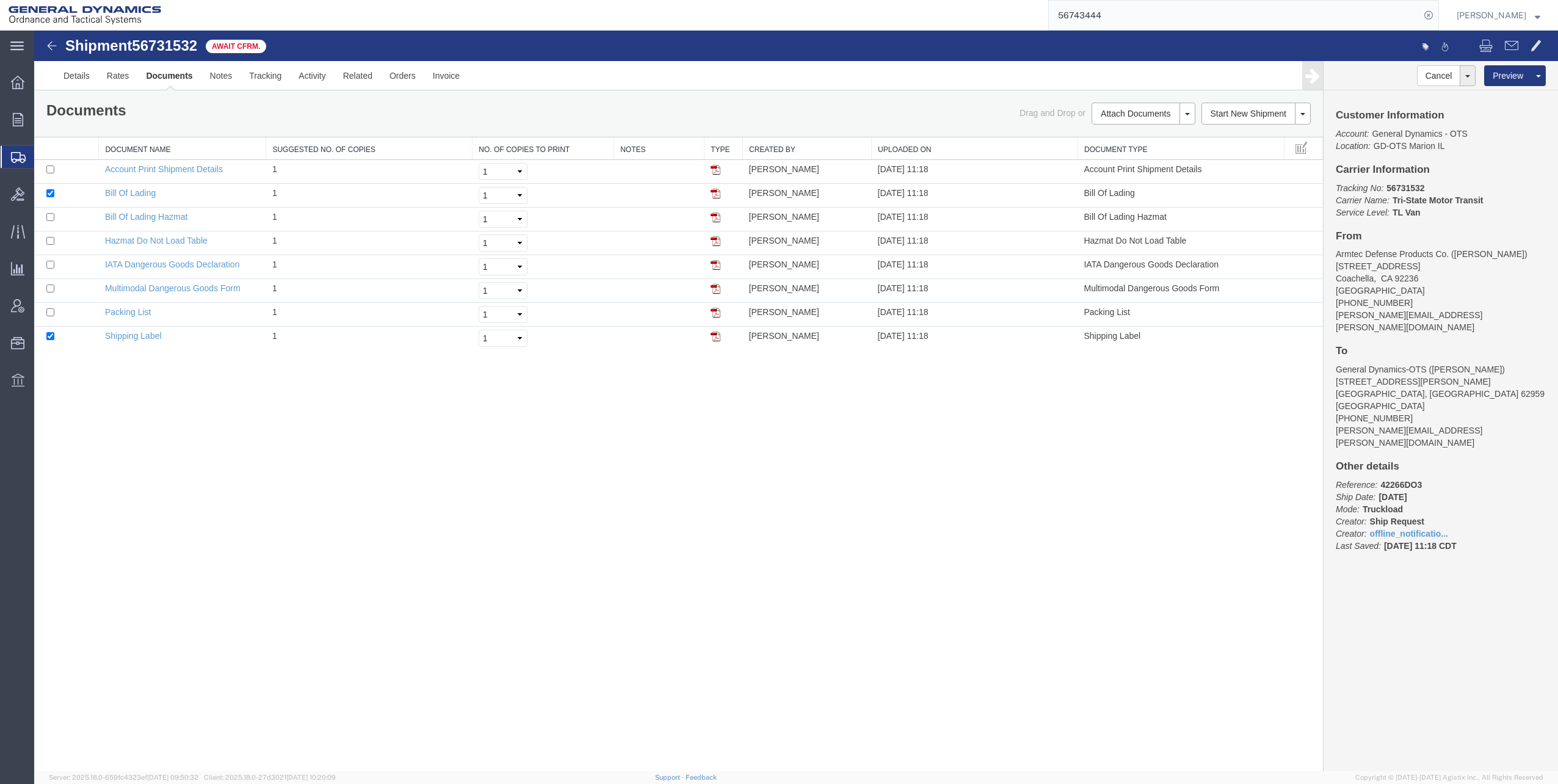
click at [43, 157] on span "Shipments" at bounding box center [38, 157] width 10 height 24
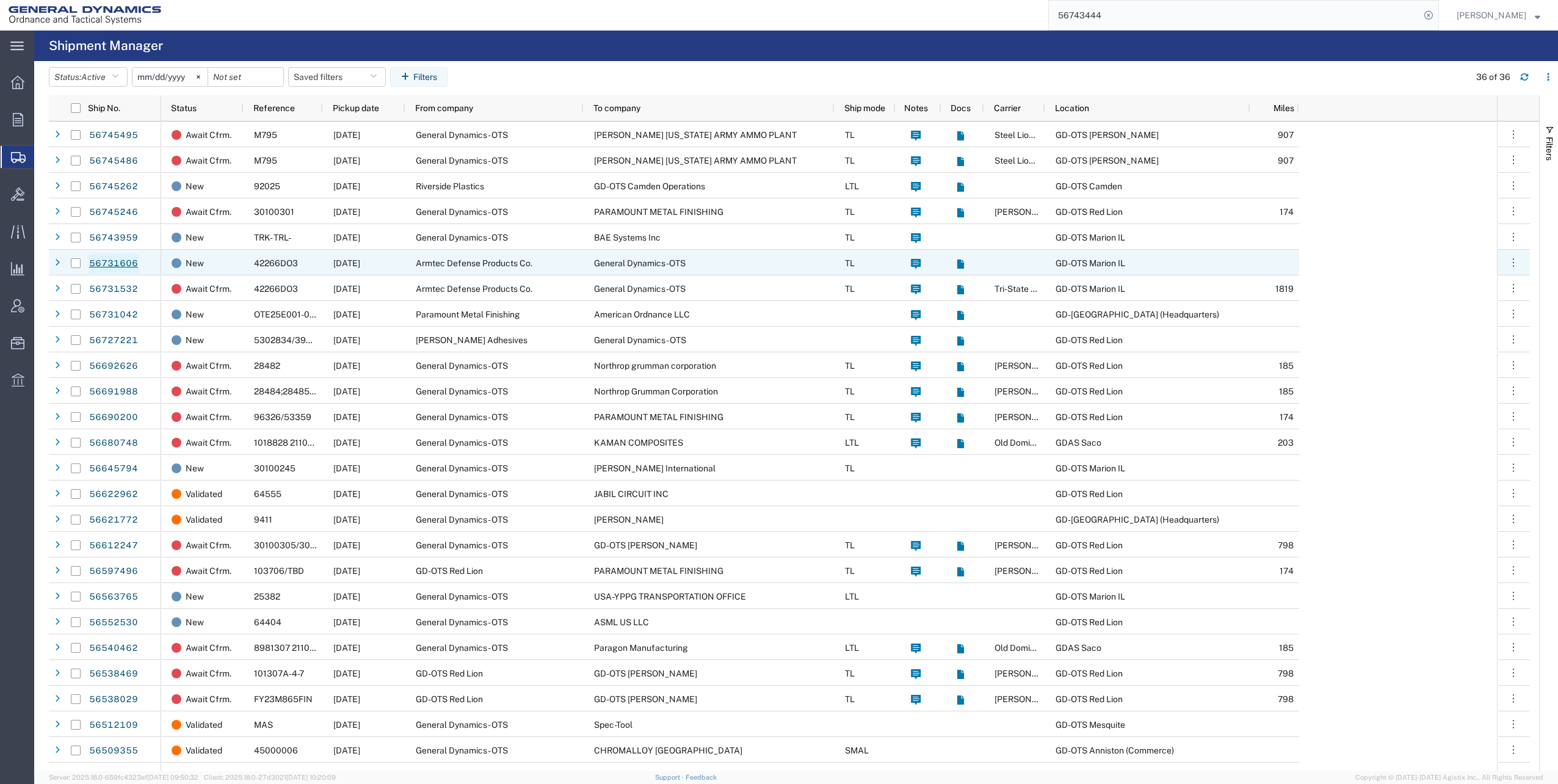
click at [108, 262] on link "56731606" at bounding box center [113, 263] width 50 height 19
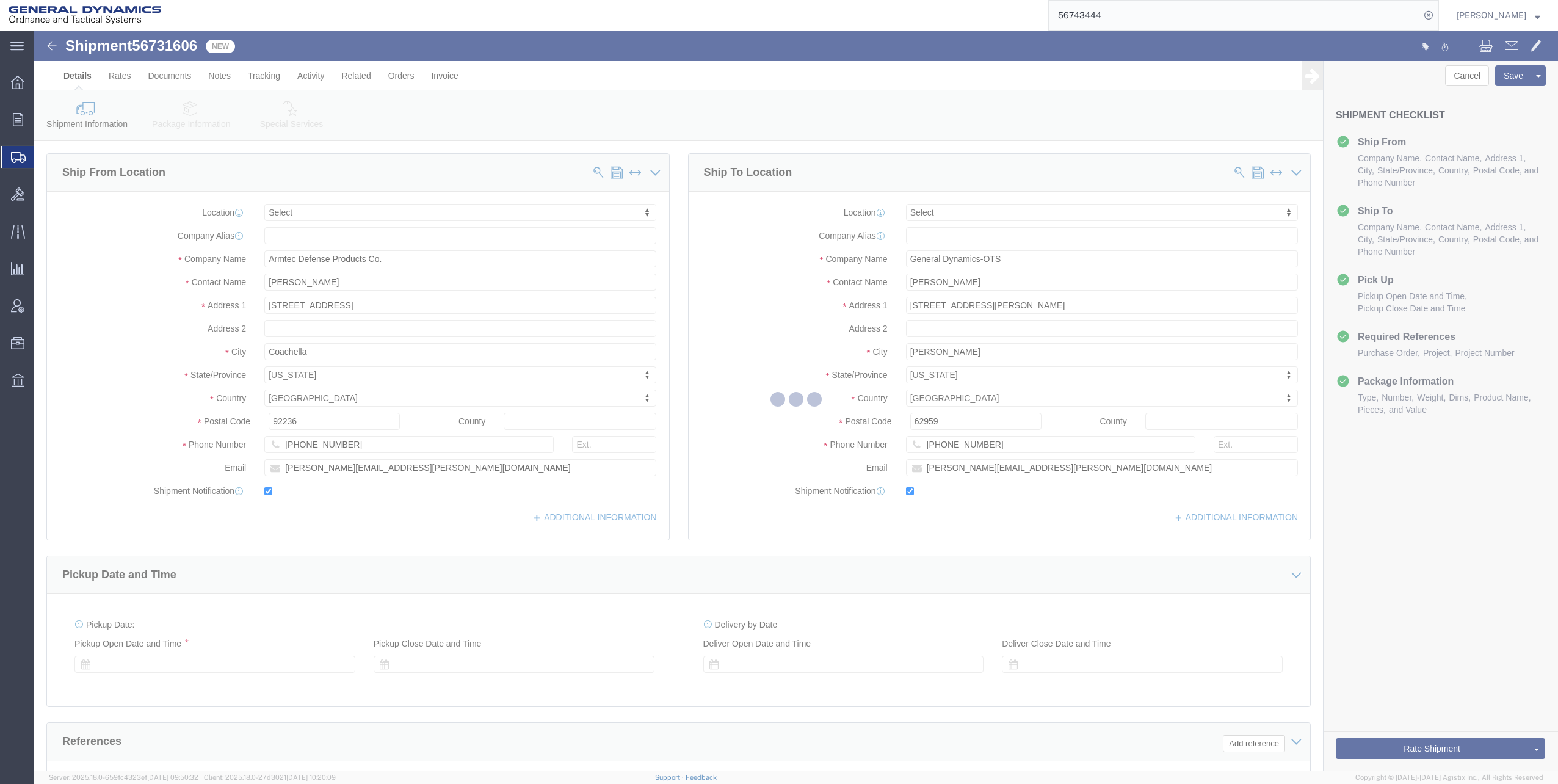
select select
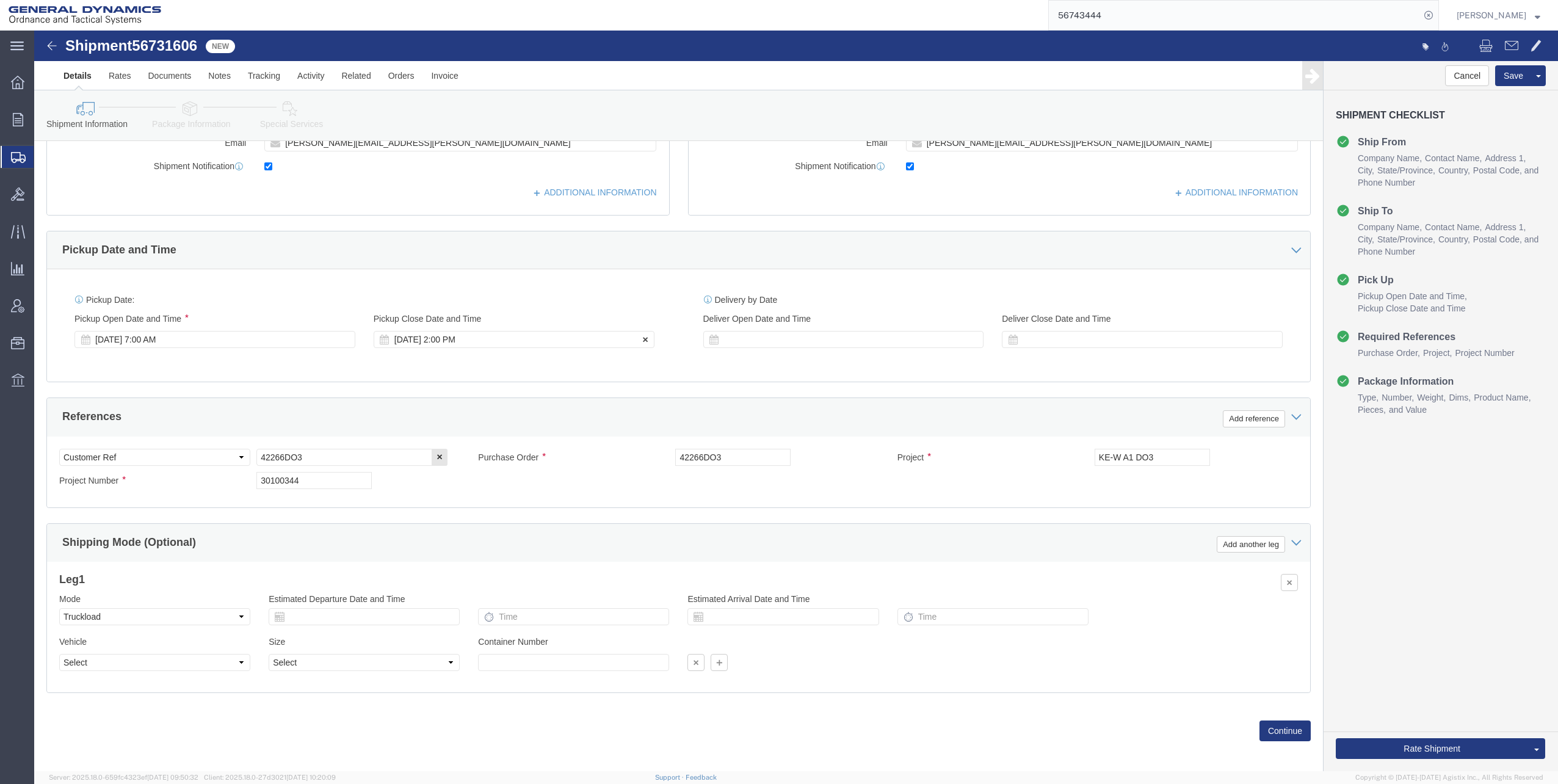
scroll to position [332, 0]
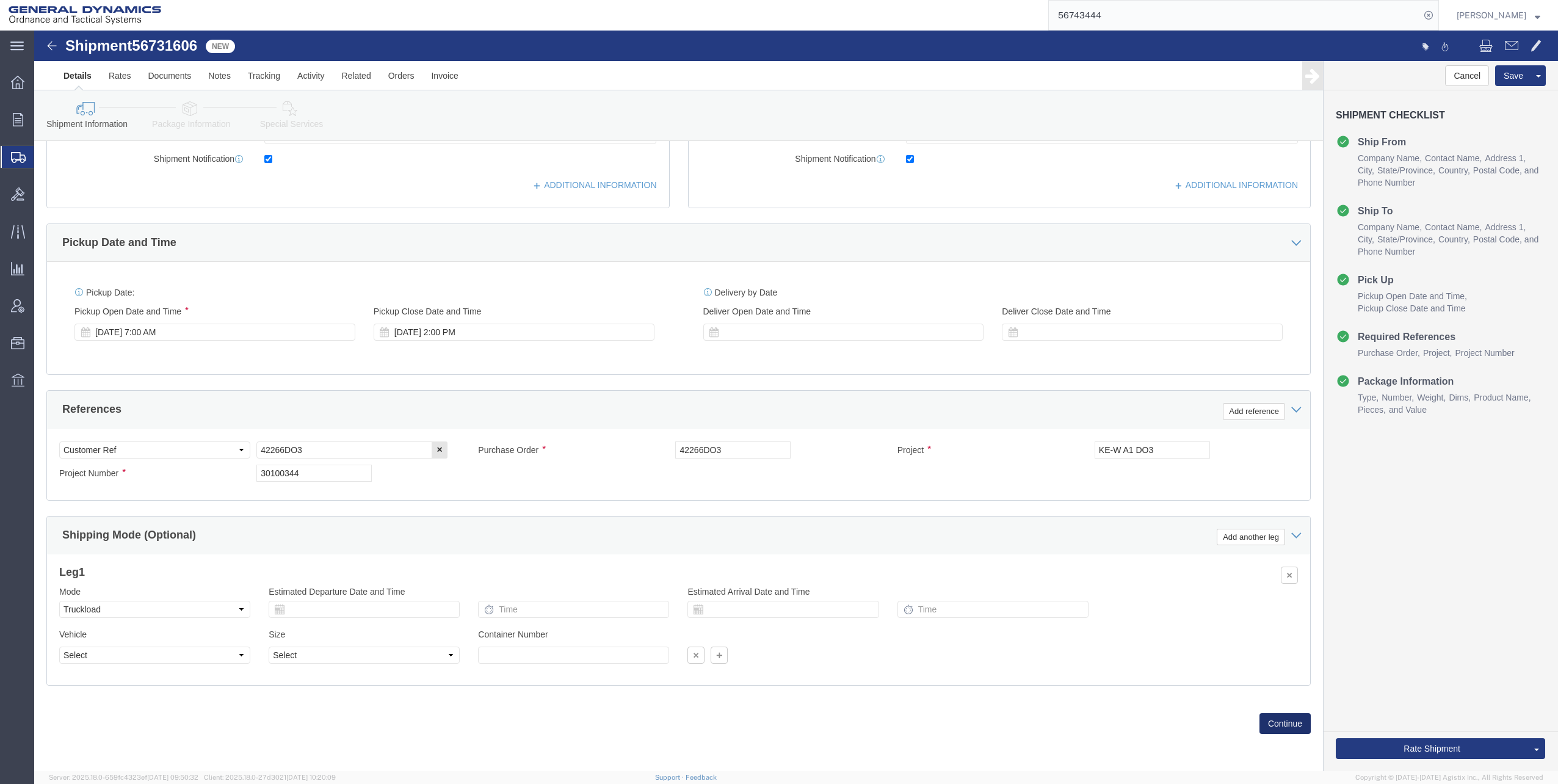
click button "Continue"
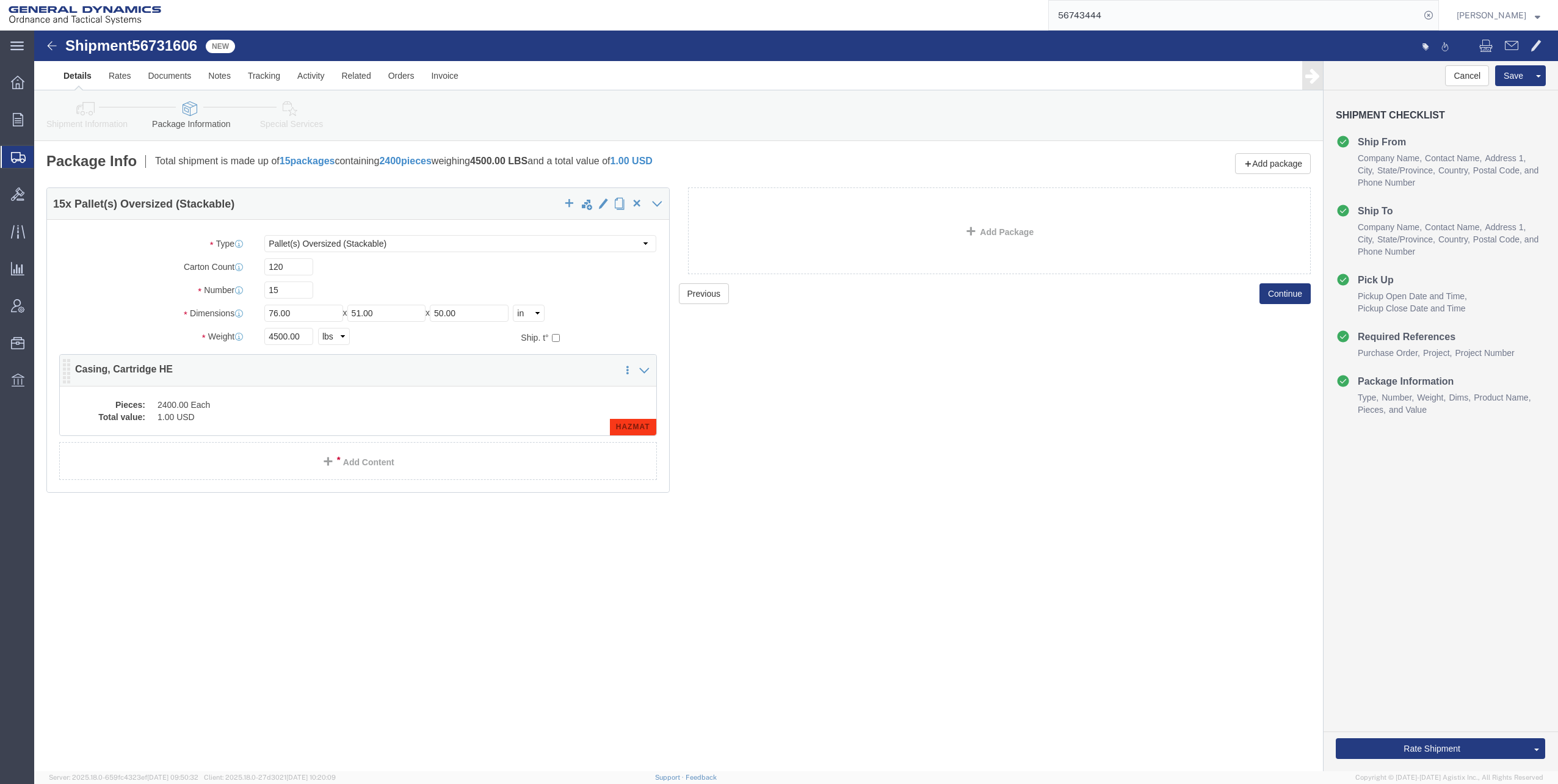
click dd "2400.00 Each"
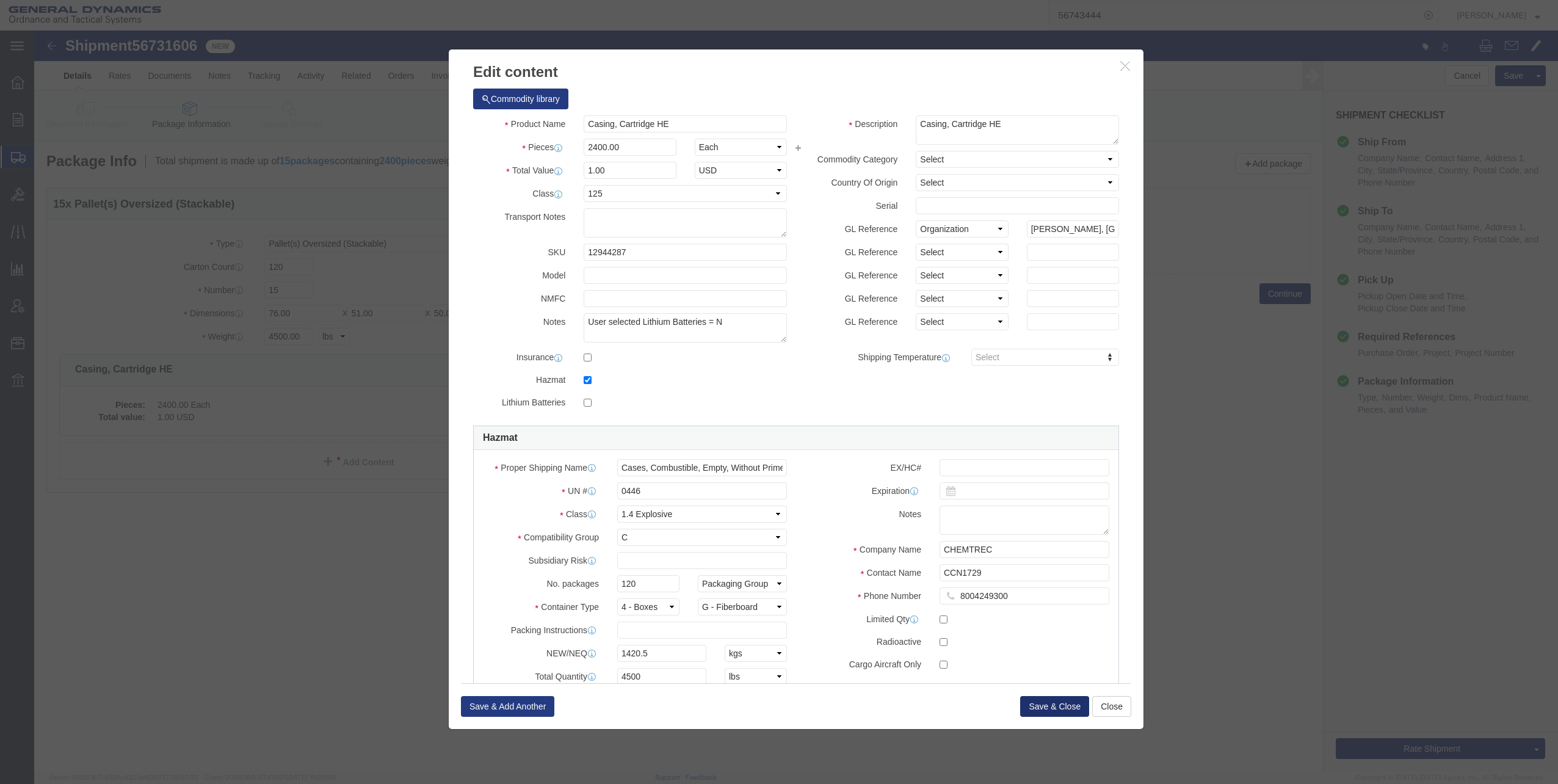
click button "Save & Close"
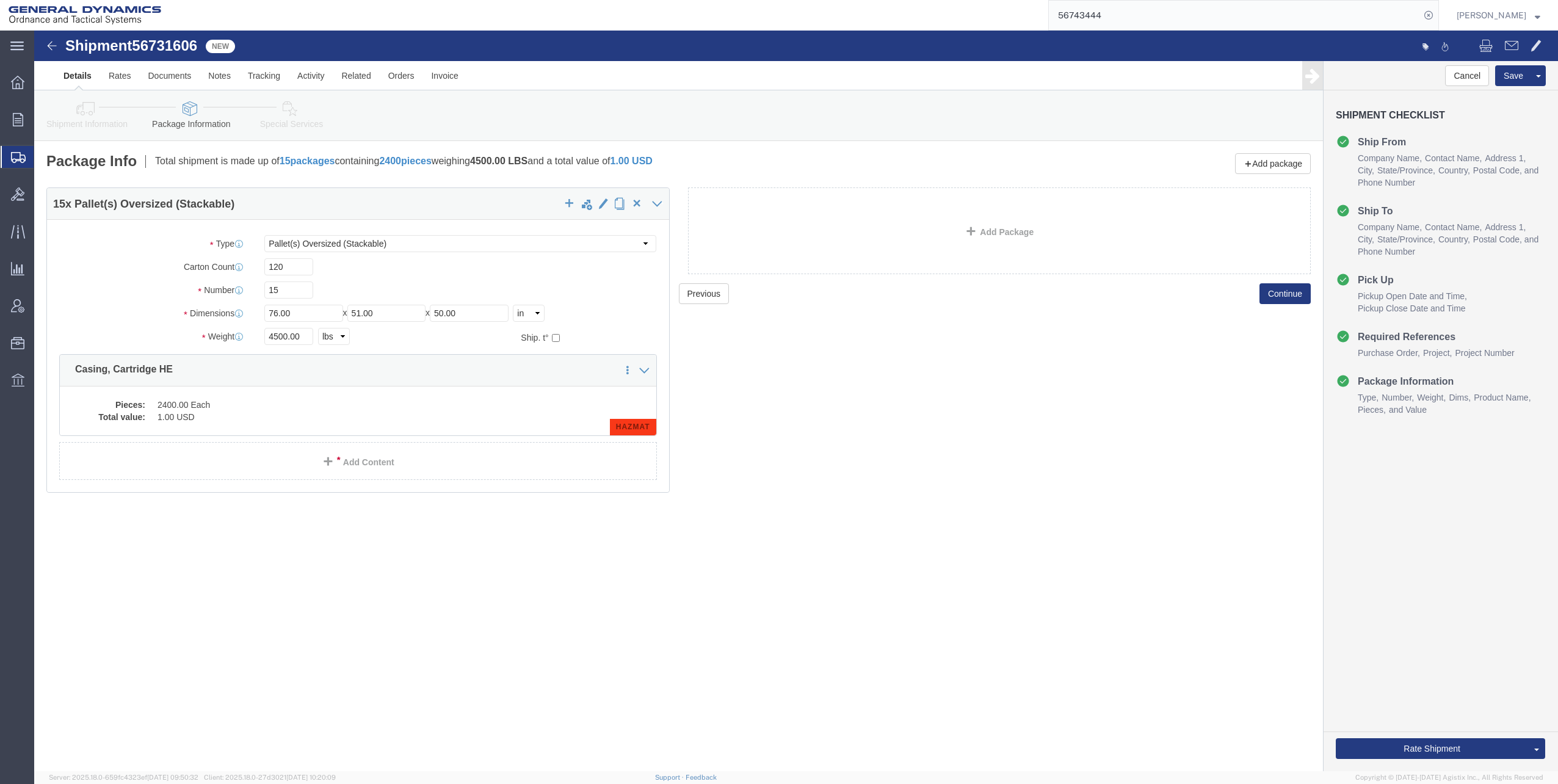
click icon
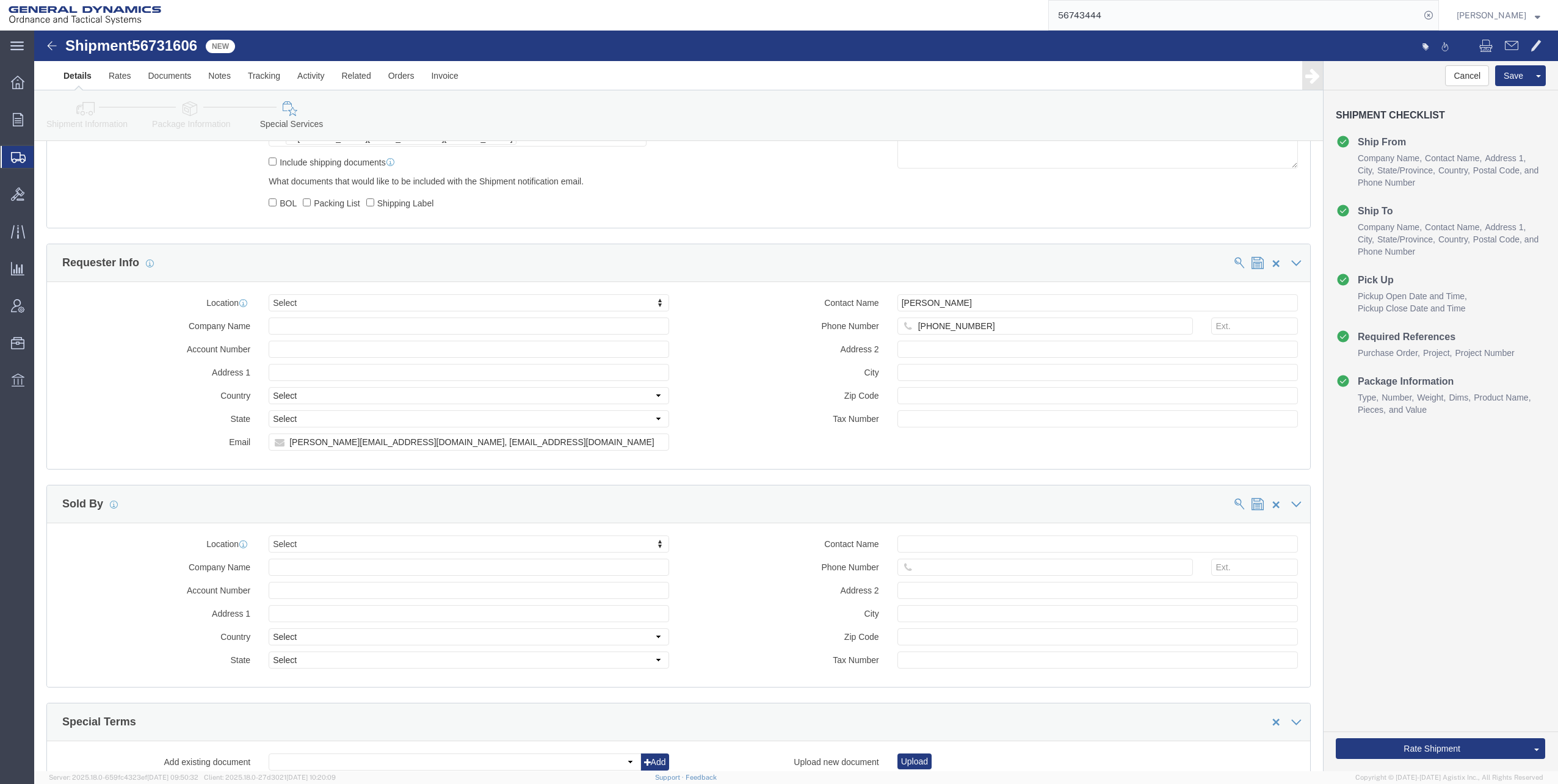
scroll to position [976, 0]
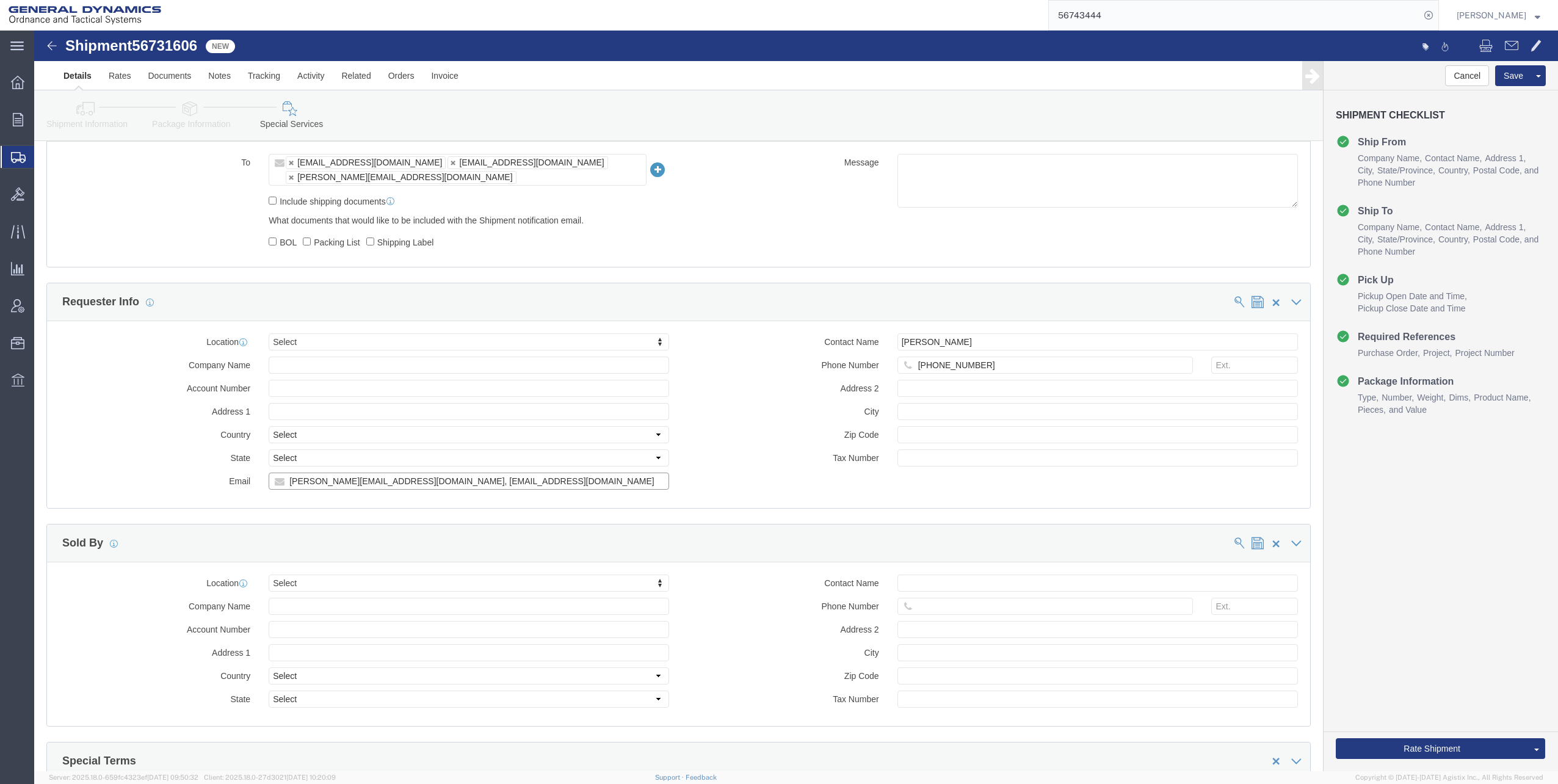
click input "[PERSON_NAME][EMAIL_ADDRESS][DOMAIN_NAME], [EMAIL_ADDRESS][DOMAIN_NAME]"
drag, startPoint x: 288, startPoint y: 452, endPoint x: 313, endPoint y: 449, distance: 25.2
click input "[PERSON_NAME][EMAIL_ADDRESS][DOMAIN_NAME]"
click input "[PERSON_NAME][EMAIL_ADDRESS][PERSON_NAME][DOMAIN_NAME]"
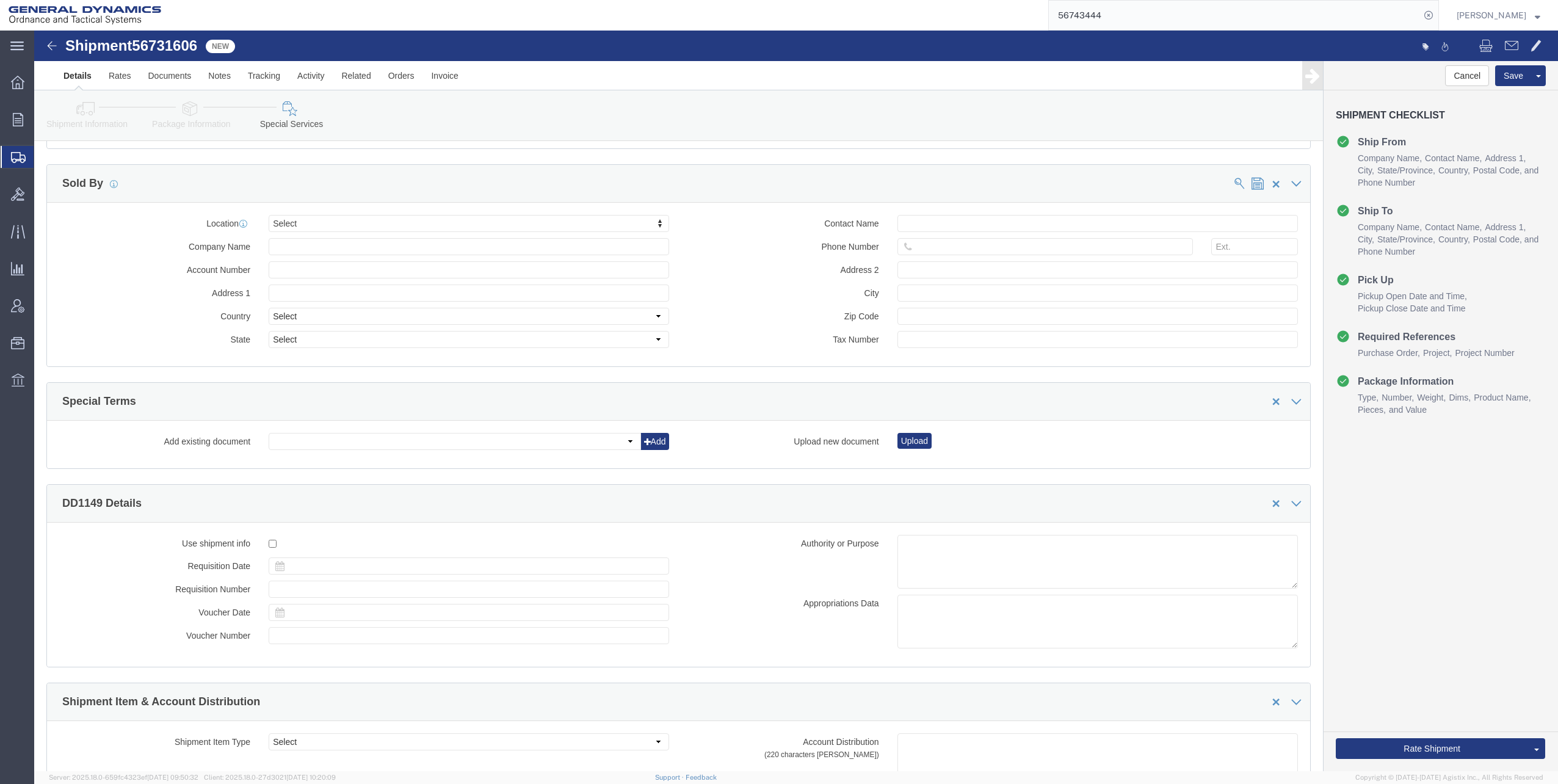
scroll to position [1099, 0]
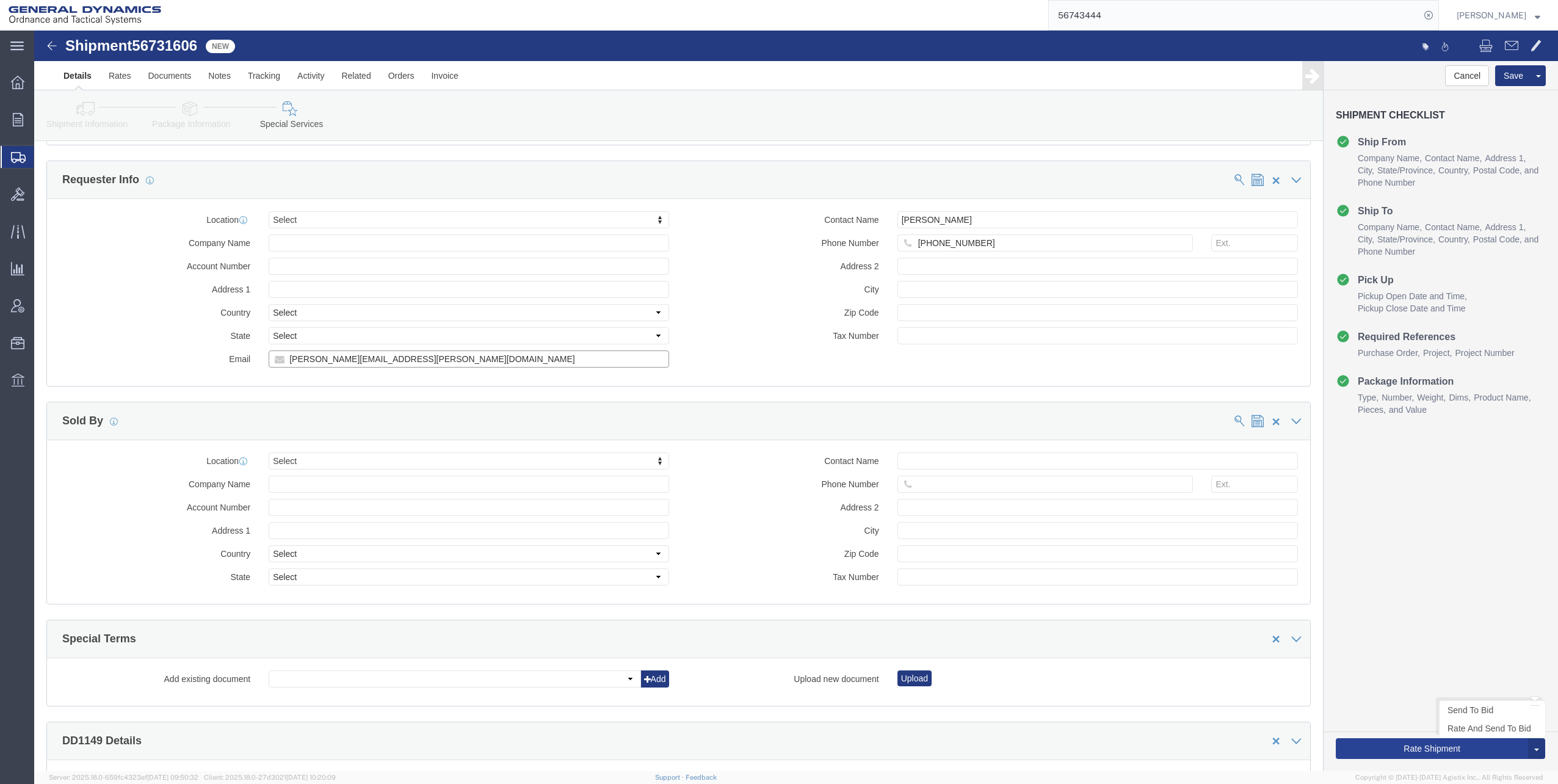
type input "[PERSON_NAME][EMAIL_ADDRESS][PERSON_NAME][DOMAIN_NAME]"
click button "Rate Shipment"
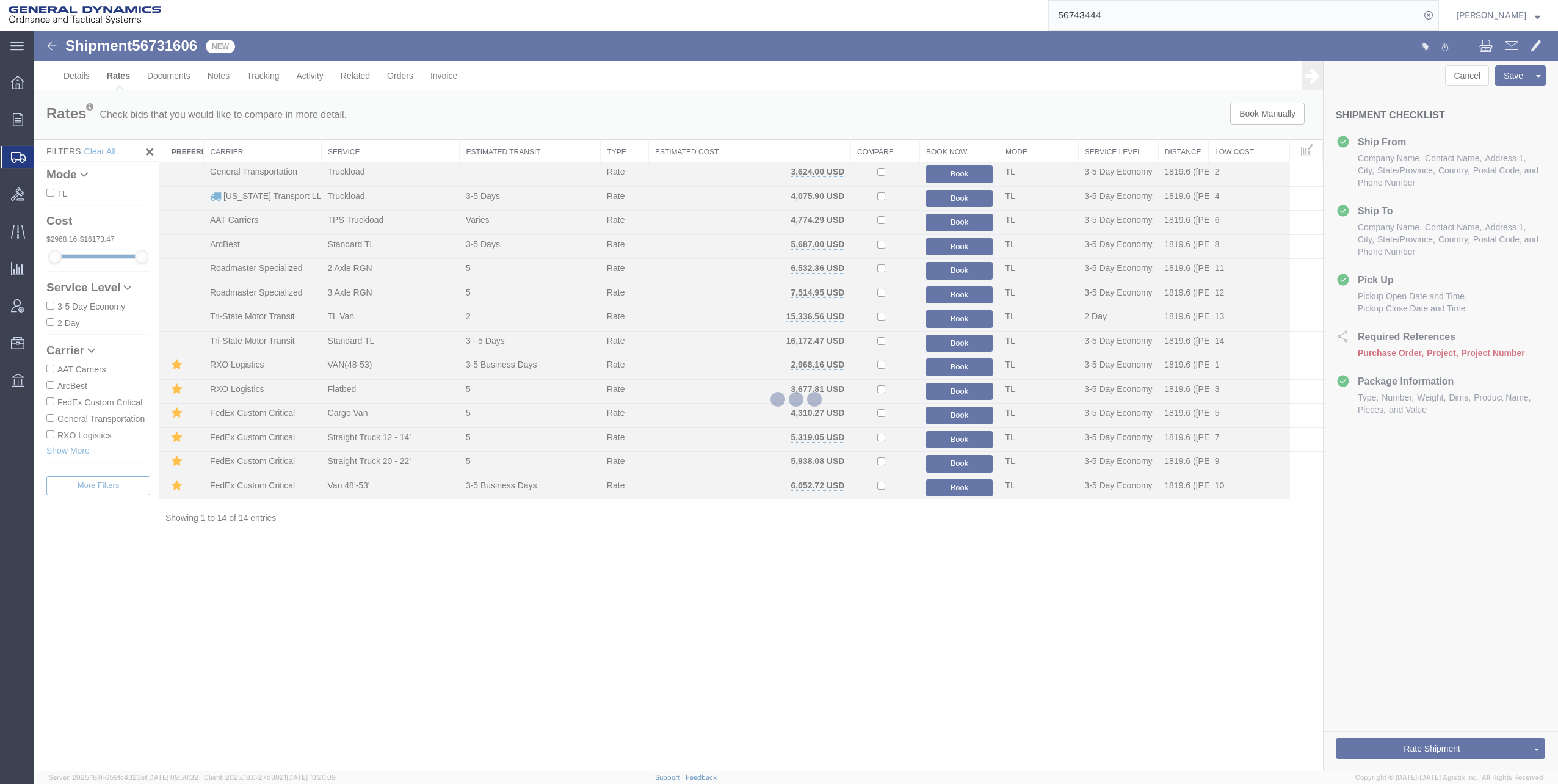
scroll to position [0, 0]
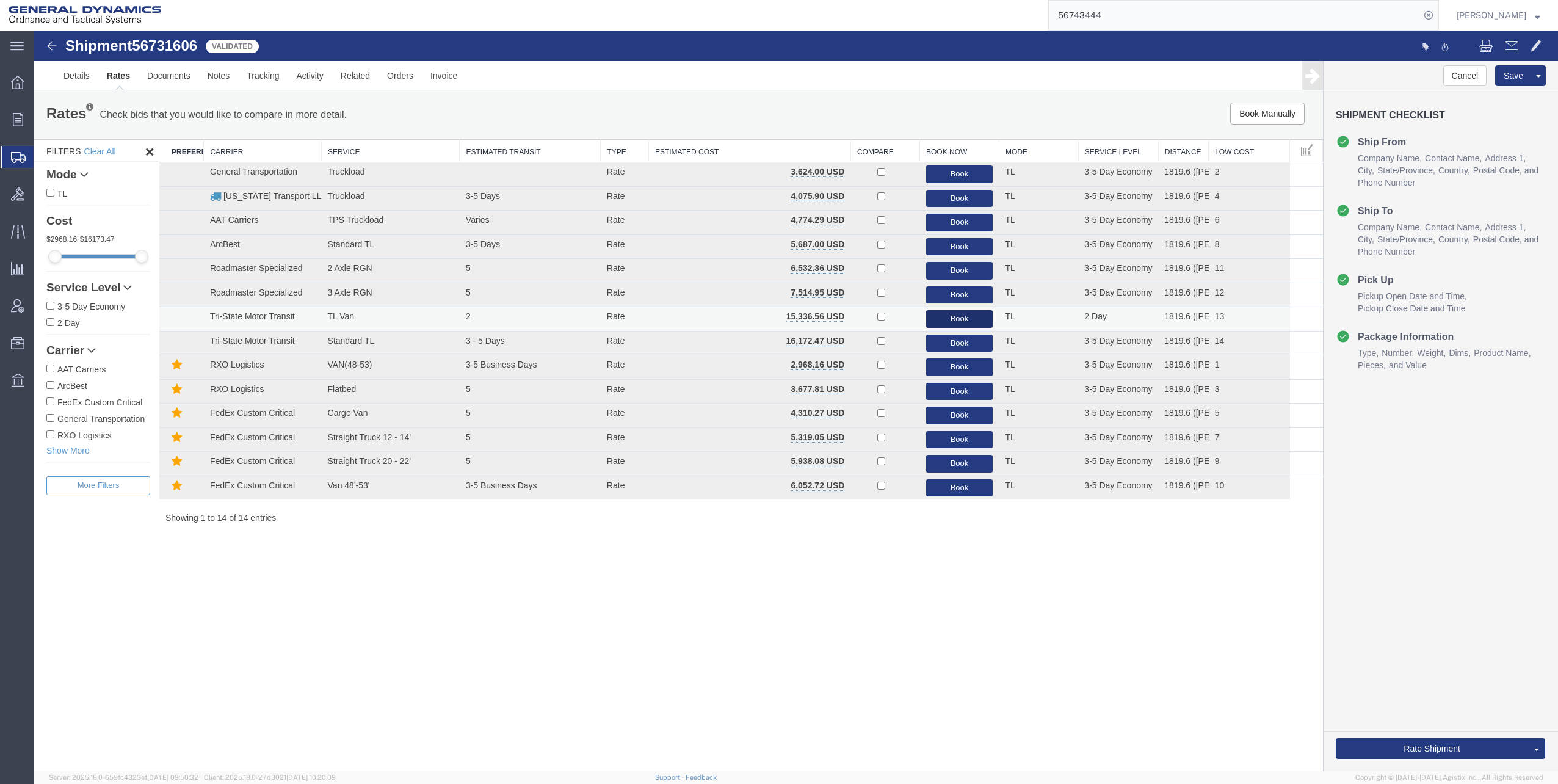
click at [965, 317] on button "Book" at bounding box center [959, 318] width 68 height 17
